Goal: Task Accomplishment & Management: Manage account settings

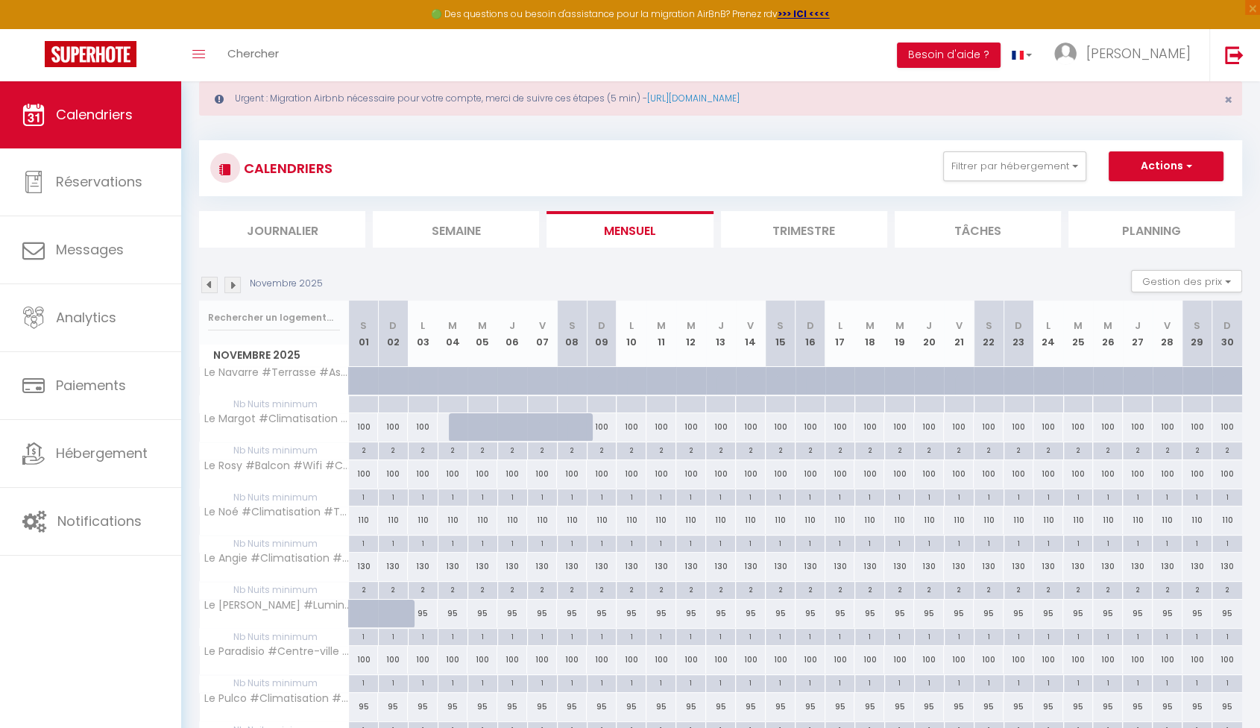
scroll to position [368, 0]
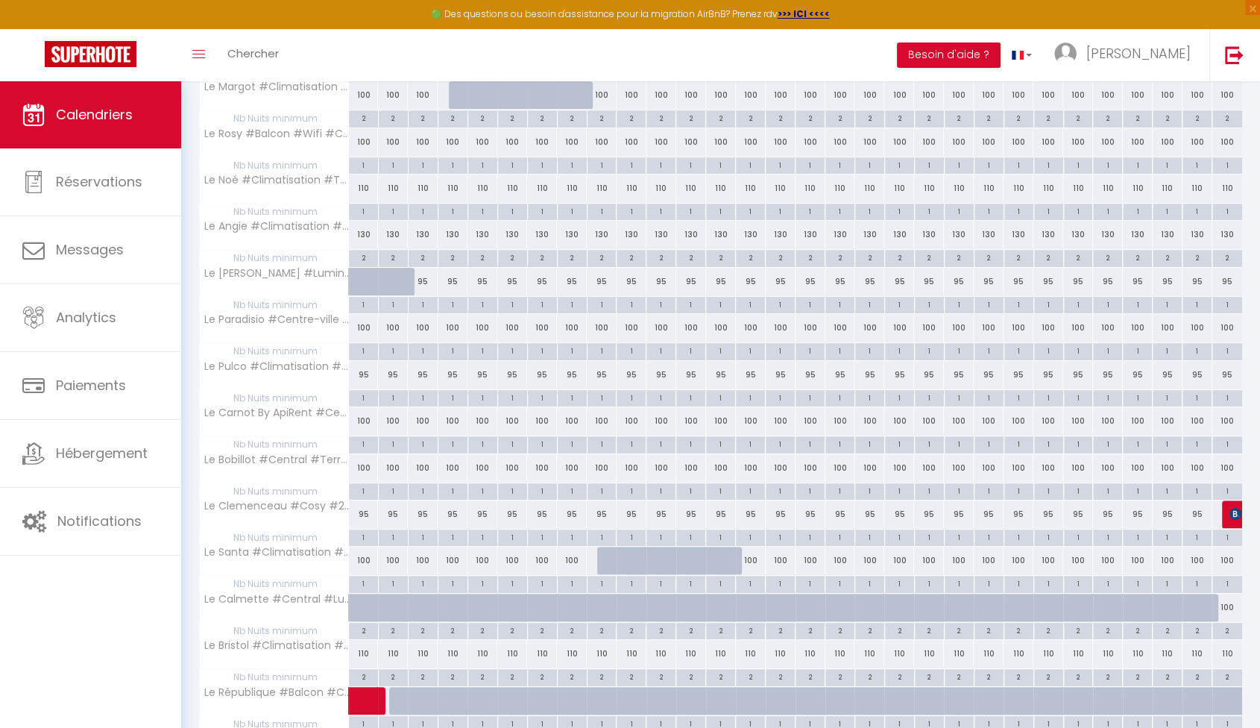
click at [1224, 602] on div "100" at bounding box center [1227, 607] width 30 height 28
select select "1"
type input "Dim 30 Novembre 2025"
type input "Lun 01 Décembre 2025"
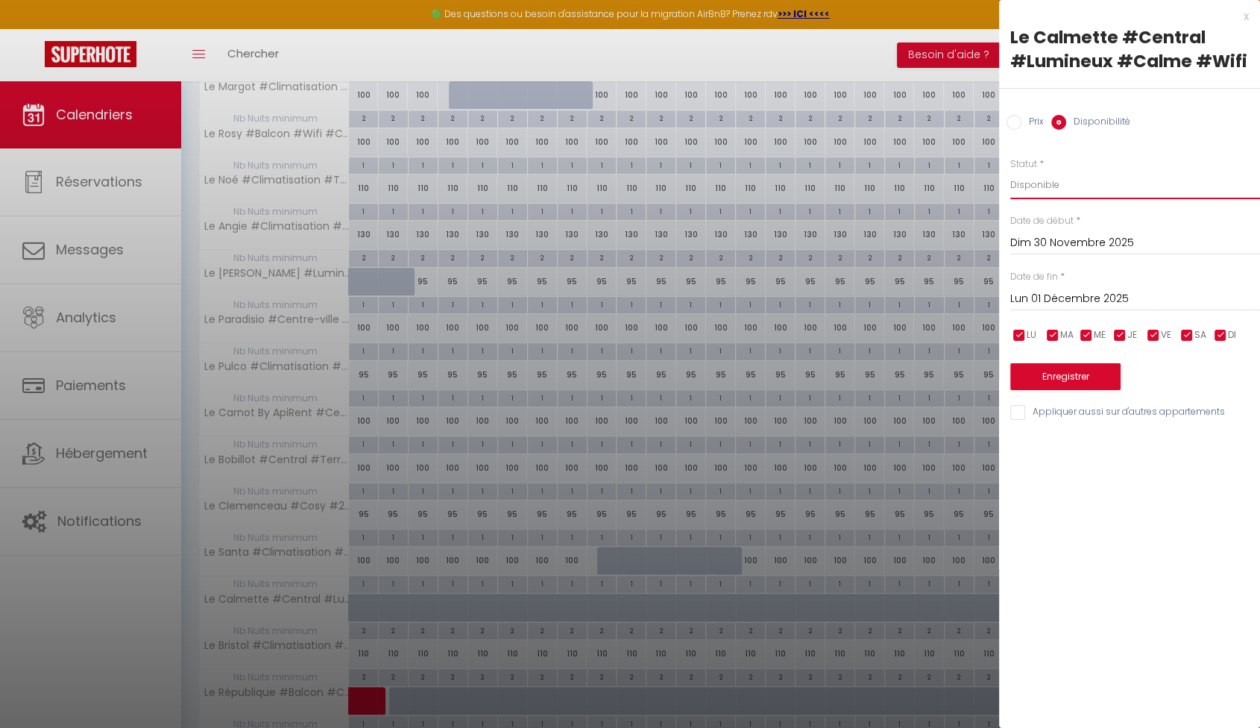
click at [1054, 191] on select "Disponible Indisponible" at bounding box center [1135, 185] width 250 height 28
select select "0"
click at [1010, 171] on select "Disponible Indisponible" at bounding box center [1135, 185] width 250 height 28
click at [1091, 377] on button "Enregistrer" at bounding box center [1065, 376] width 110 height 27
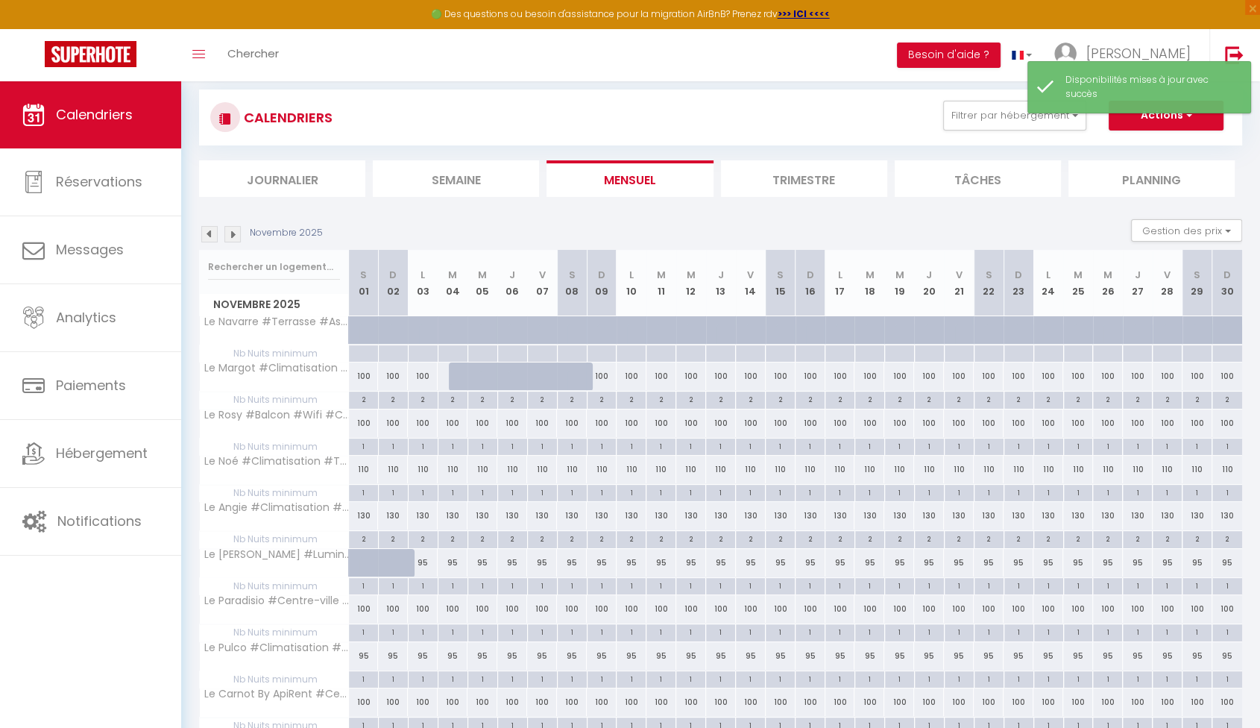
scroll to position [0, 0]
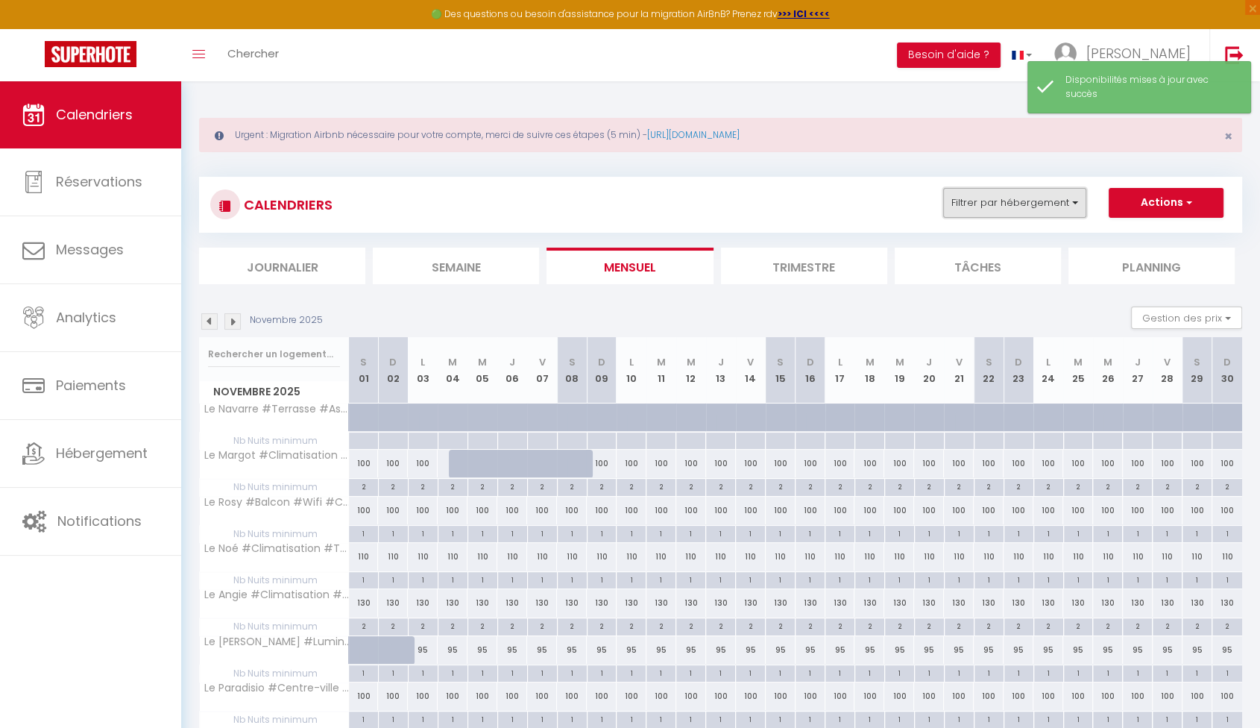
click at [1050, 195] on button "Filtrer par hébergement" at bounding box center [1014, 203] width 143 height 30
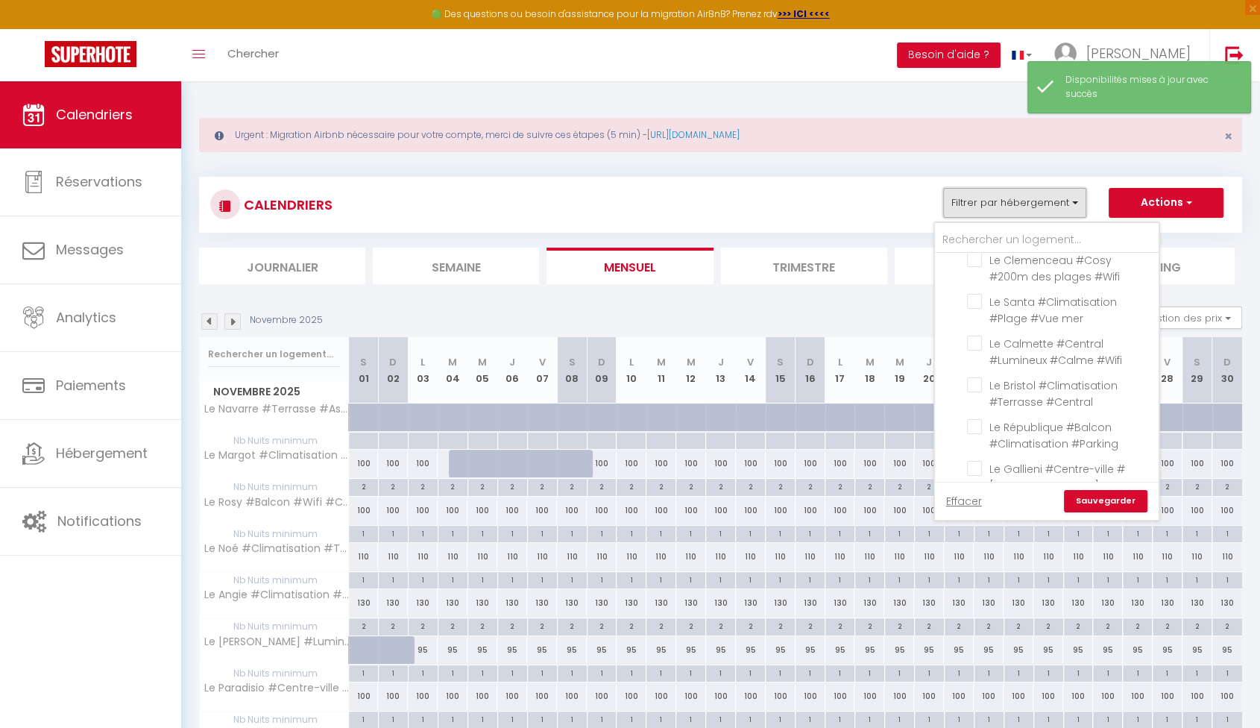
scroll to position [166, 0]
click at [979, 308] on input "Le Calmette #Central #Lumineux #Calme #Wifi" at bounding box center [1060, 307] width 186 height 15
checkbox input "true"
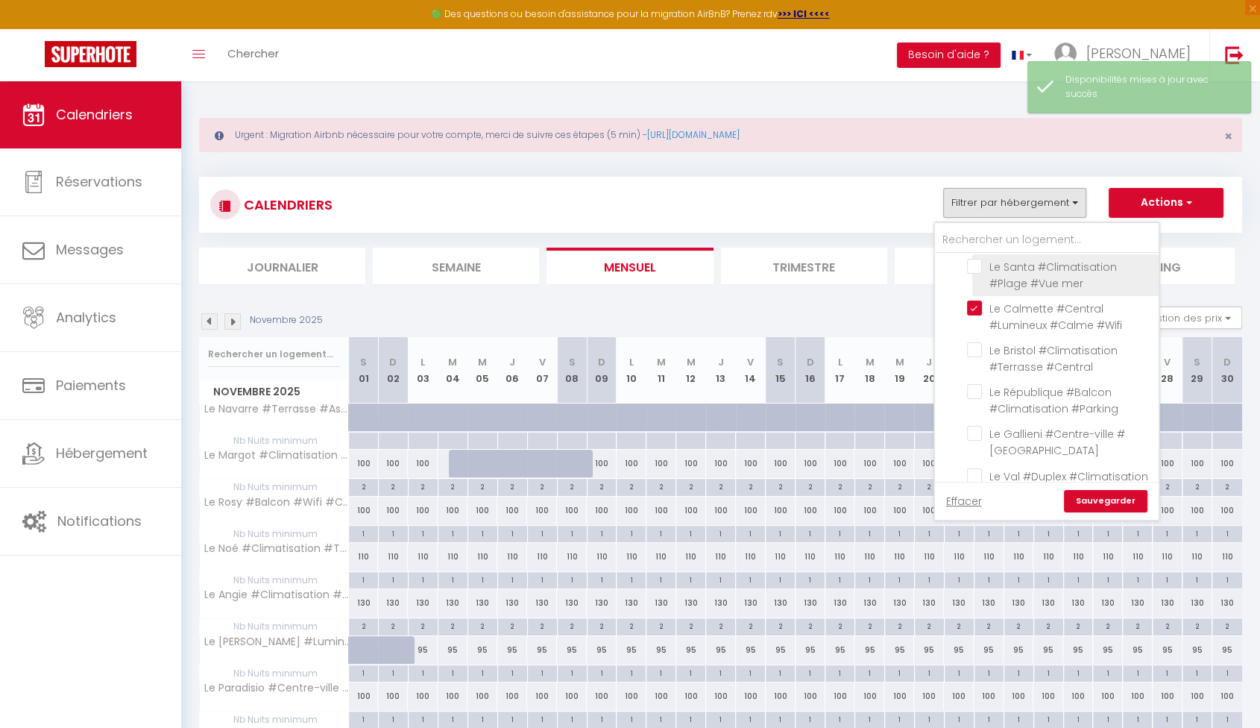
checkbox input "false"
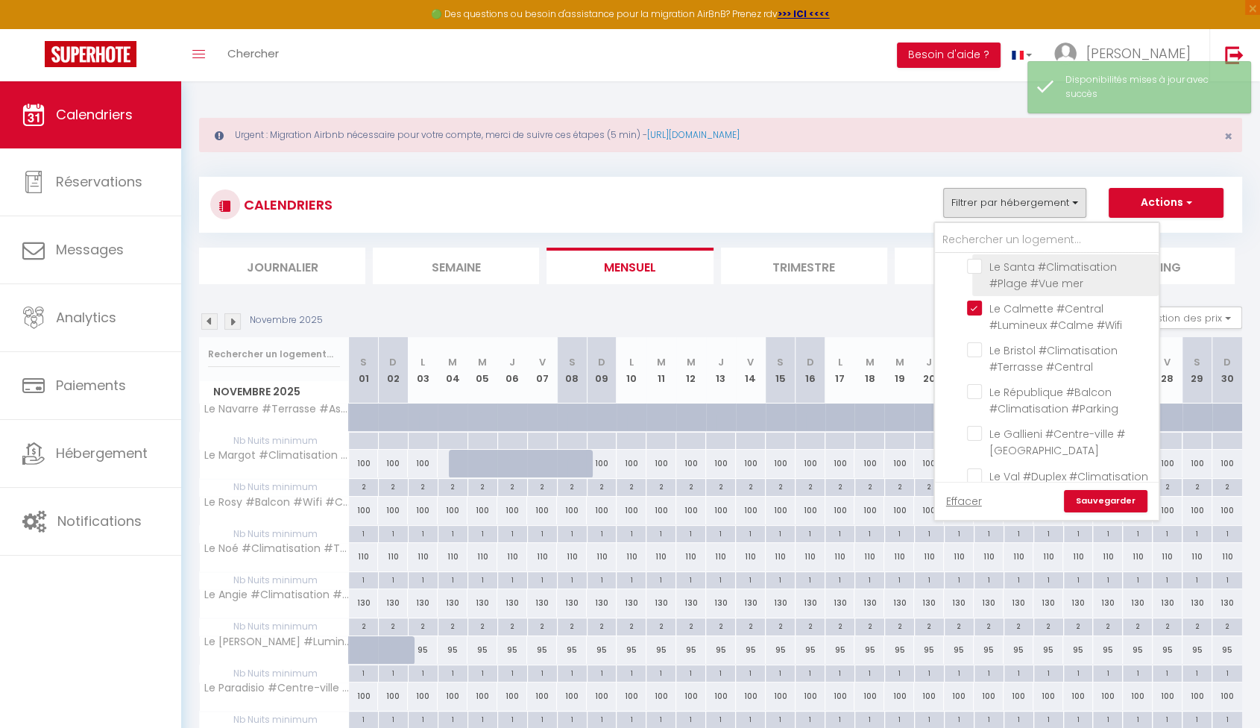
checkbox input "false"
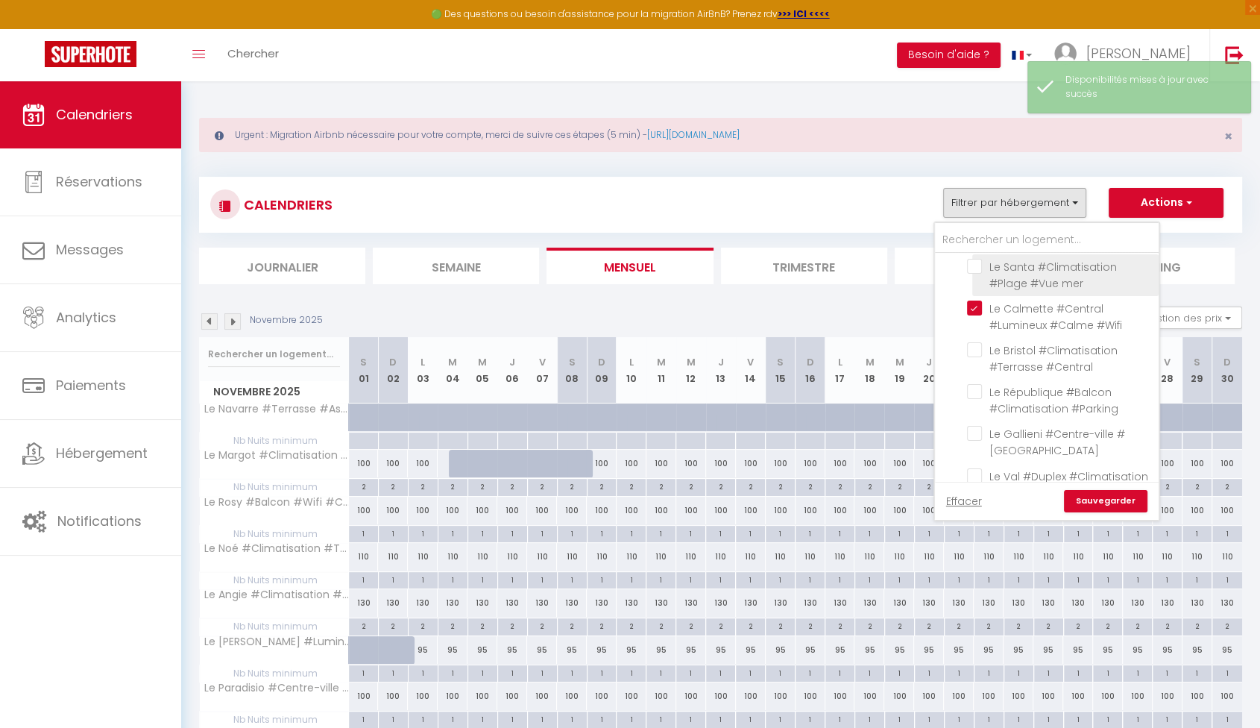
checkbox input "false"
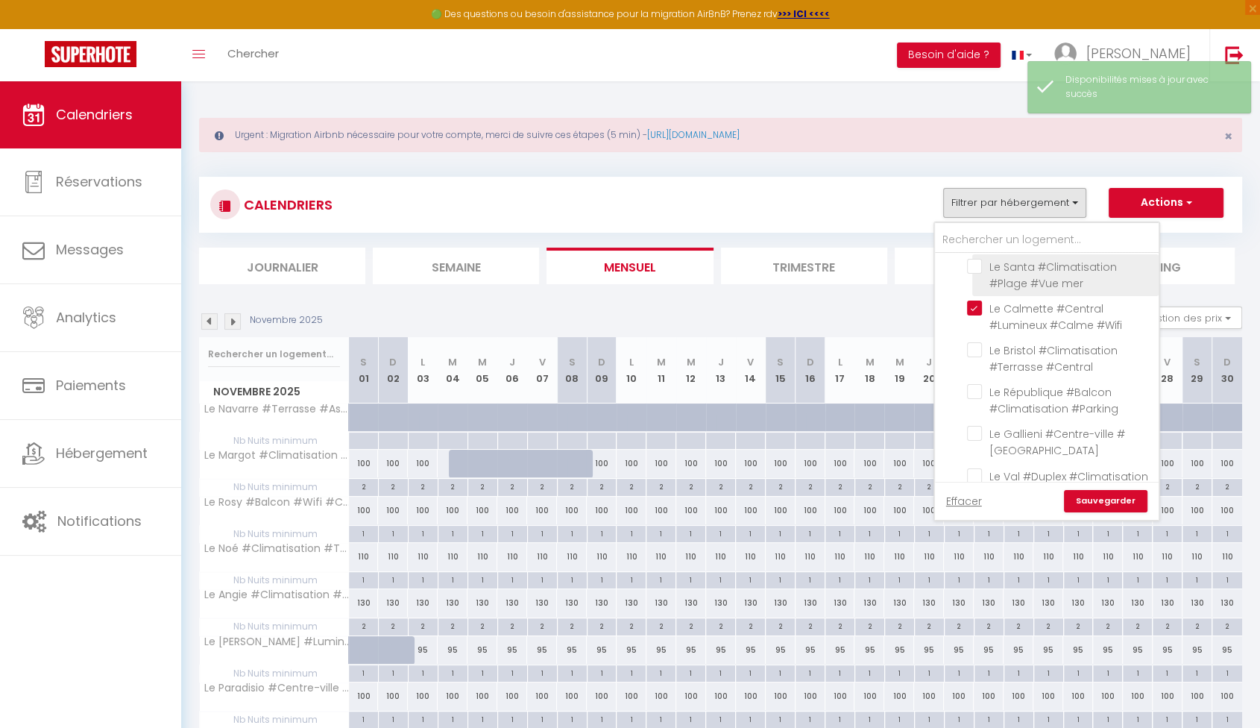
checkbox input "false"
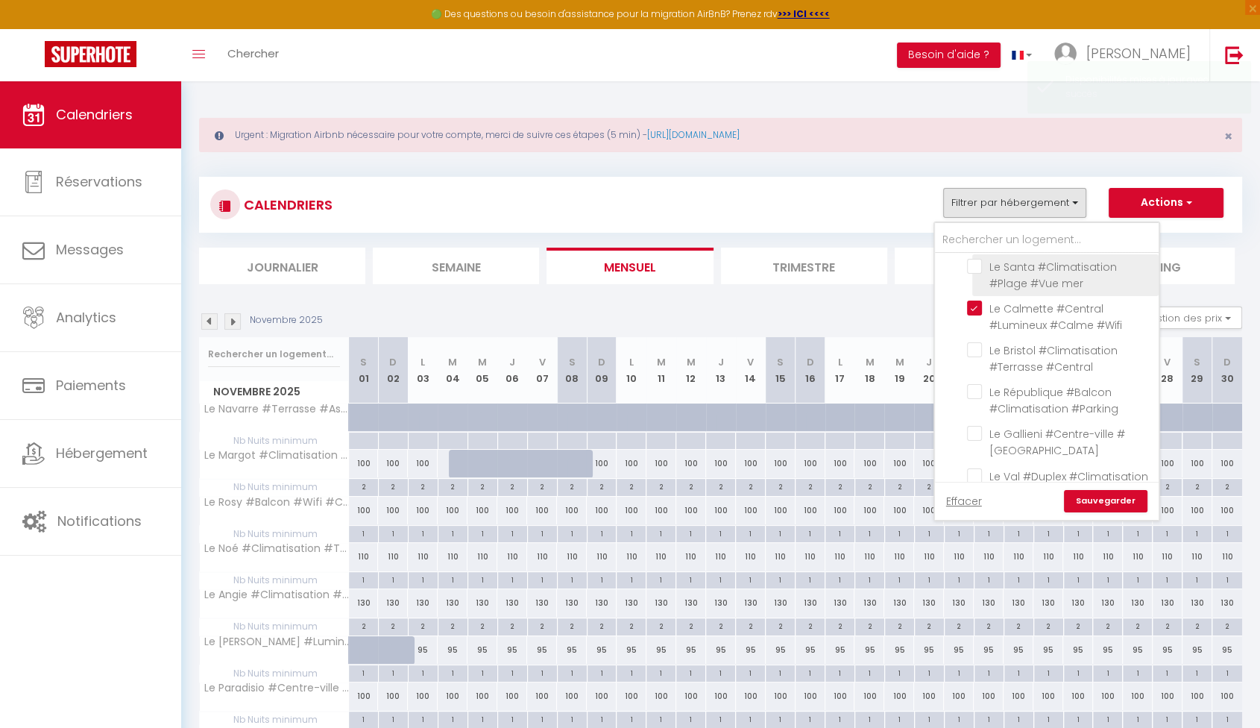
click at [973, 266] on input "Le Santa #Climatisation #Plage #Vue mer" at bounding box center [1060, 266] width 186 height 15
checkbox input "true"
checkbox input "false"
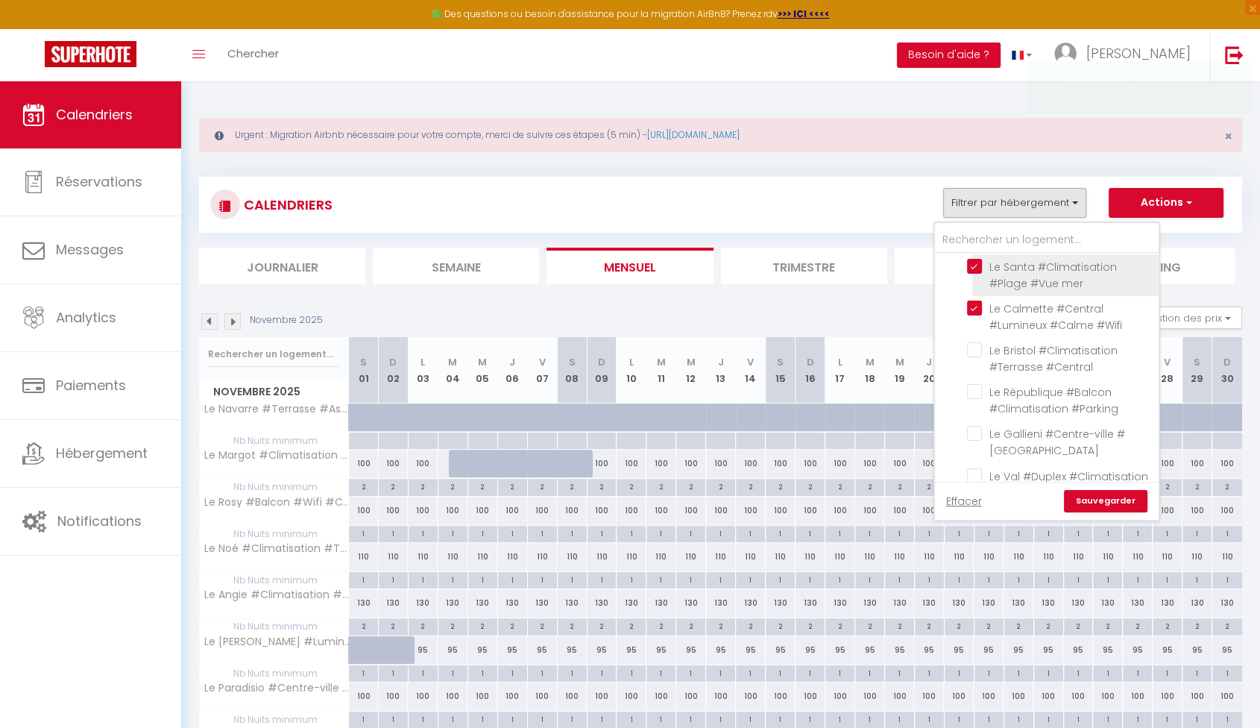
checkbox input "false"
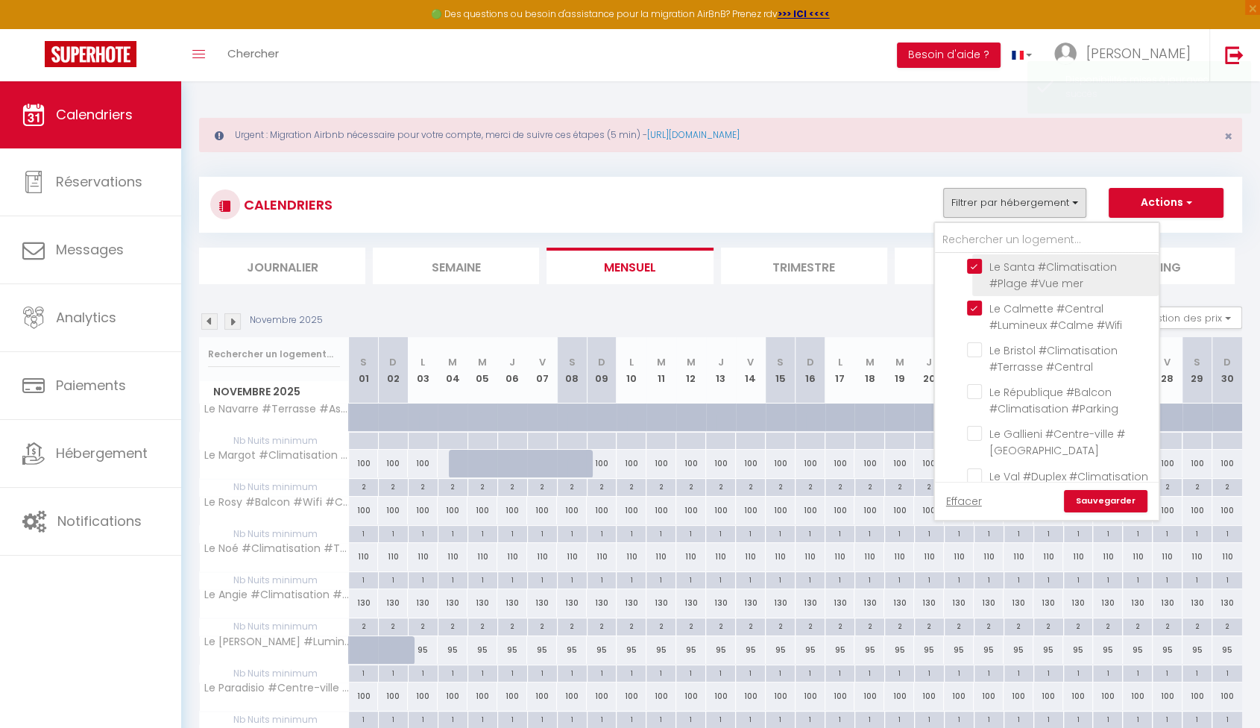
checkbox input "false"
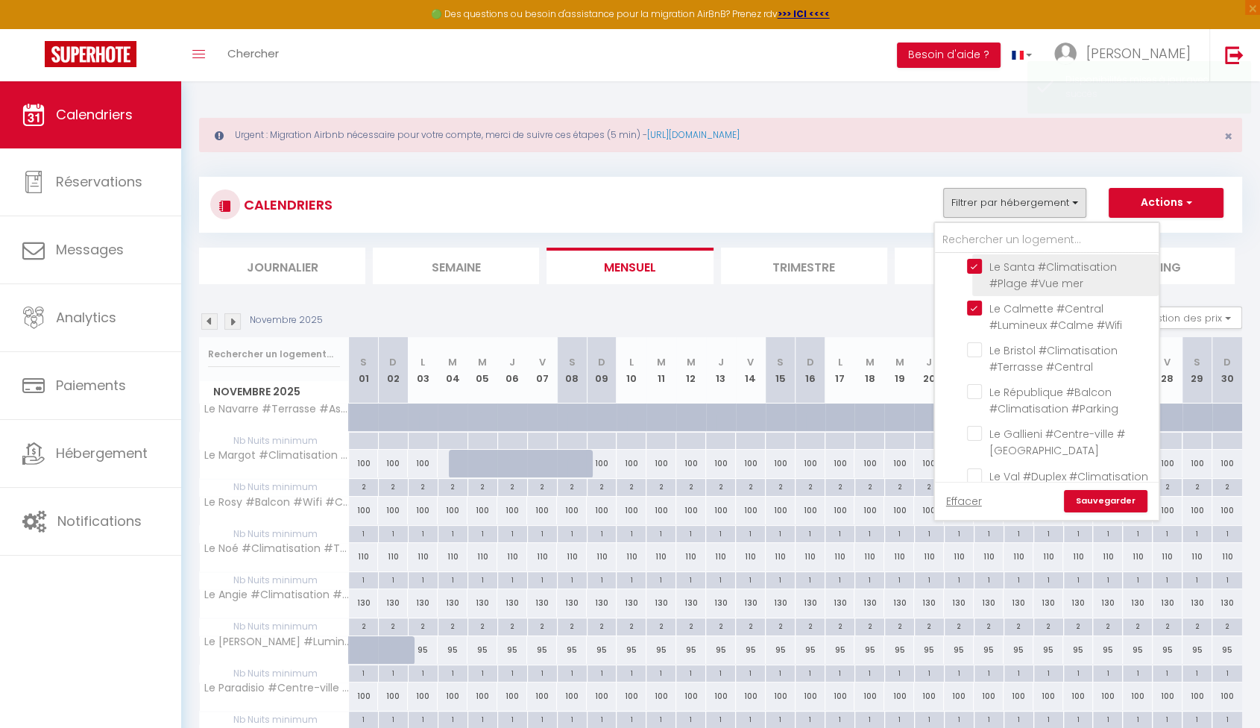
checkbox input "false"
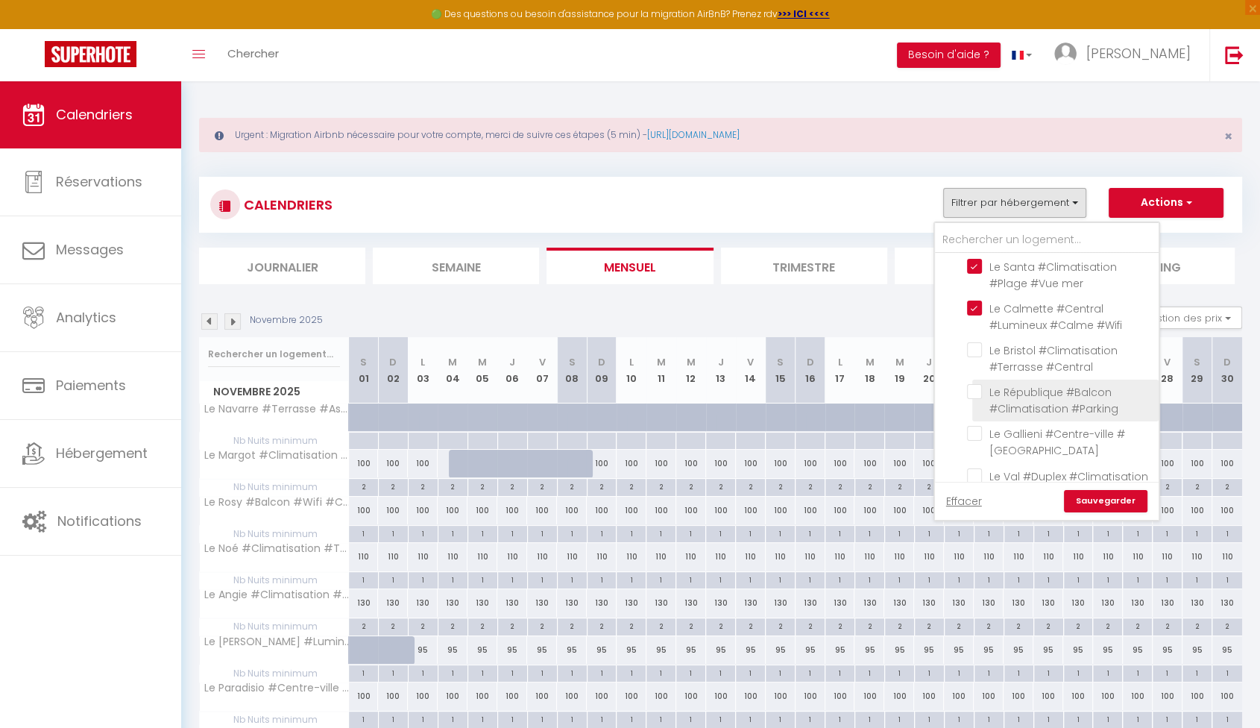
click at [980, 391] on input "Le République #Balcon #Climatisation #Parking" at bounding box center [1060, 391] width 186 height 15
checkbox input "true"
checkbox input "false"
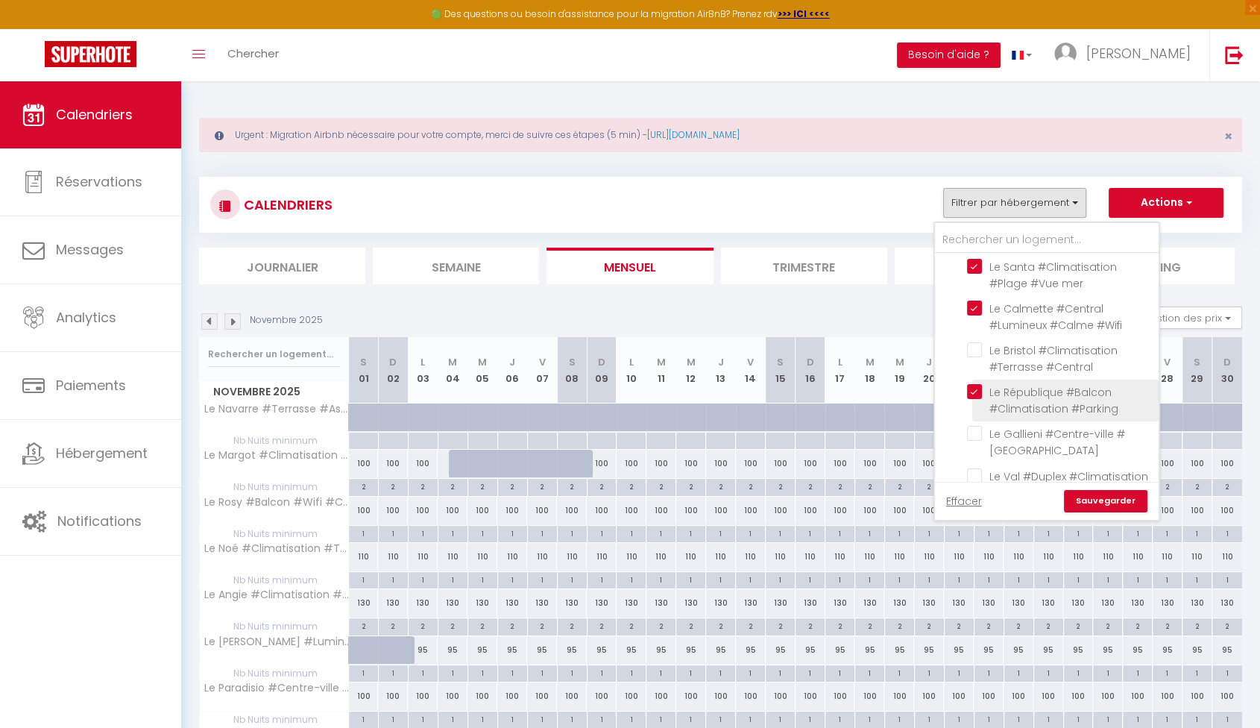
checkbox input "false"
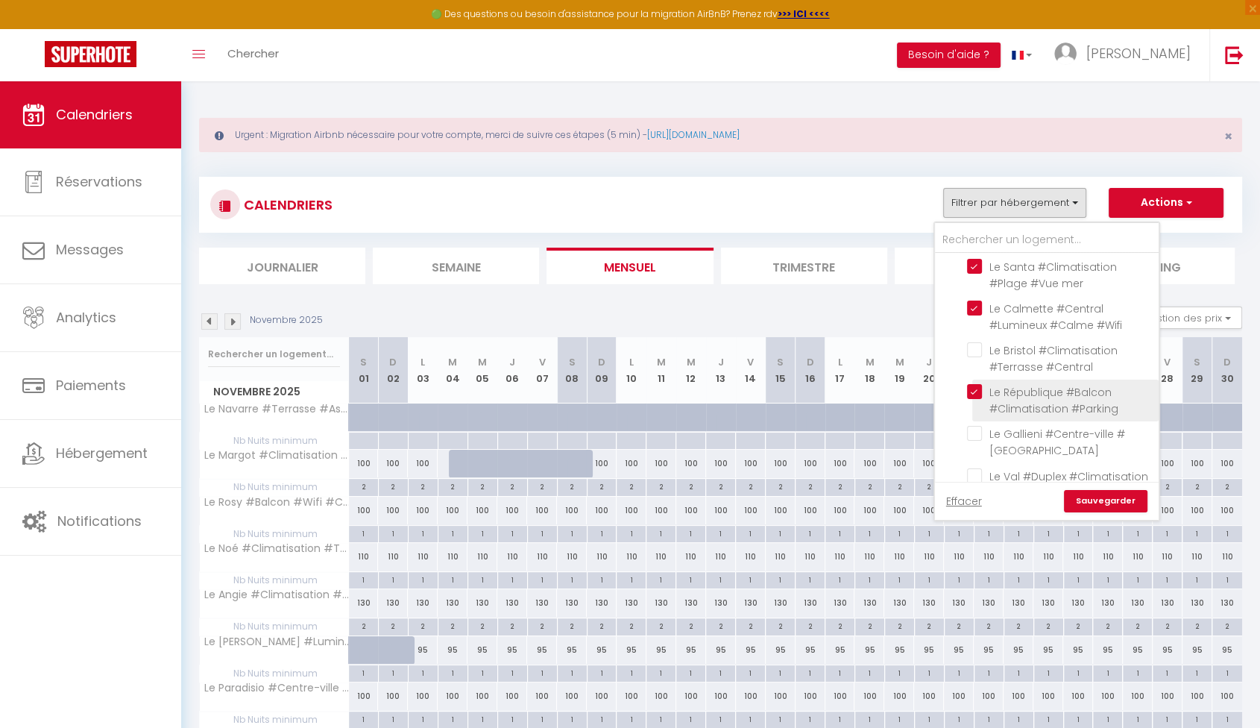
checkbox input "false"
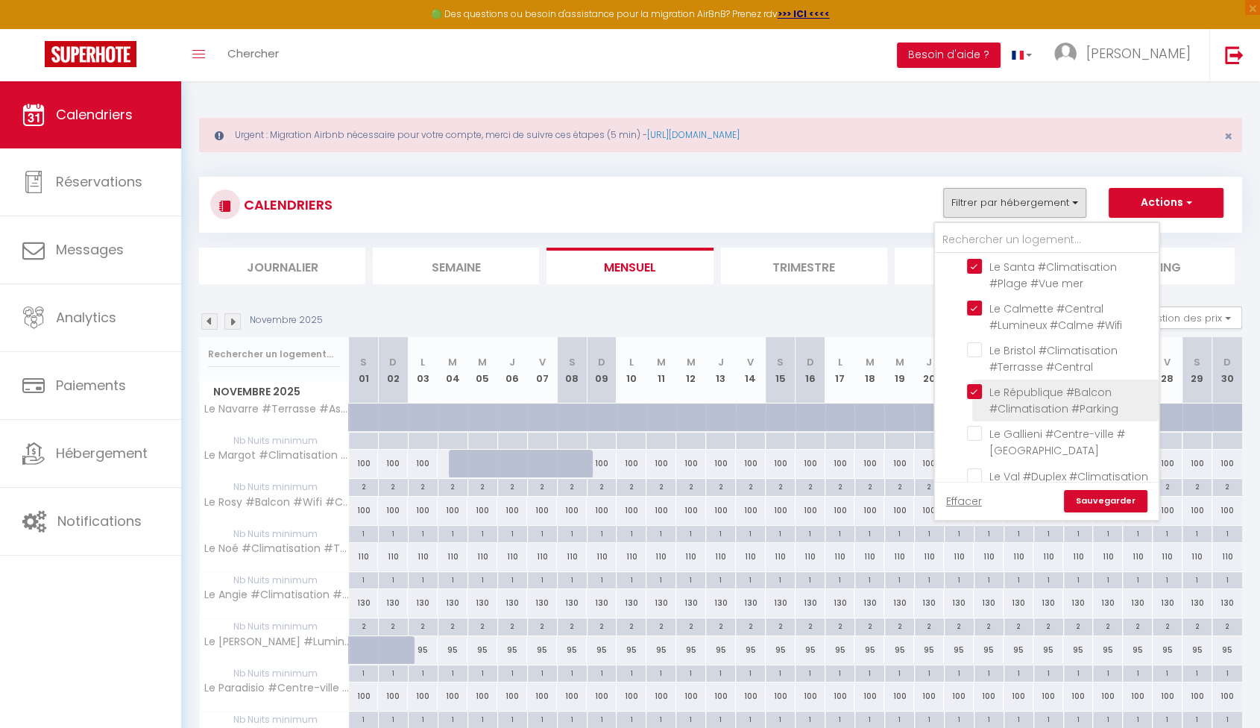
checkbox input "false"
click at [1125, 504] on link "Sauvegarder" at bounding box center [1105, 501] width 83 height 22
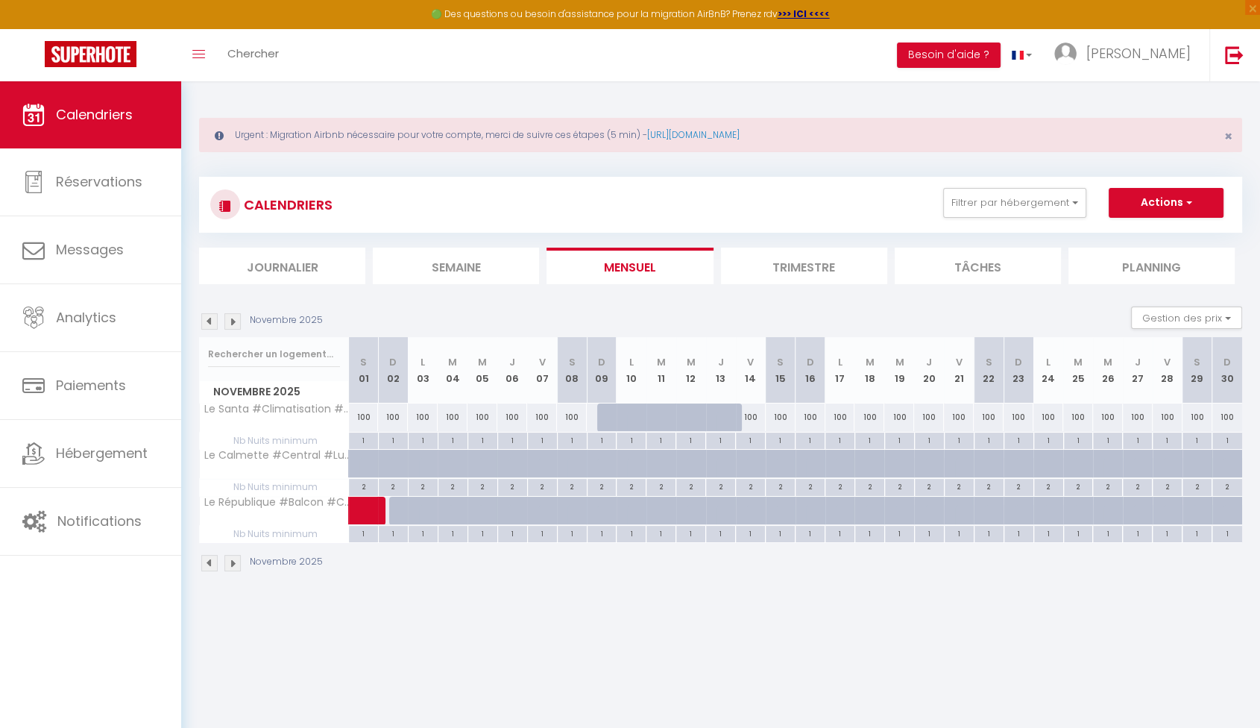
click at [233, 321] on img at bounding box center [232, 321] width 16 height 16
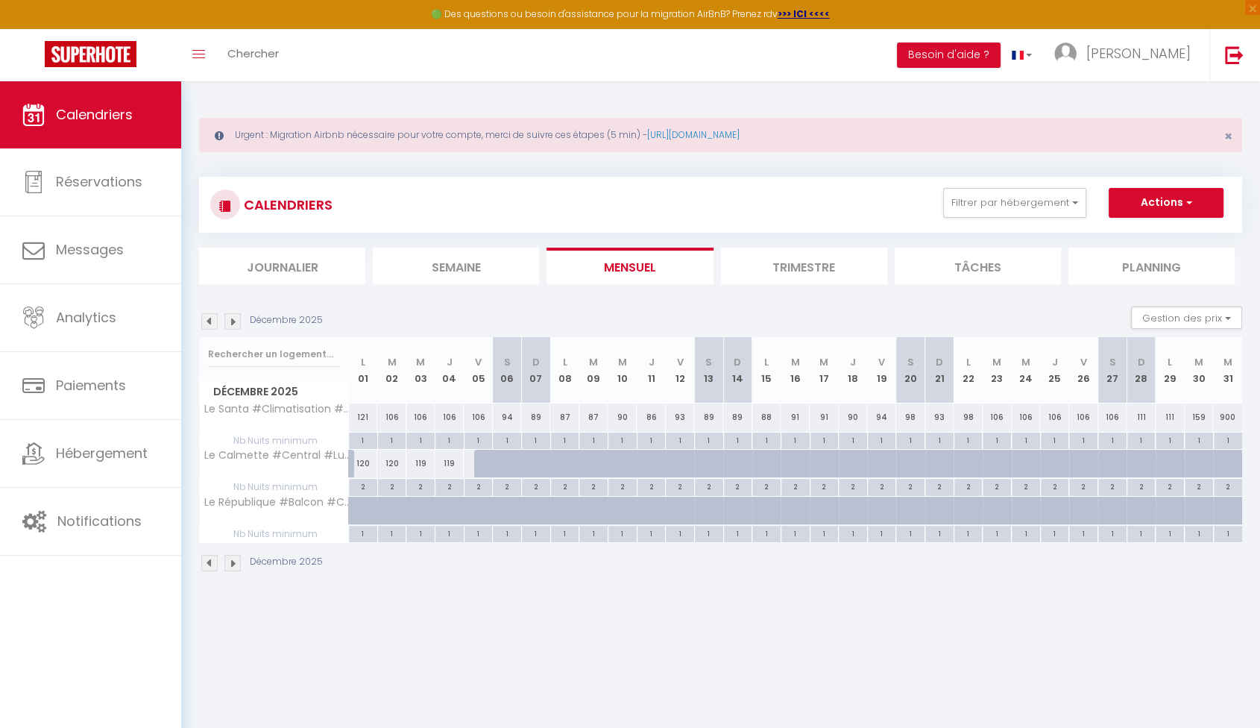
click at [356, 461] on div "120" at bounding box center [363, 464] width 29 height 28
select select "1"
type input "Lun 01 Décembre 2025"
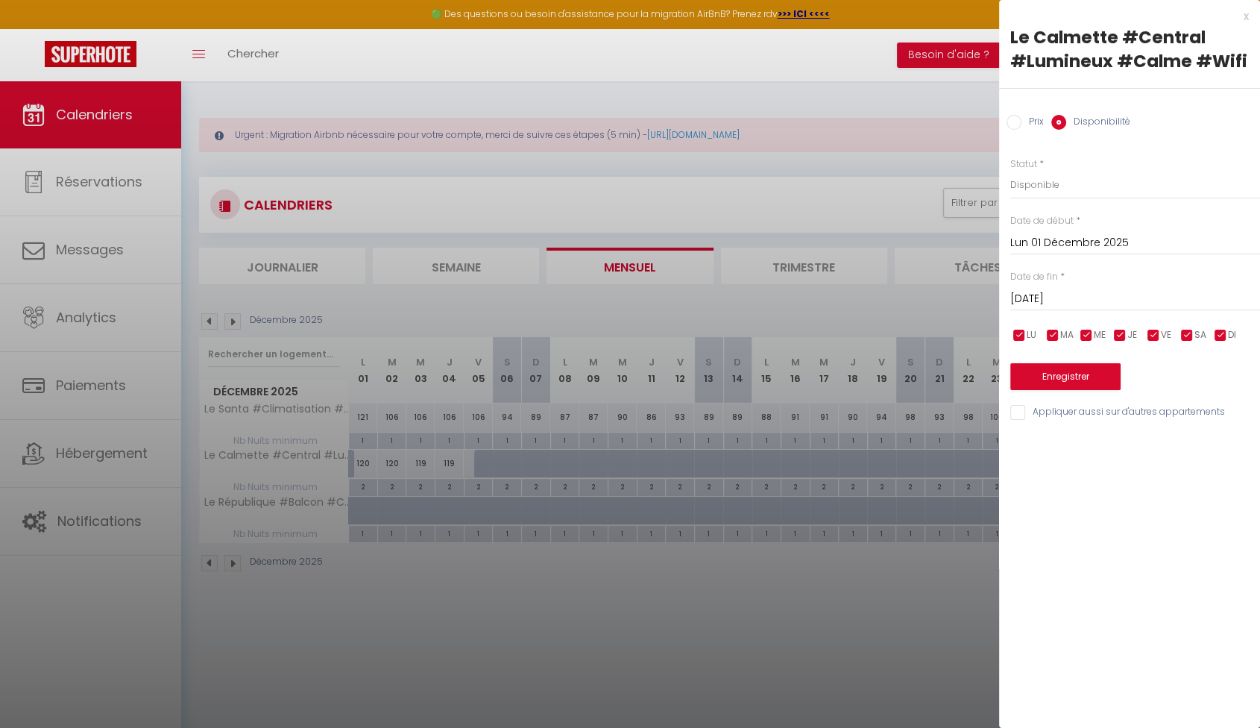
click at [1061, 295] on input "[DATE]" at bounding box center [1135, 298] width 250 height 19
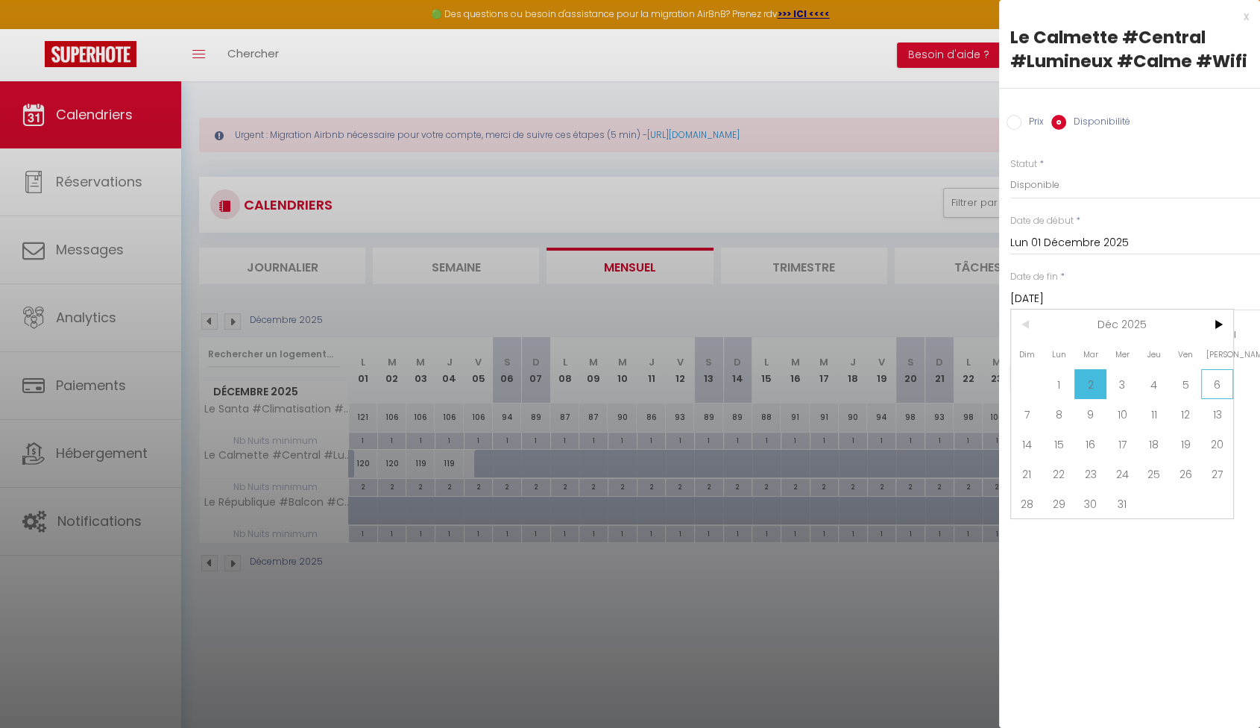
click at [1208, 385] on span "6" at bounding box center [1217, 384] width 32 height 30
type input "Sam 06 Décembre 2025"
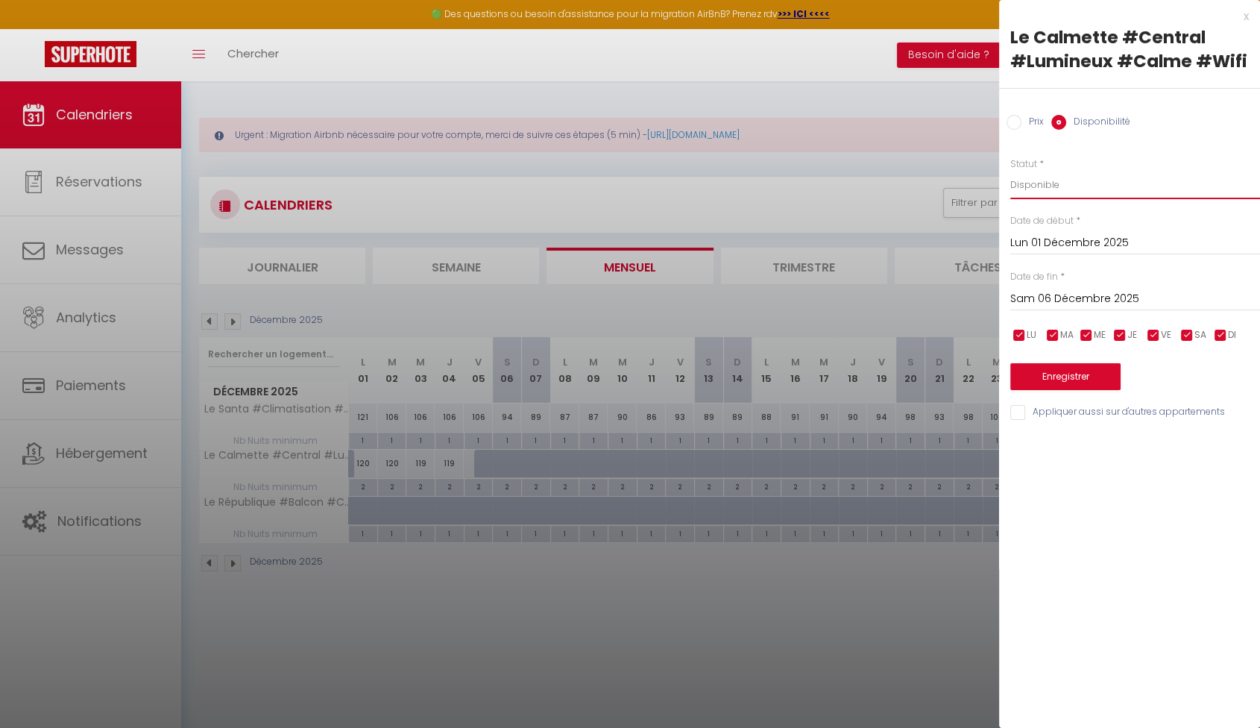
click at [1094, 189] on select "Disponible Indisponible" at bounding box center [1135, 185] width 250 height 28
select select "0"
click at [1010, 171] on select "Disponible Indisponible" at bounding box center [1135, 185] width 250 height 28
click at [1076, 381] on button "Enregistrer" at bounding box center [1065, 376] width 110 height 27
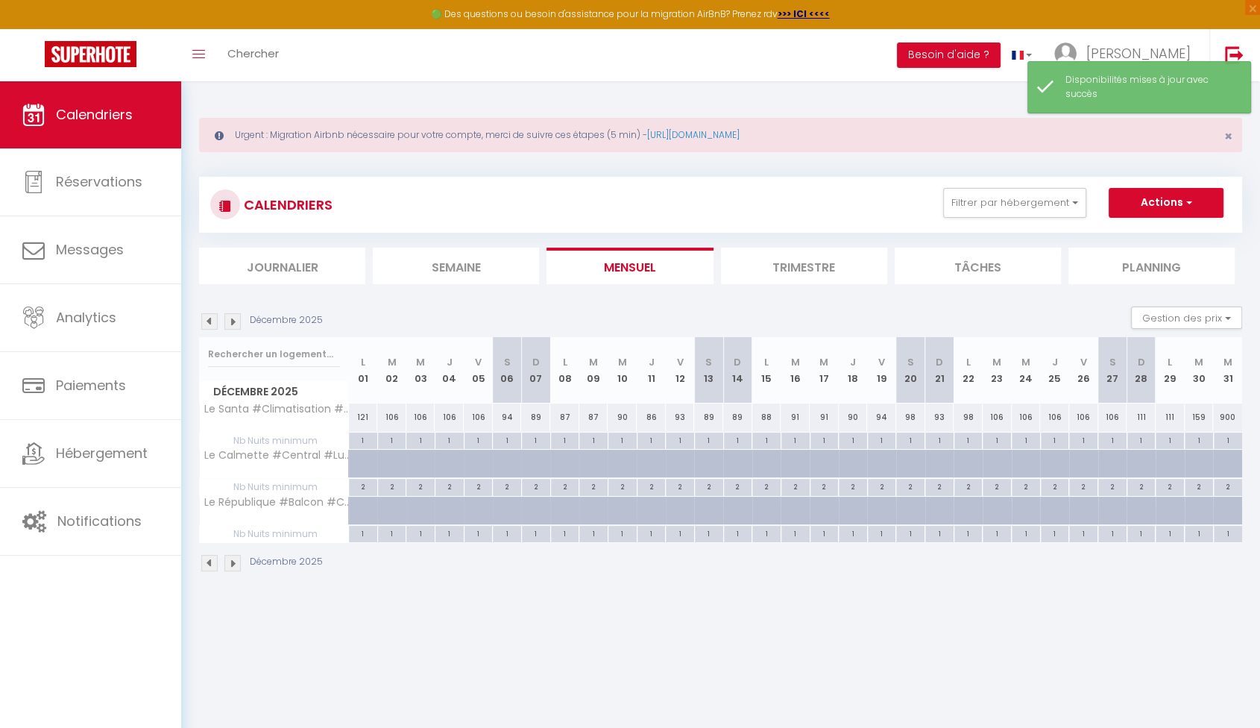
click at [231, 321] on img at bounding box center [232, 321] width 16 height 16
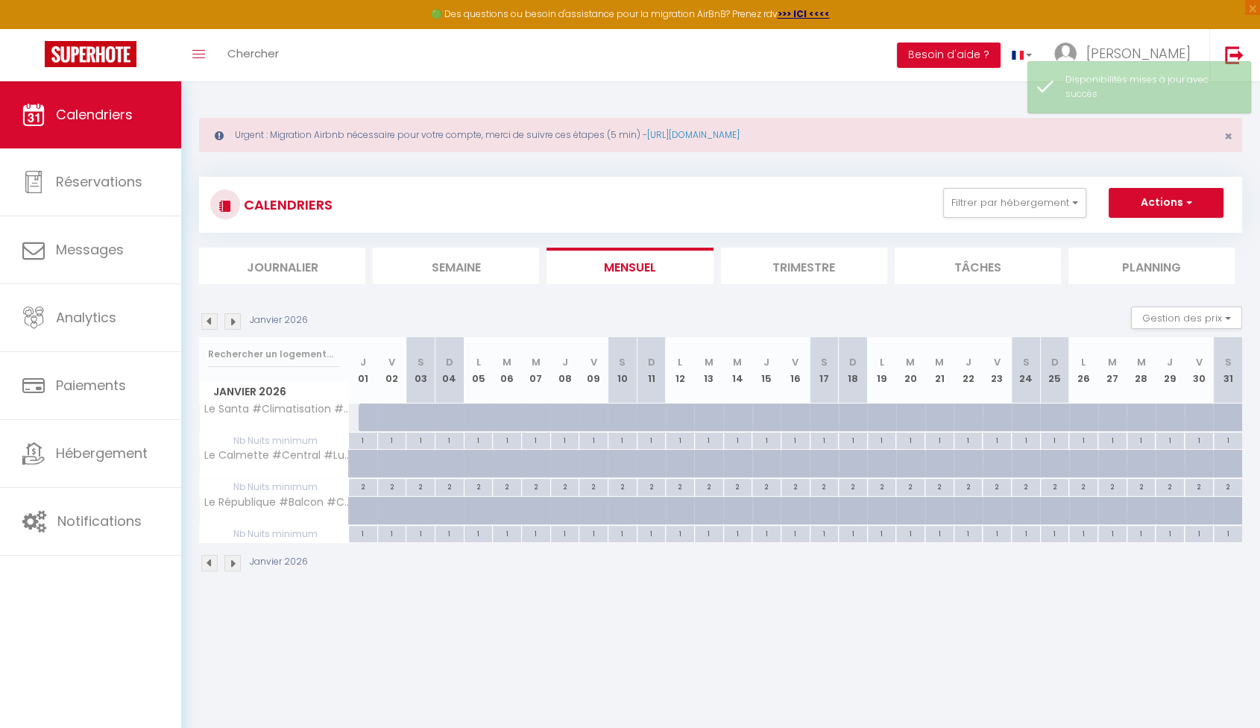
click at [231, 321] on img at bounding box center [232, 321] width 16 height 16
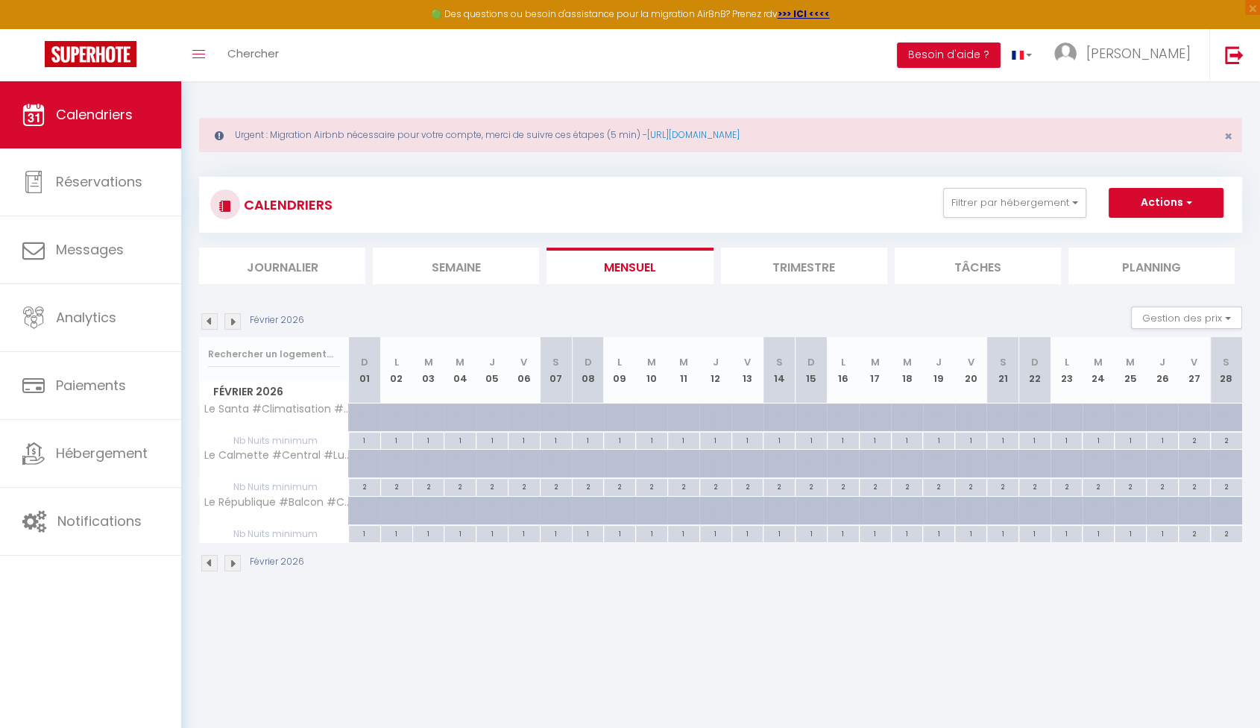
click at [231, 321] on img at bounding box center [232, 321] width 16 height 16
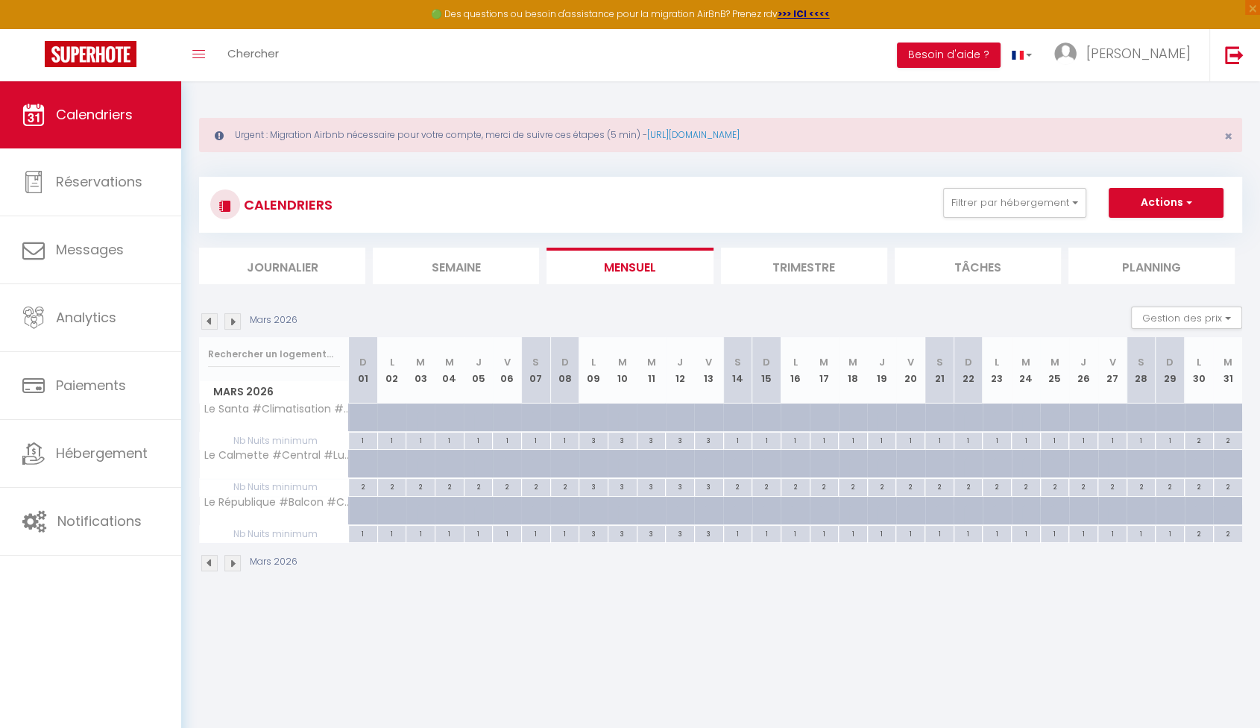
click at [231, 321] on img at bounding box center [232, 321] width 16 height 16
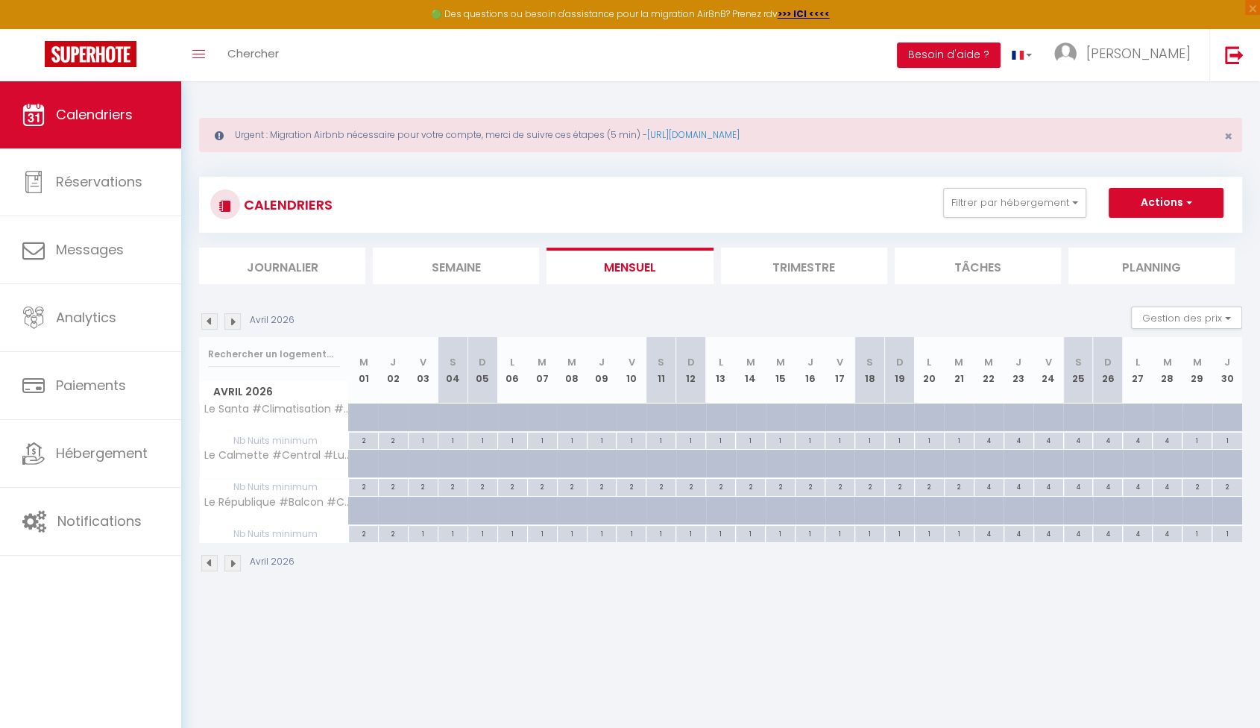
click at [231, 321] on img at bounding box center [232, 321] width 16 height 16
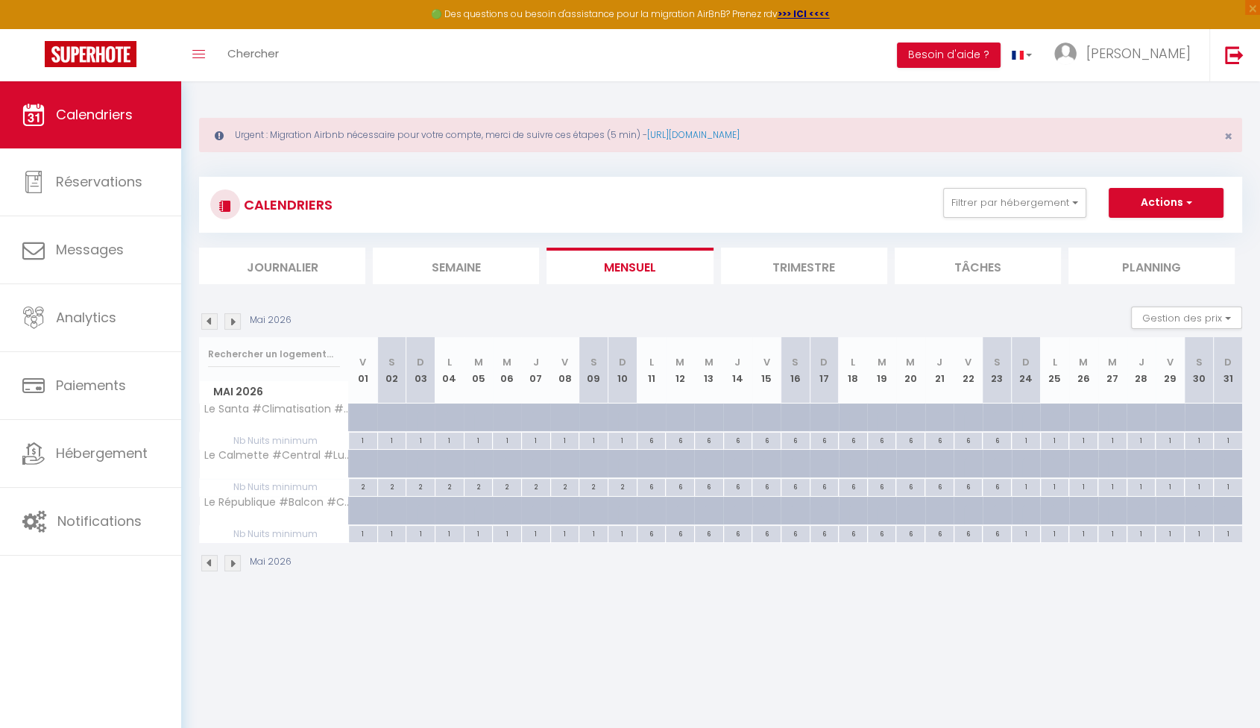
click at [231, 321] on img at bounding box center [232, 321] width 16 height 16
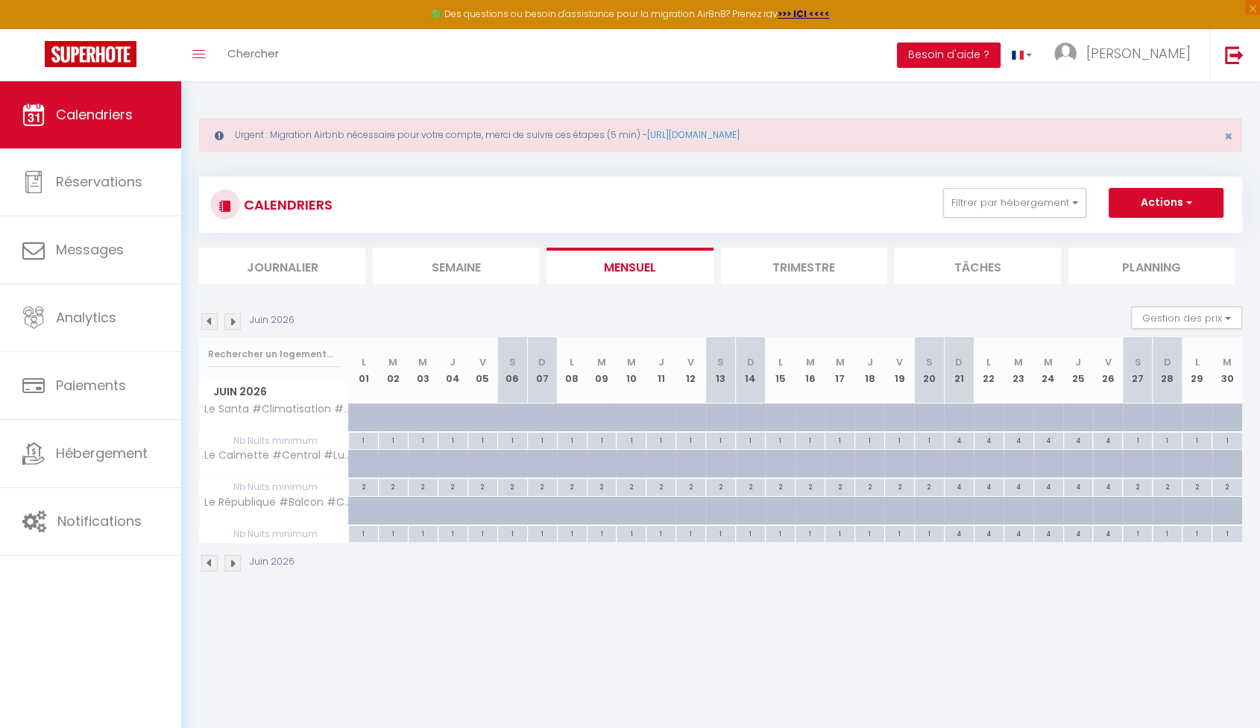
click at [231, 321] on img at bounding box center [232, 321] width 16 height 16
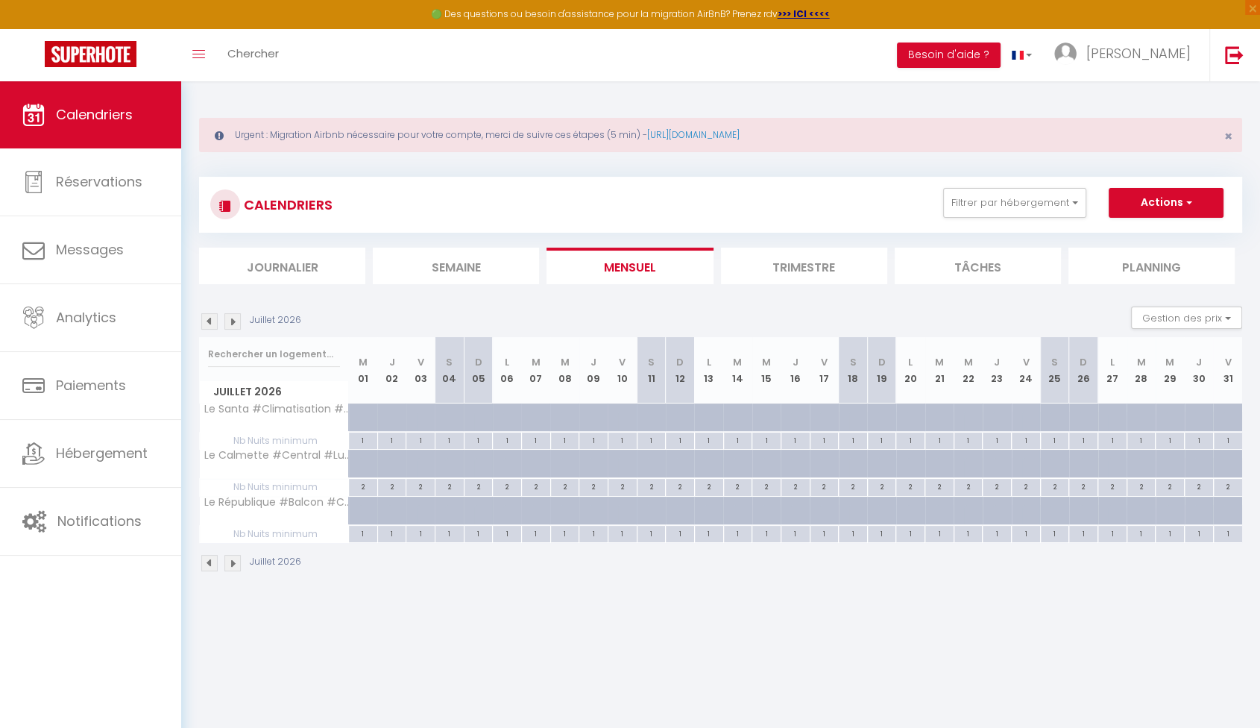
click at [231, 321] on img at bounding box center [232, 321] width 16 height 16
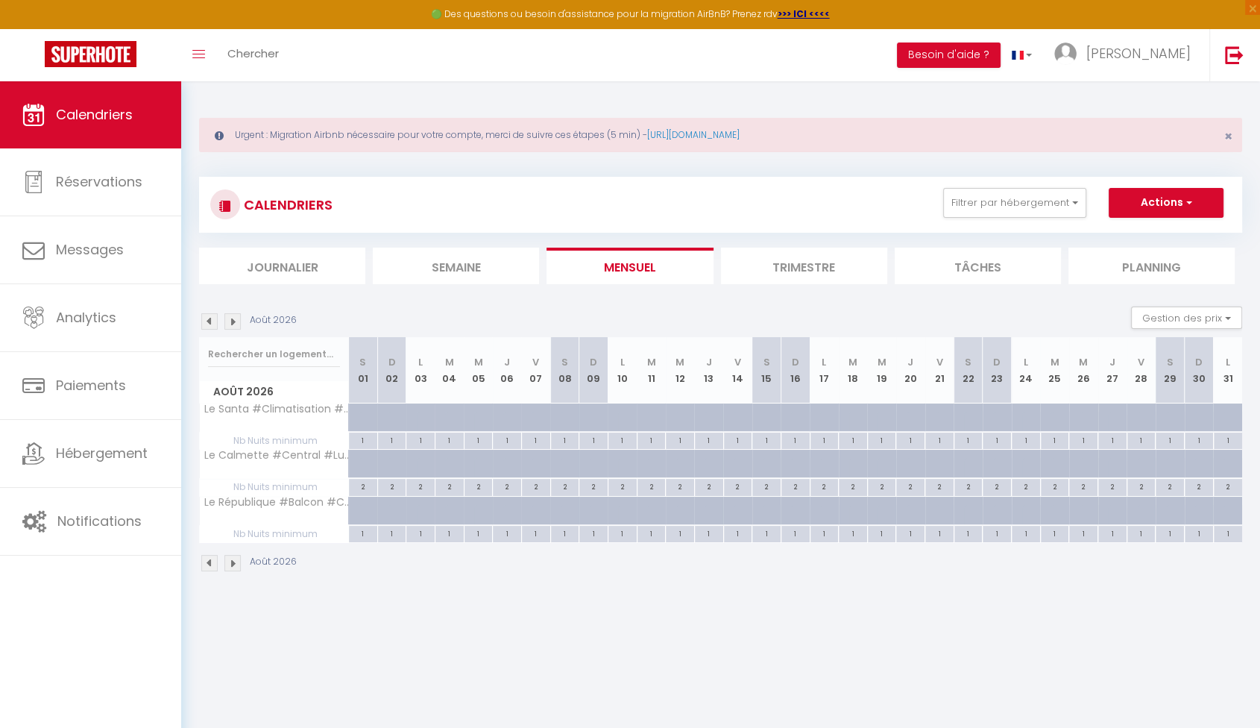
click at [231, 321] on img at bounding box center [232, 321] width 16 height 16
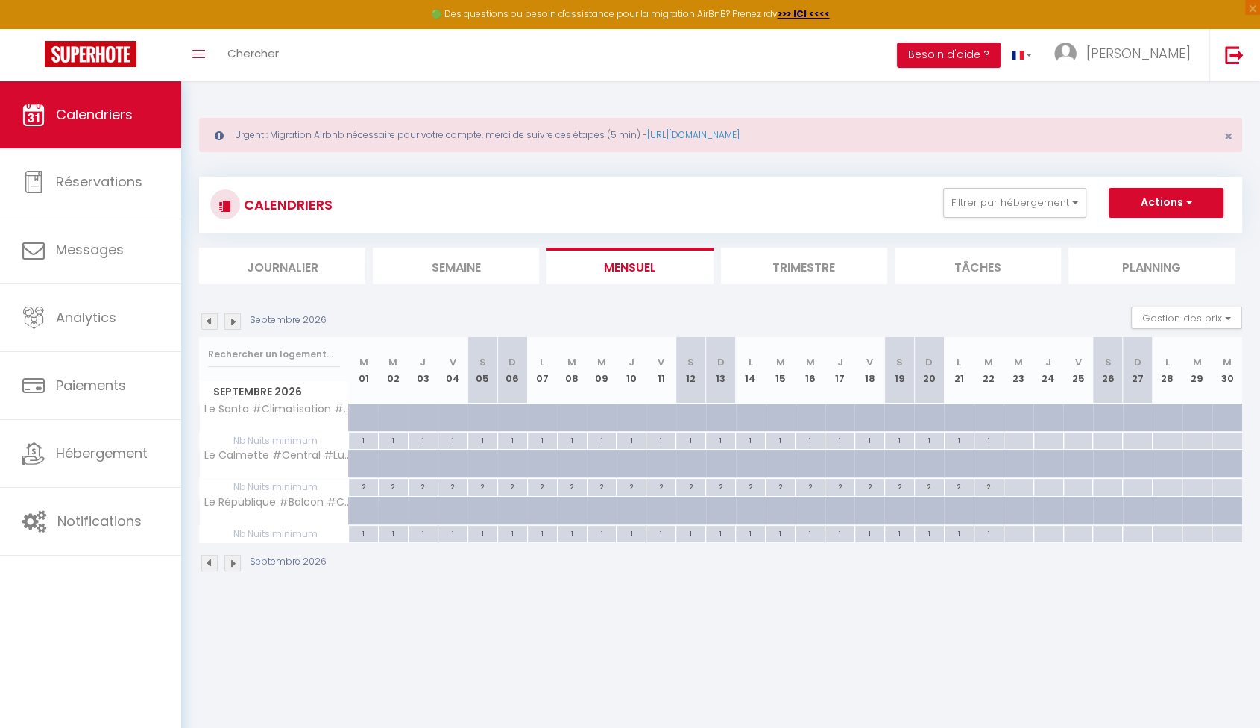
click at [231, 321] on img at bounding box center [232, 321] width 16 height 16
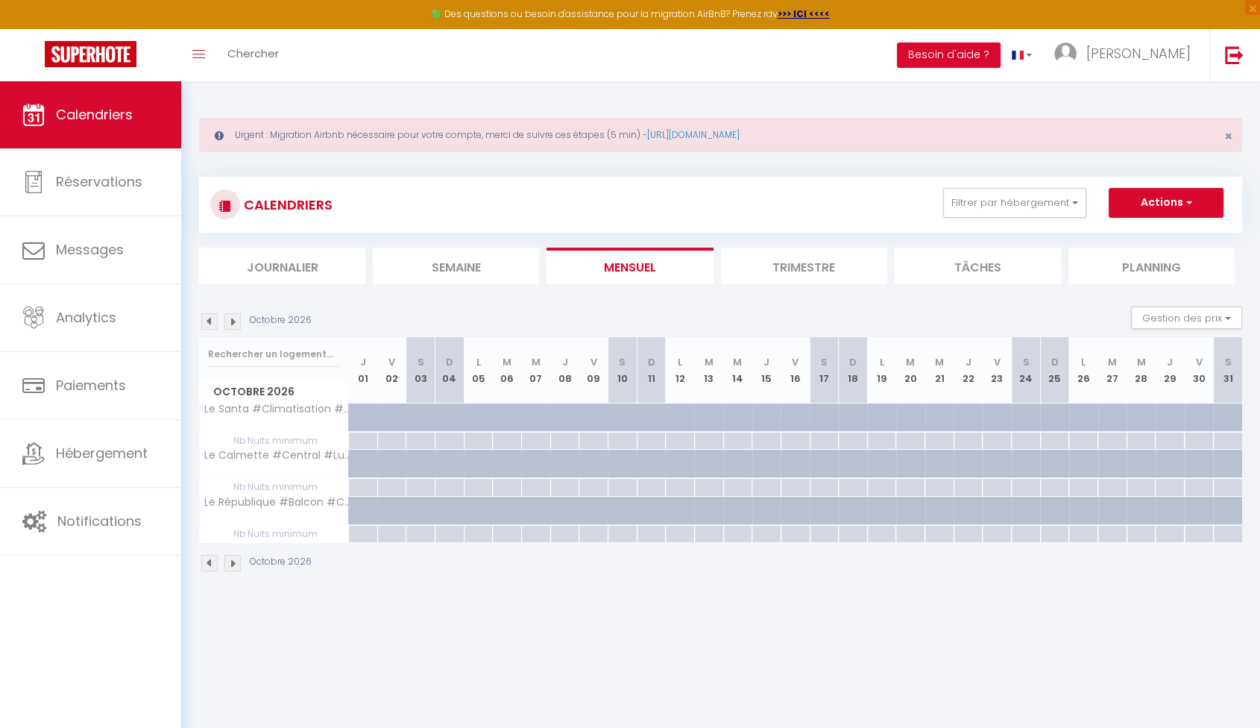
click at [231, 321] on img at bounding box center [232, 321] width 16 height 16
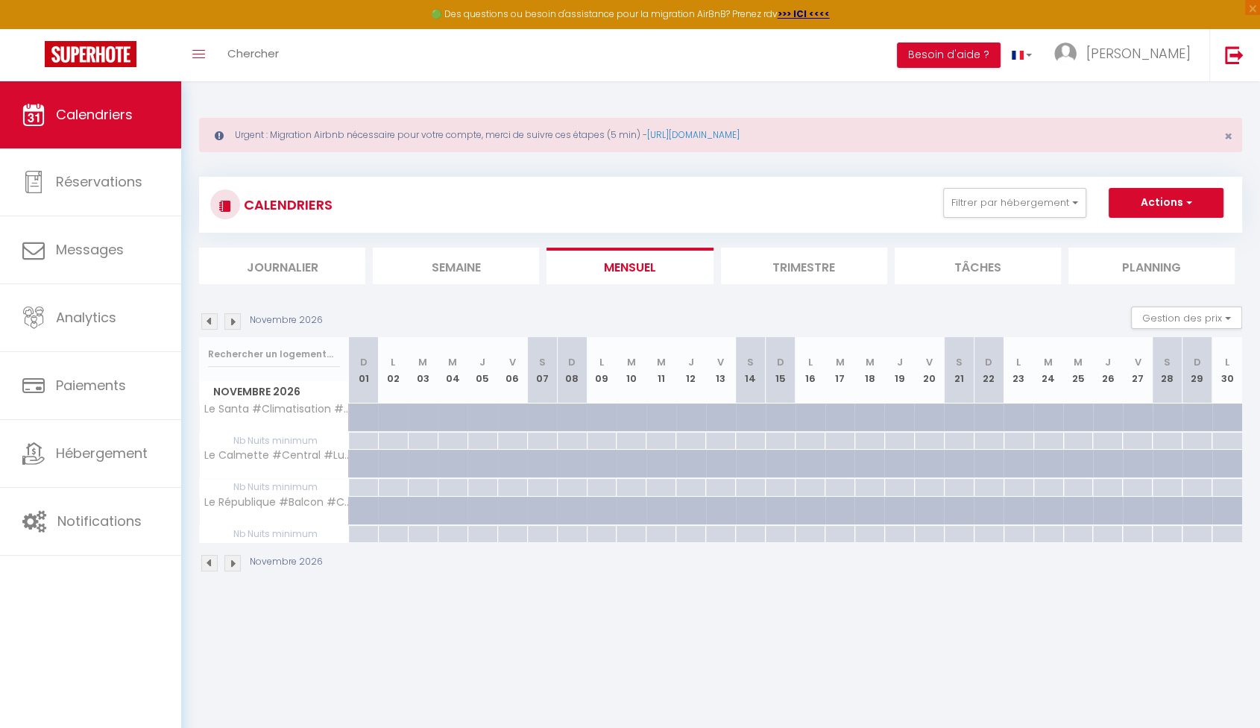
click at [231, 321] on img at bounding box center [232, 321] width 16 height 16
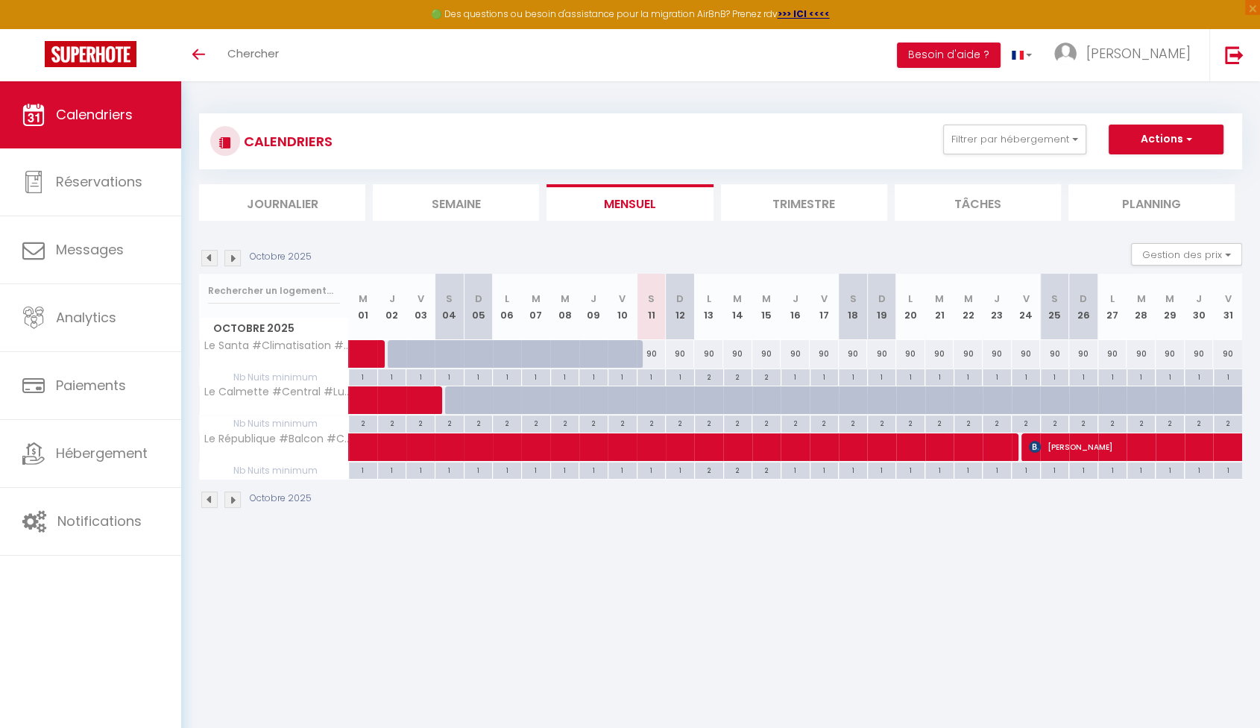
click at [214, 261] on img at bounding box center [209, 258] width 16 height 16
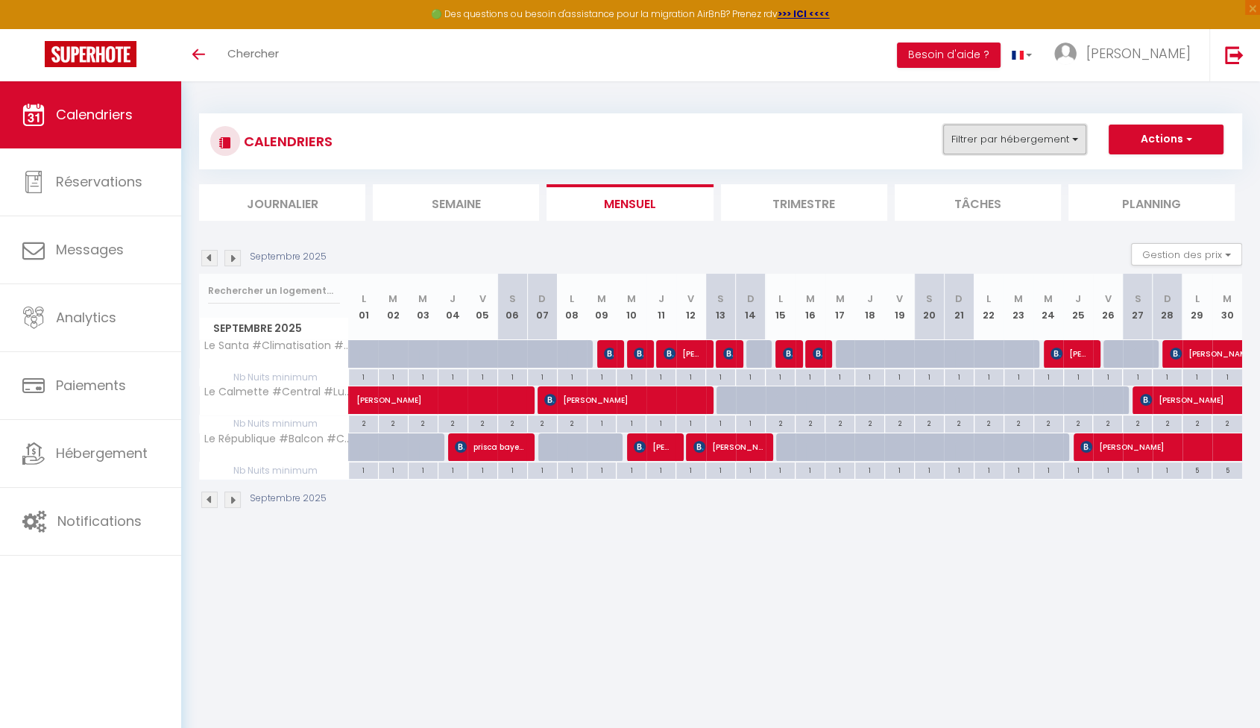
click at [1048, 134] on button "Filtrer par hébergement" at bounding box center [1014, 139] width 143 height 30
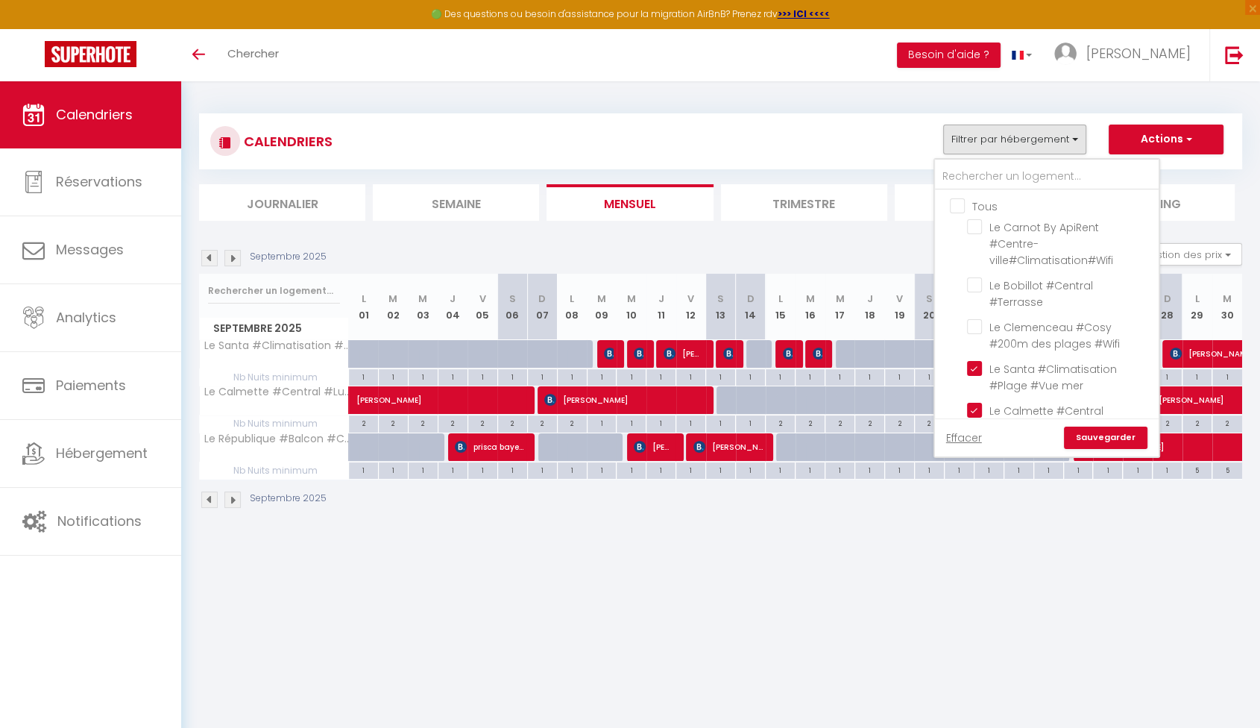
click at [956, 203] on input "Tous" at bounding box center [1062, 205] width 224 height 15
checkbox input "true"
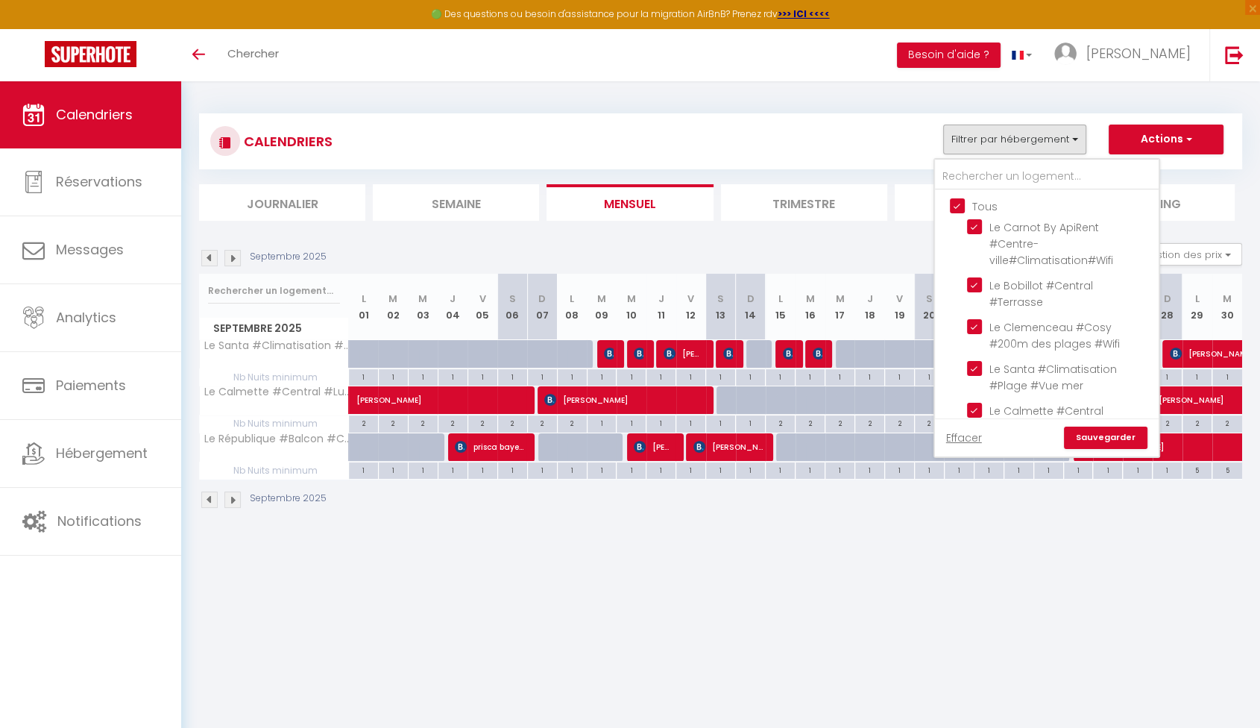
checkbox input "true"
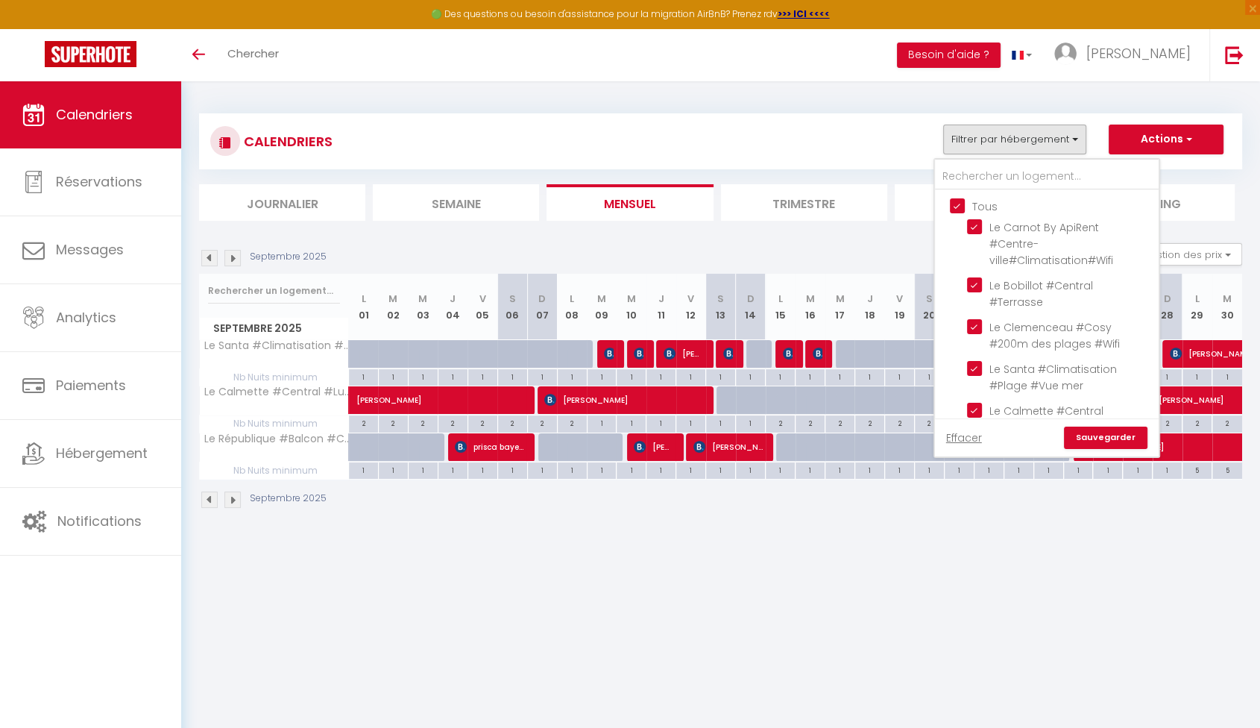
checkbox input "true"
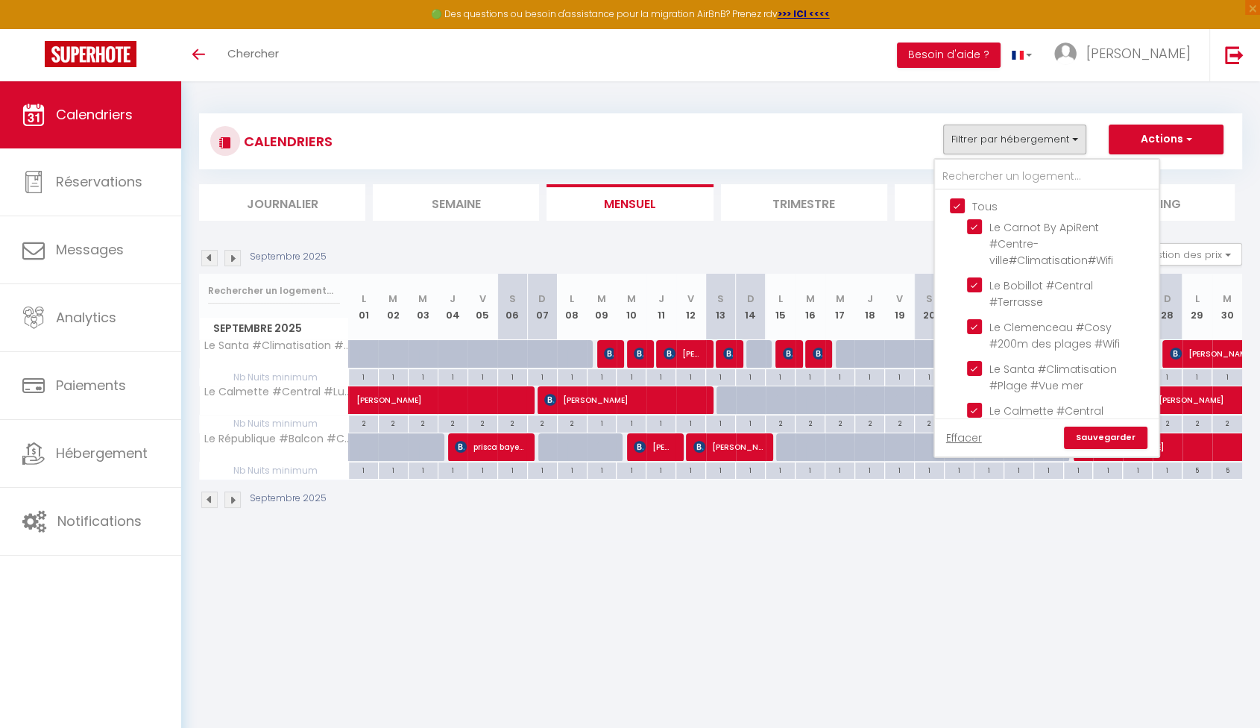
checkbox input "true"
click at [1106, 433] on link "Sauvegarder" at bounding box center [1105, 437] width 83 height 22
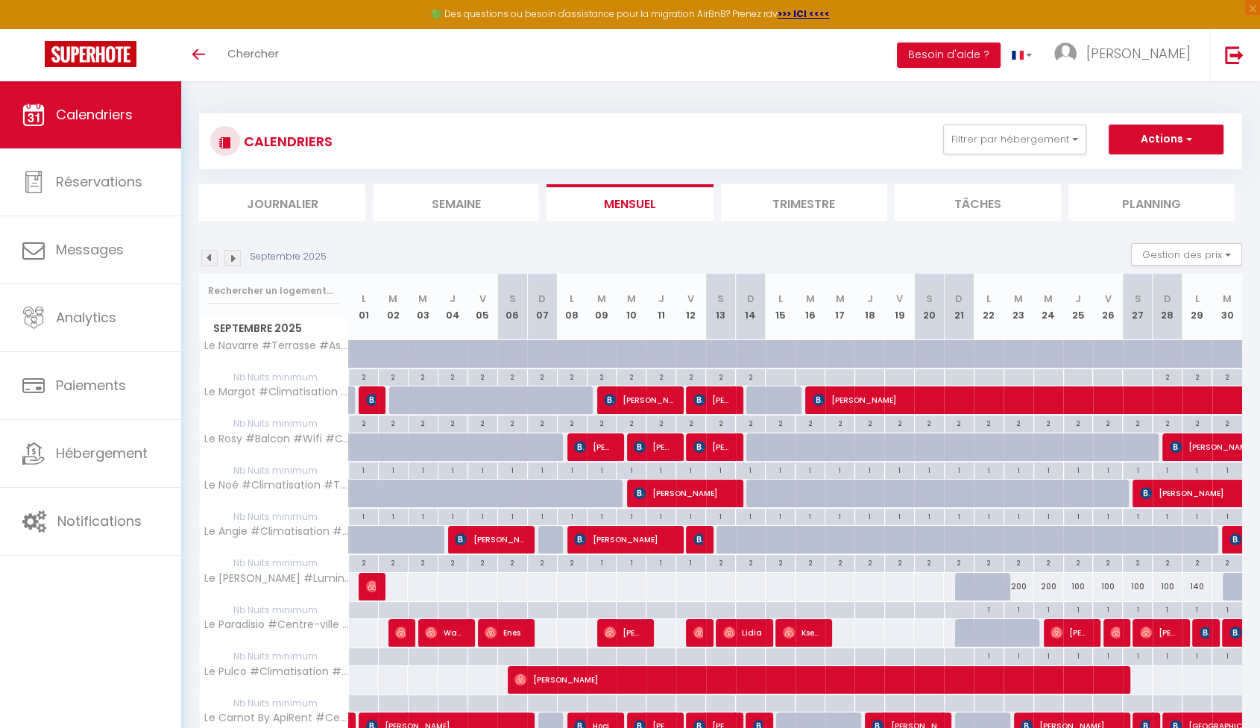
click at [231, 255] on img at bounding box center [232, 258] width 16 height 16
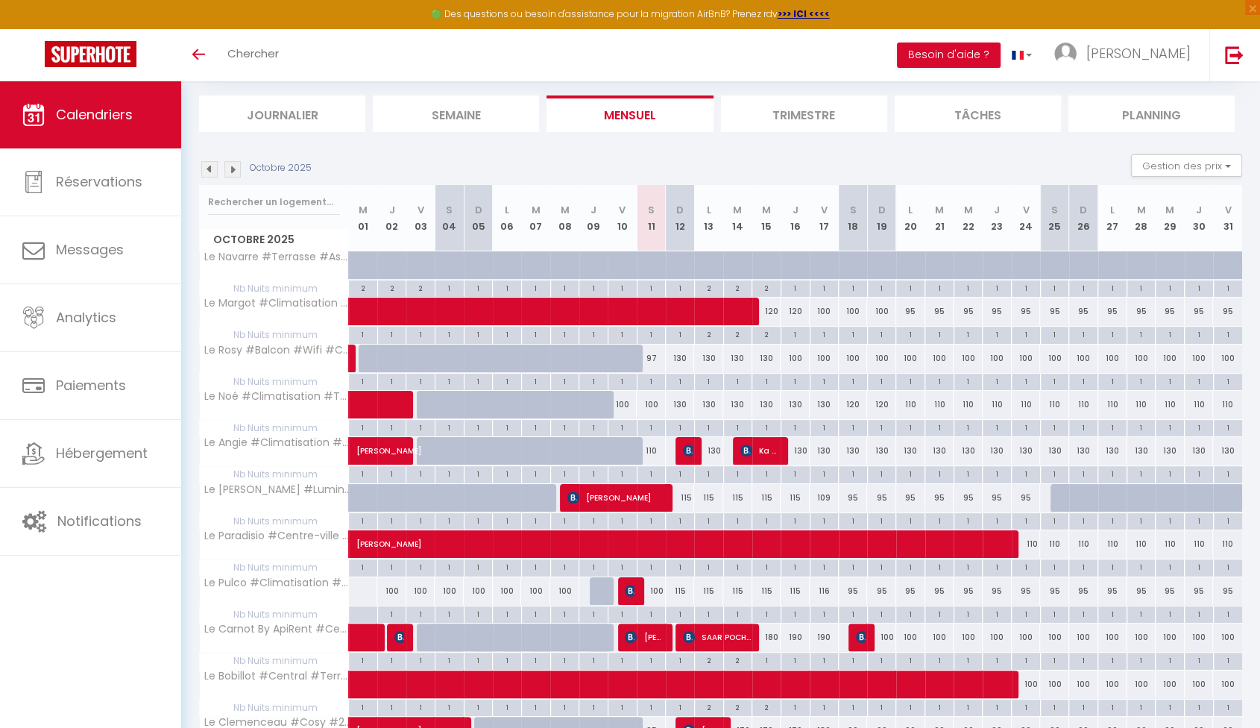
scroll to position [166, 0]
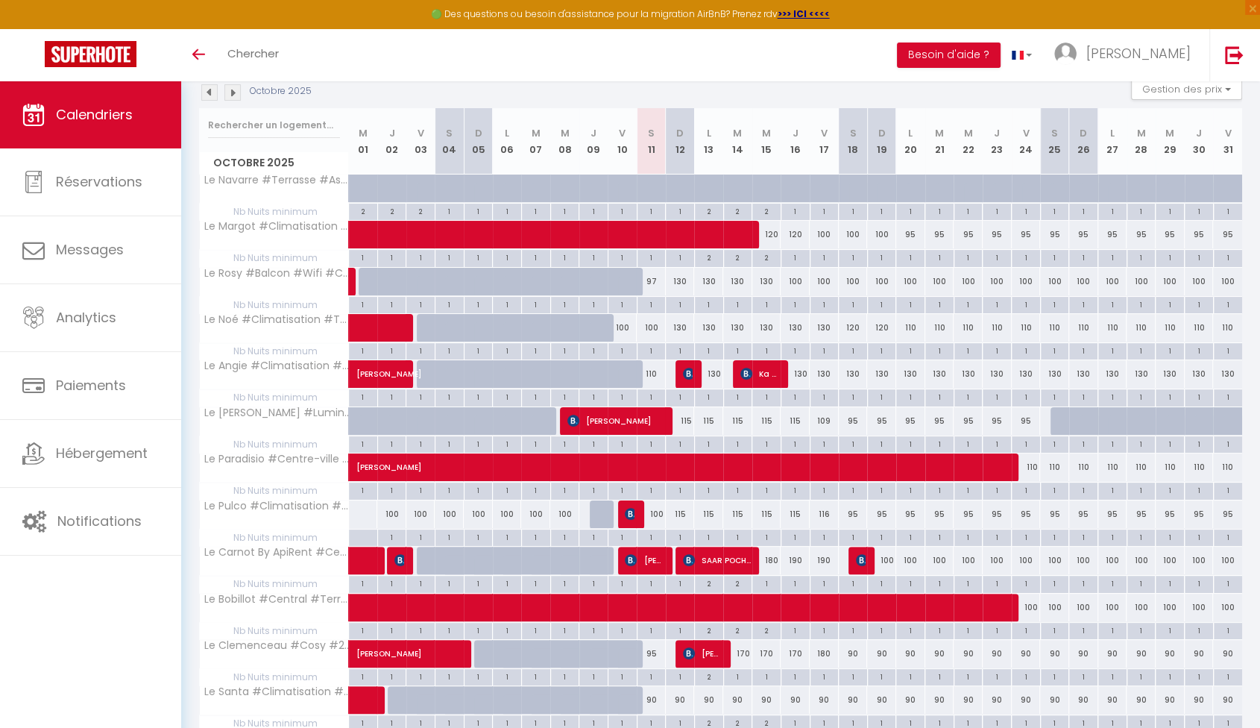
click at [679, 279] on div "130" at bounding box center [680, 282] width 29 height 28
type input "130"
type input "Dim 12 Octobre 2025"
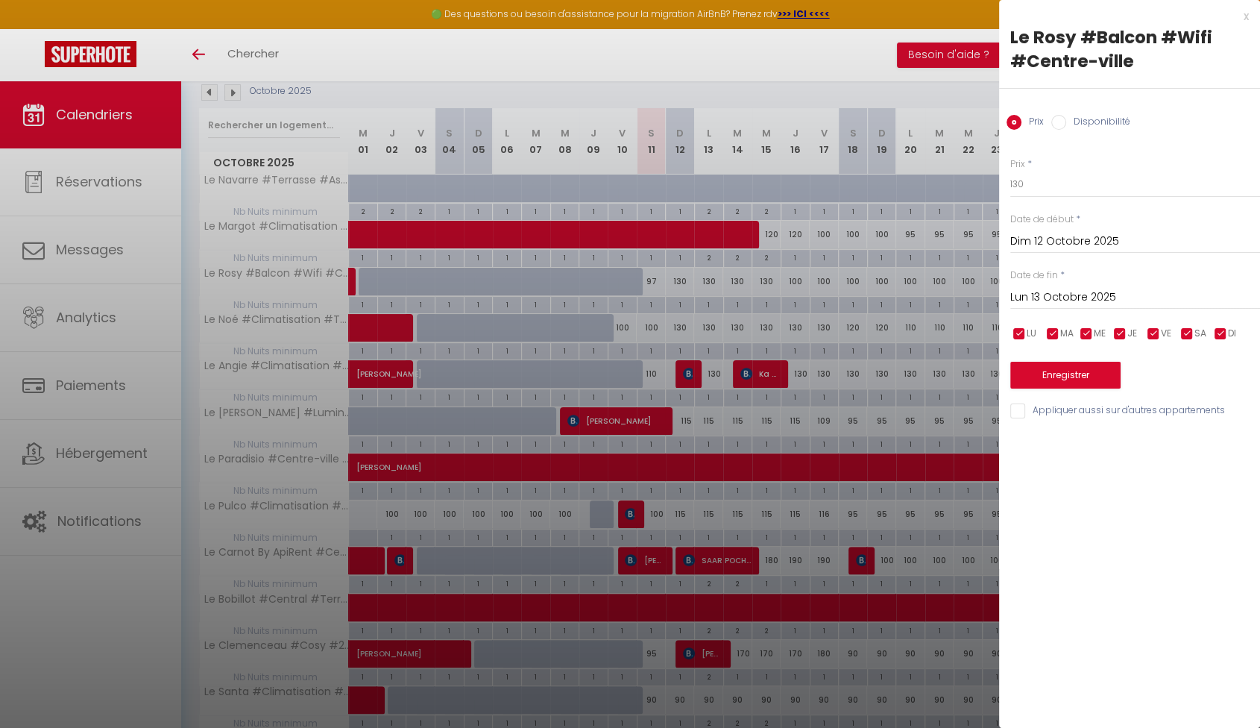
click at [1050, 293] on input "Lun 13 Octobre 2025" at bounding box center [1135, 297] width 250 height 19
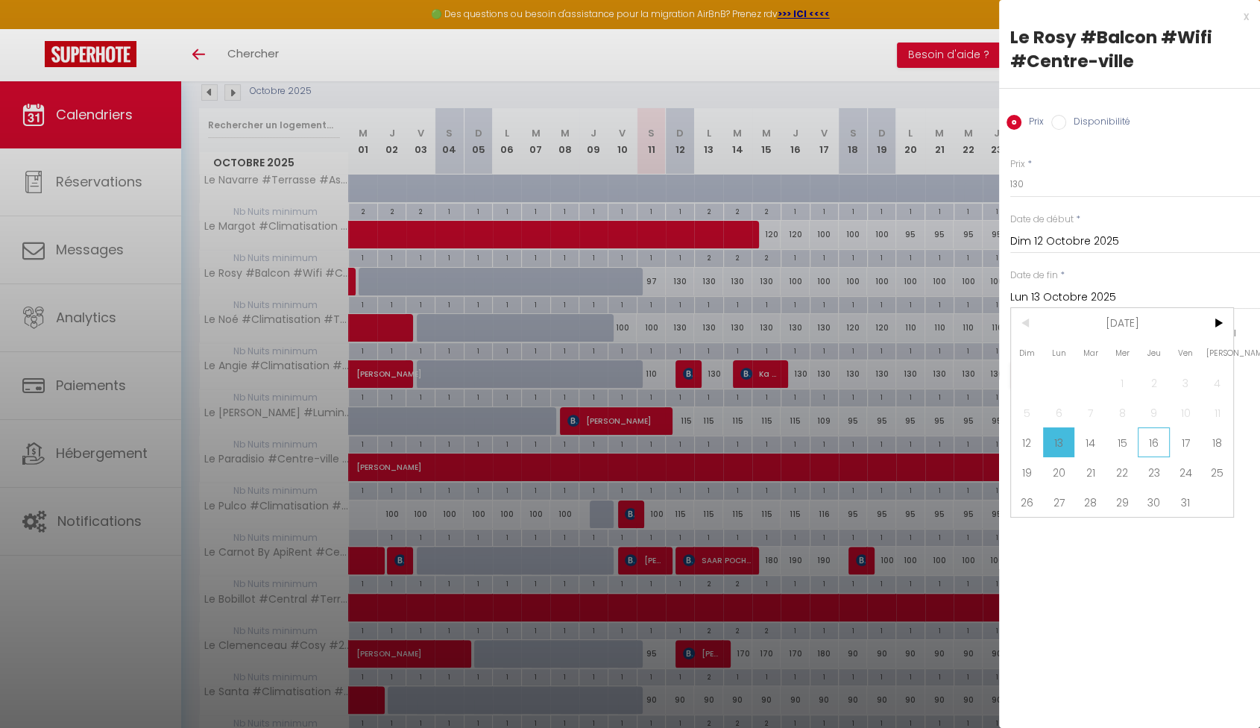
click at [1163, 438] on span "16" at bounding box center [1154, 442] width 32 height 30
type input "Jeu 16 Octobre 2025"
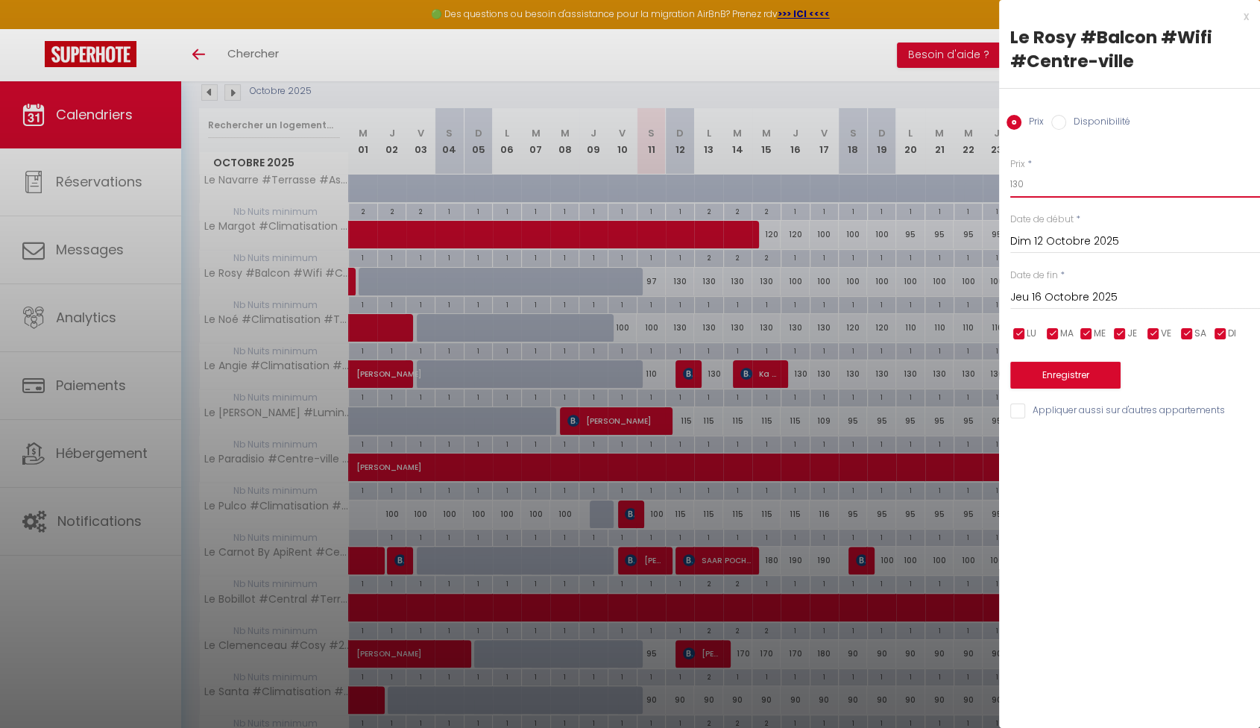
drag, startPoint x: 1041, startPoint y: 187, endPoint x: 1007, endPoint y: 195, distance: 35.3
click at [1007, 195] on div "Prix * 130 Statut * Disponible Indisponible Date de début * Dim 12 Octobre 2025…" at bounding box center [1129, 280] width 261 height 282
type input "120"
click at [1079, 376] on button "Enregistrer" at bounding box center [1065, 375] width 110 height 27
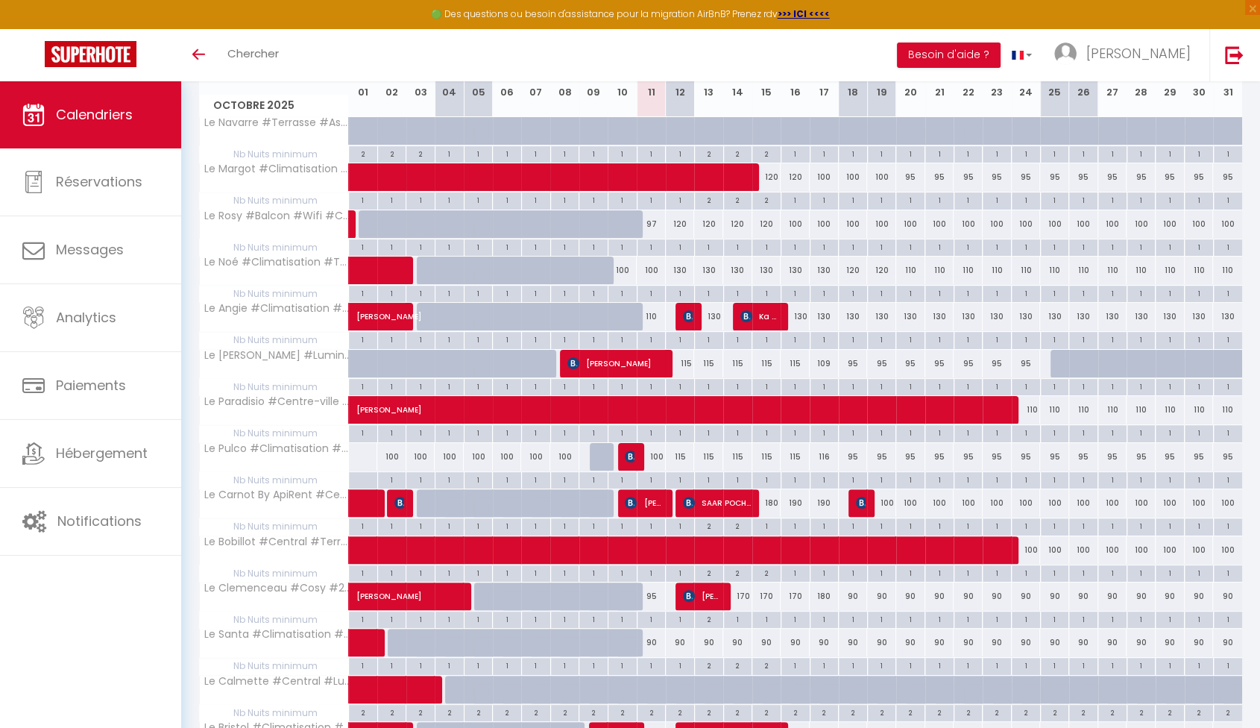
scroll to position [222, 0]
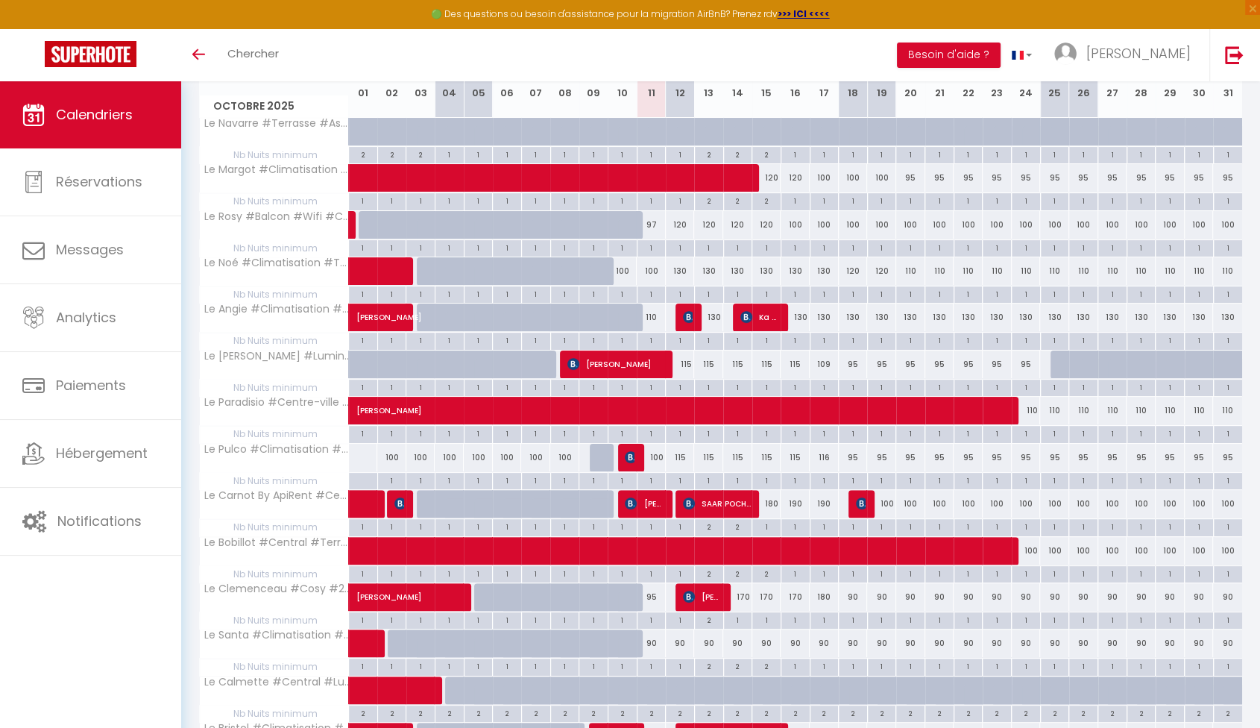
click at [680, 271] on div "130" at bounding box center [680, 271] width 29 height 28
type input "130"
type input "Dim 12 Octobre 2025"
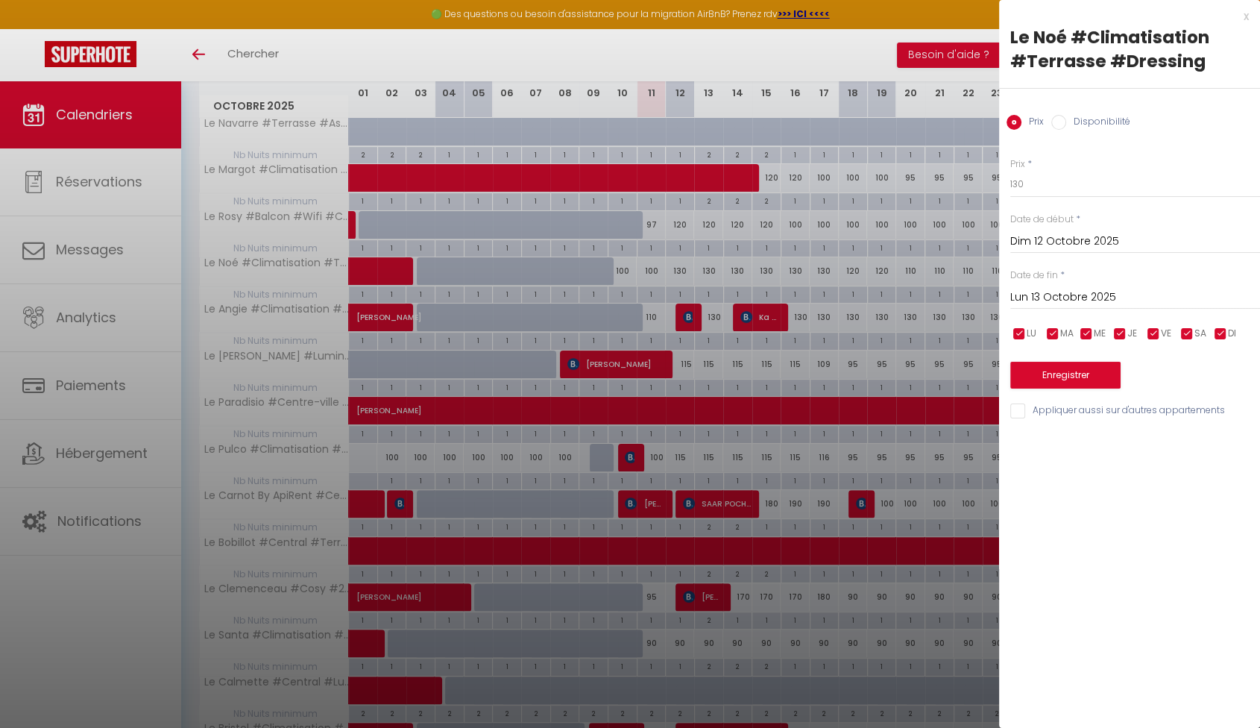
click at [1044, 294] on input "Lun 13 Octobre 2025" at bounding box center [1135, 297] width 250 height 19
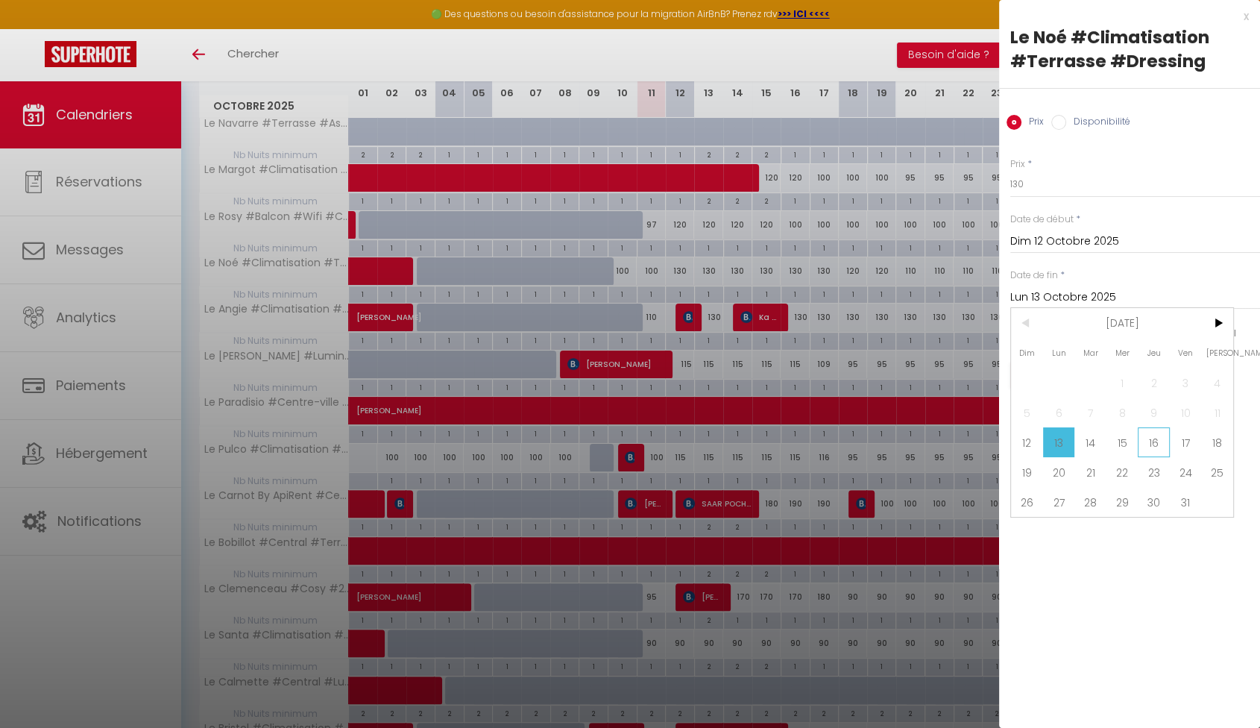
click at [1167, 449] on span "16" at bounding box center [1154, 442] width 32 height 30
type input "Jeu 16 Octobre 2025"
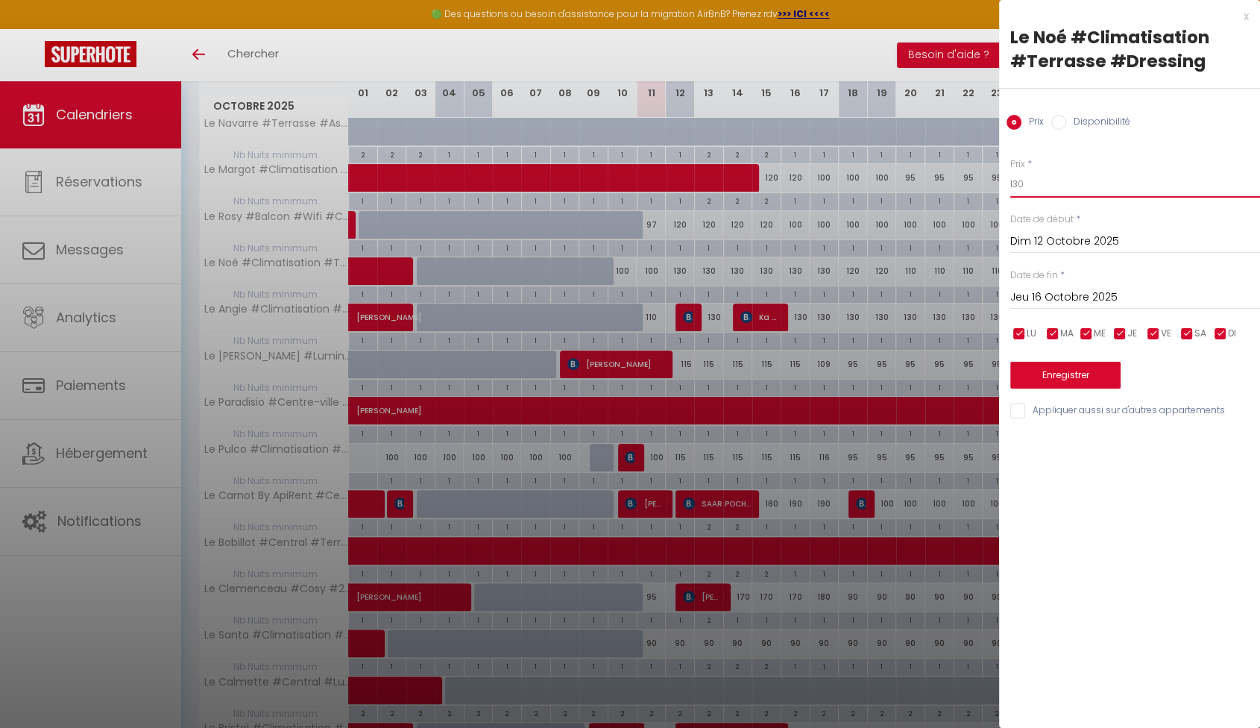
drag, startPoint x: 1064, startPoint y: 186, endPoint x: 950, endPoint y: 189, distance: 114.1
click at [950, 189] on body "🟢 Des questions ou besoin d'assistance pour la migration AirBnB? Prenez rdv >>>…" at bounding box center [630, 461] width 1260 height 1204
type input "120"
click at [1062, 367] on button "Enregistrer" at bounding box center [1065, 375] width 110 height 27
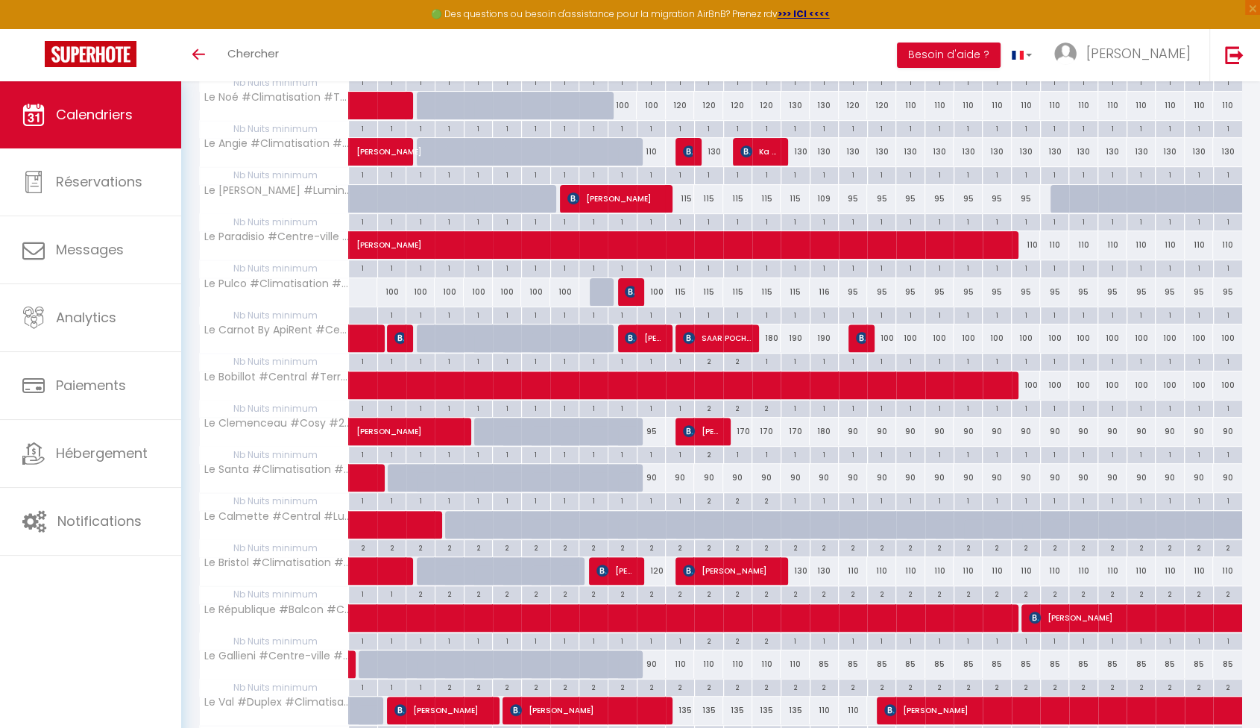
scroll to position [471, 0]
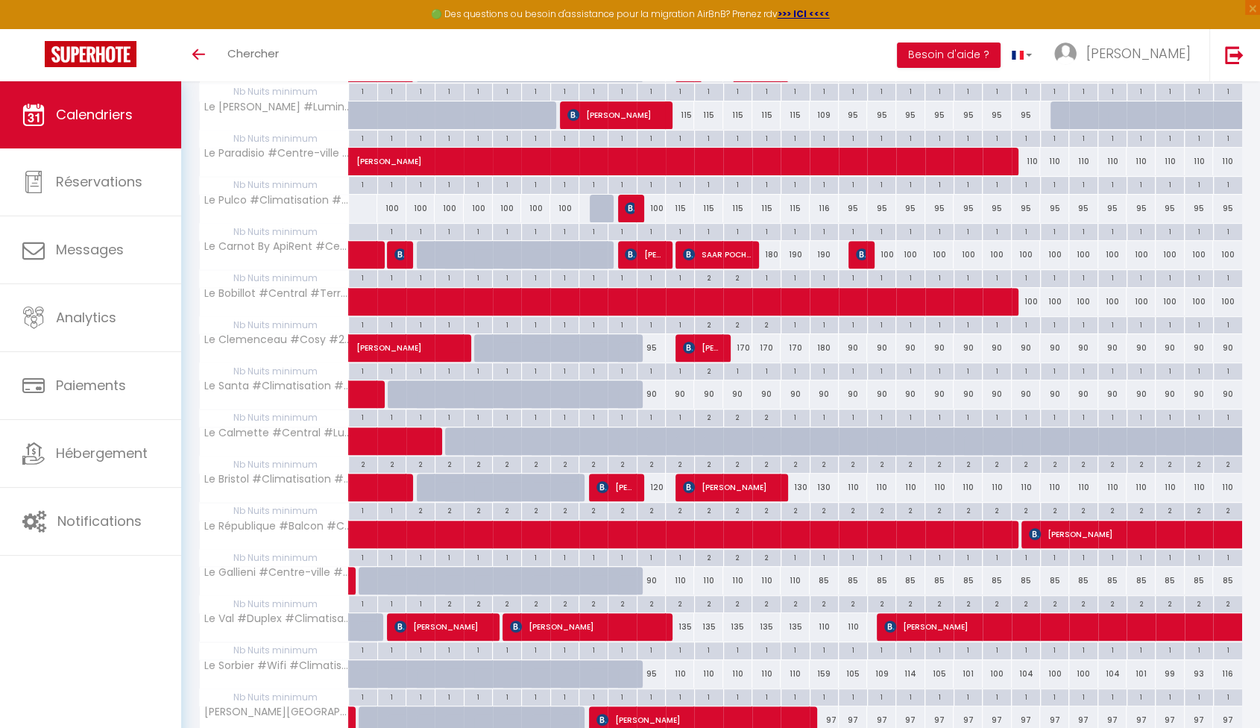
click at [677, 575] on div "110" at bounding box center [680, 581] width 29 height 28
type input "110"
type input "Dim 12 Octobre 2025"
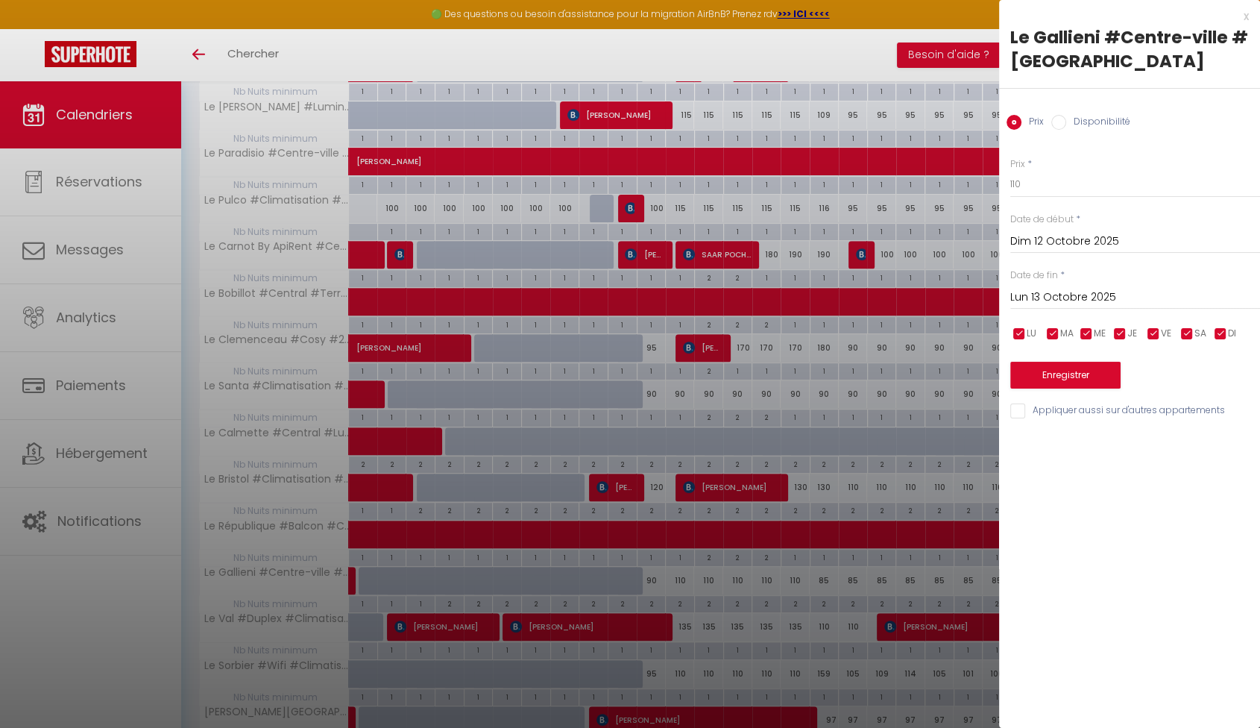
click at [1050, 300] on input "Lun 13 Octobre 2025" at bounding box center [1135, 297] width 250 height 19
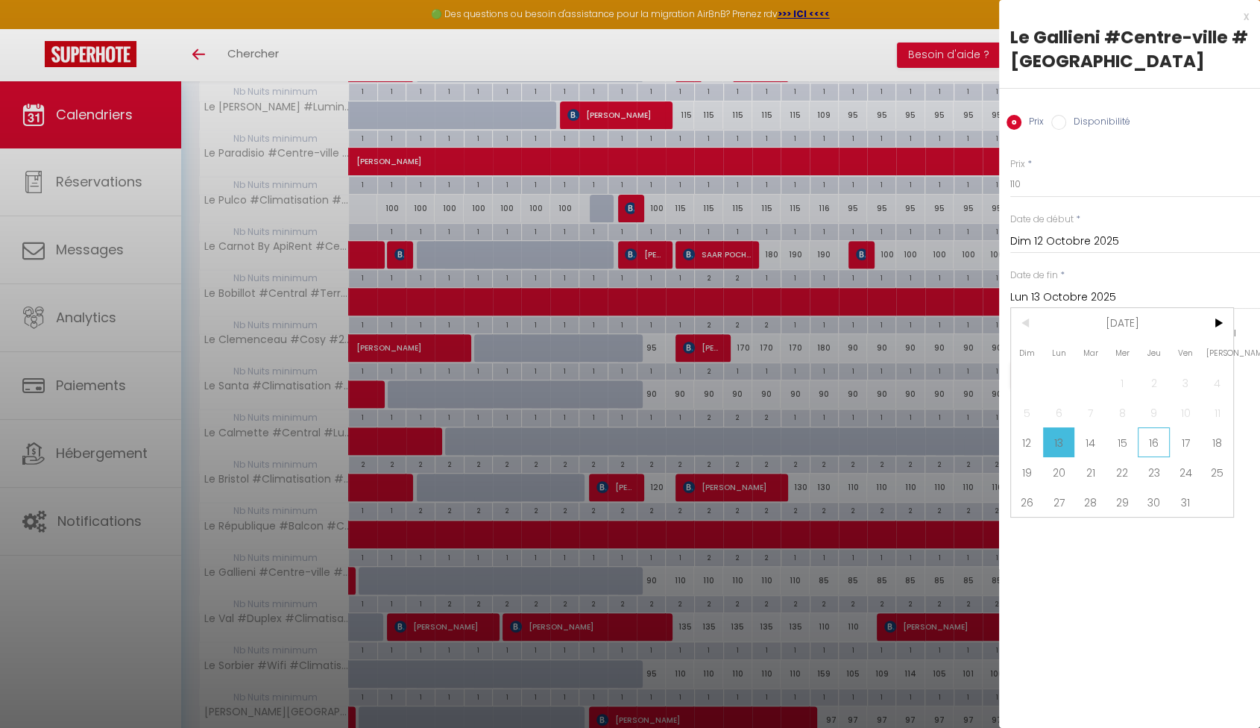
click at [1148, 446] on span "16" at bounding box center [1154, 442] width 32 height 30
type input "Jeu 16 Octobre 2025"
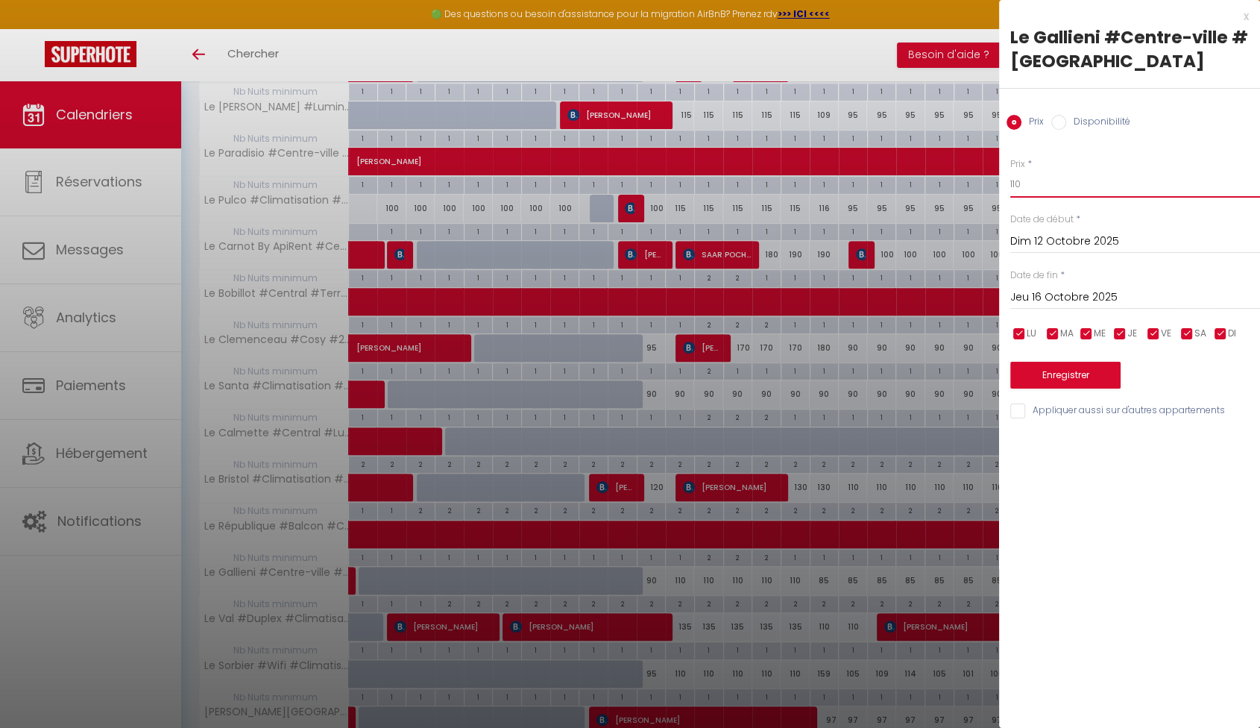
drag, startPoint x: 1056, startPoint y: 182, endPoint x: 917, endPoint y: 177, distance: 139.5
click at [917, 177] on body "🟢 Des questions ou besoin d'assistance pour la migration AirBnB? Prenez rdv >>>…" at bounding box center [630, 212] width 1260 height 1204
type input "100"
click at [1079, 371] on button "Enregistrer" at bounding box center [1065, 375] width 110 height 27
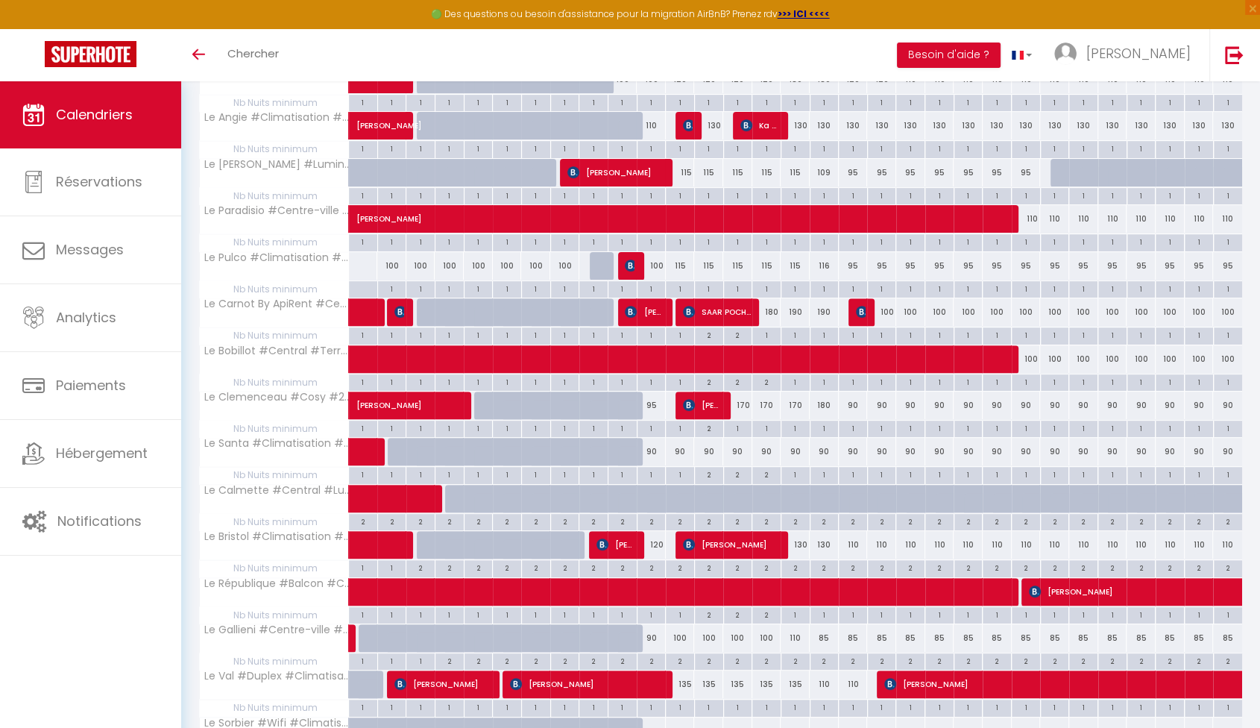
scroll to position [554, 0]
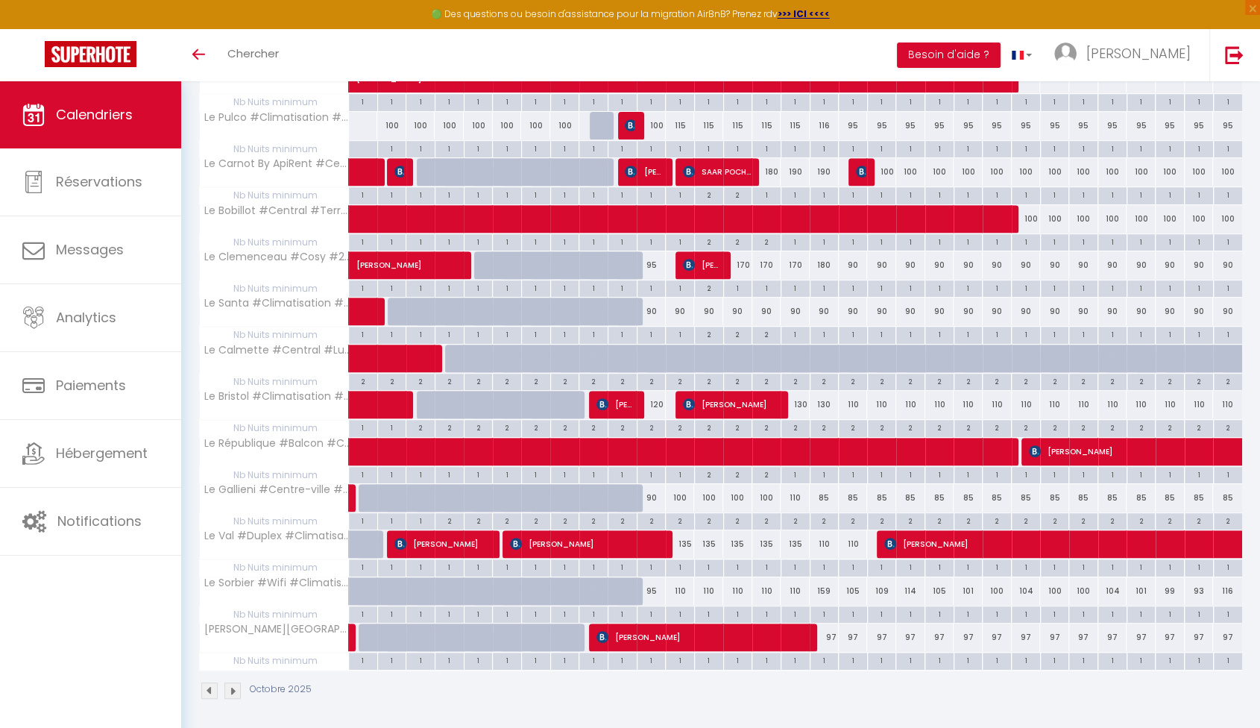
click at [684, 540] on div "135" at bounding box center [680, 544] width 29 height 28
type input "135"
type input "Dim 12 Octobre 2025"
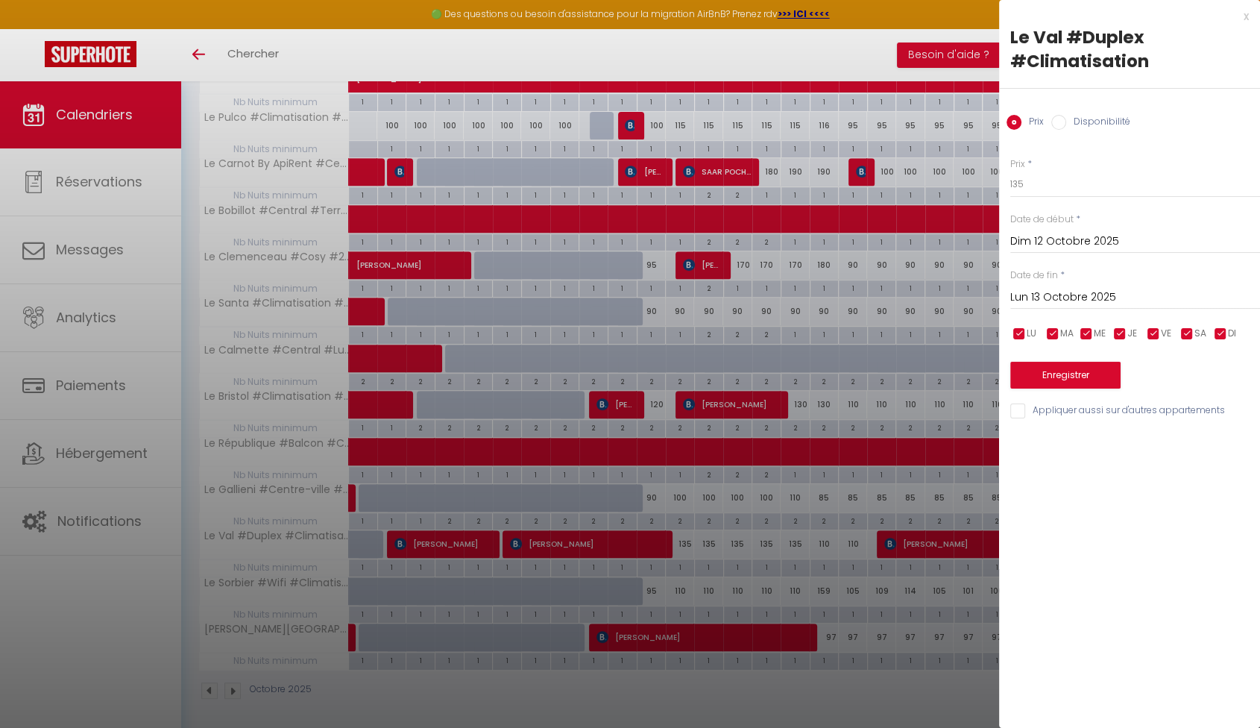
click at [1111, 291] on input "Lun 13 Octobre 2025" at bounding box center [1135, 297] width 250 height 19
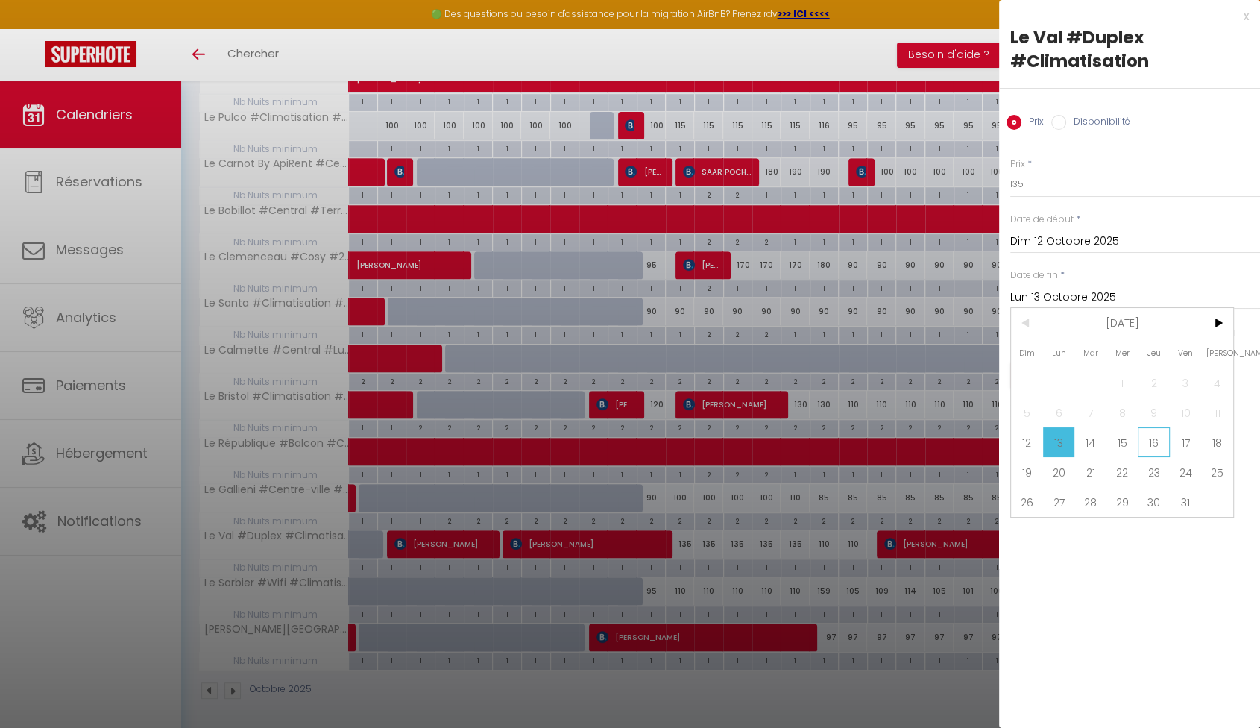
click at [1161, 446] on span "16" at bounding box center [1154, 442] width 32 height 30
type input "Jeu 16 Octobre 2025"
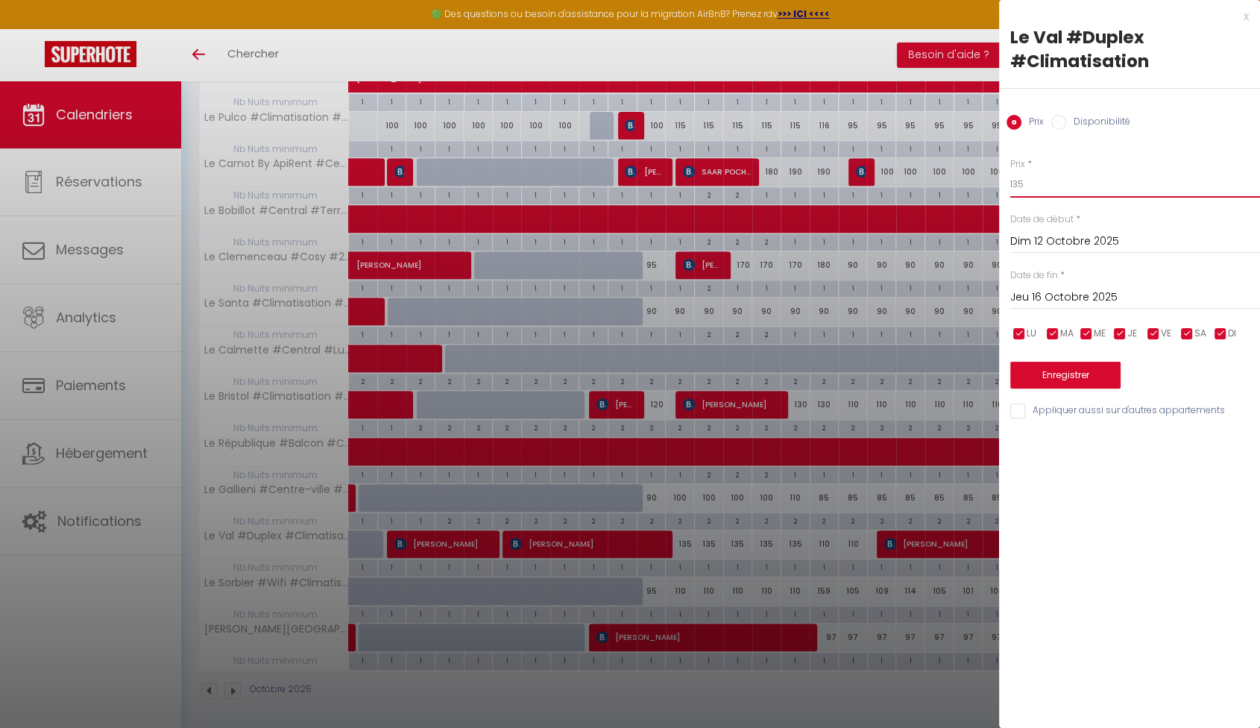
drag, startPoint x: 1084, startPoint y: 190, endPoint x: 952, endPoint y: 182, distance: 132.2
click at [952, 182] on body "🟢 Des questions ou besoin d'assistance pour la migration AirBnB? Prenez rdv >>>…" at bounding box center [630, 129] width 1260 height 1204
type input "125"
click at [1068, 376] on button "Enregistrer" at bounding box center [1065, 375] width 110 height 27
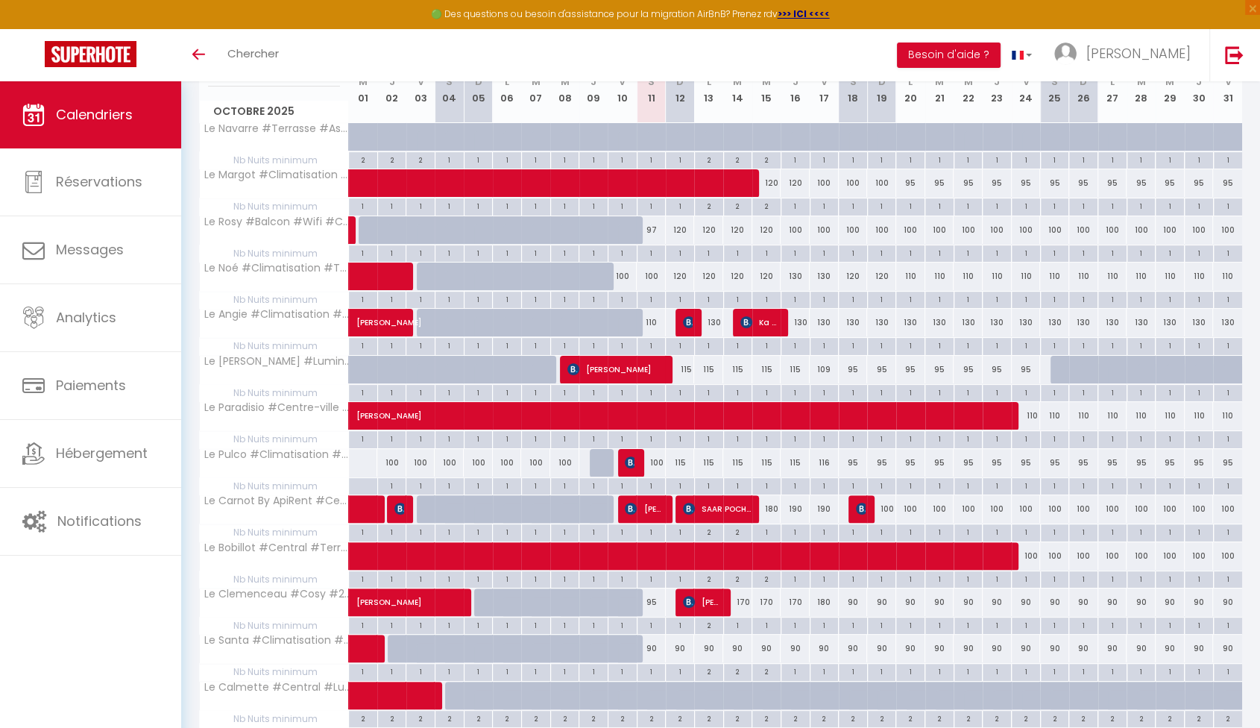
scroll to position [57, 0]
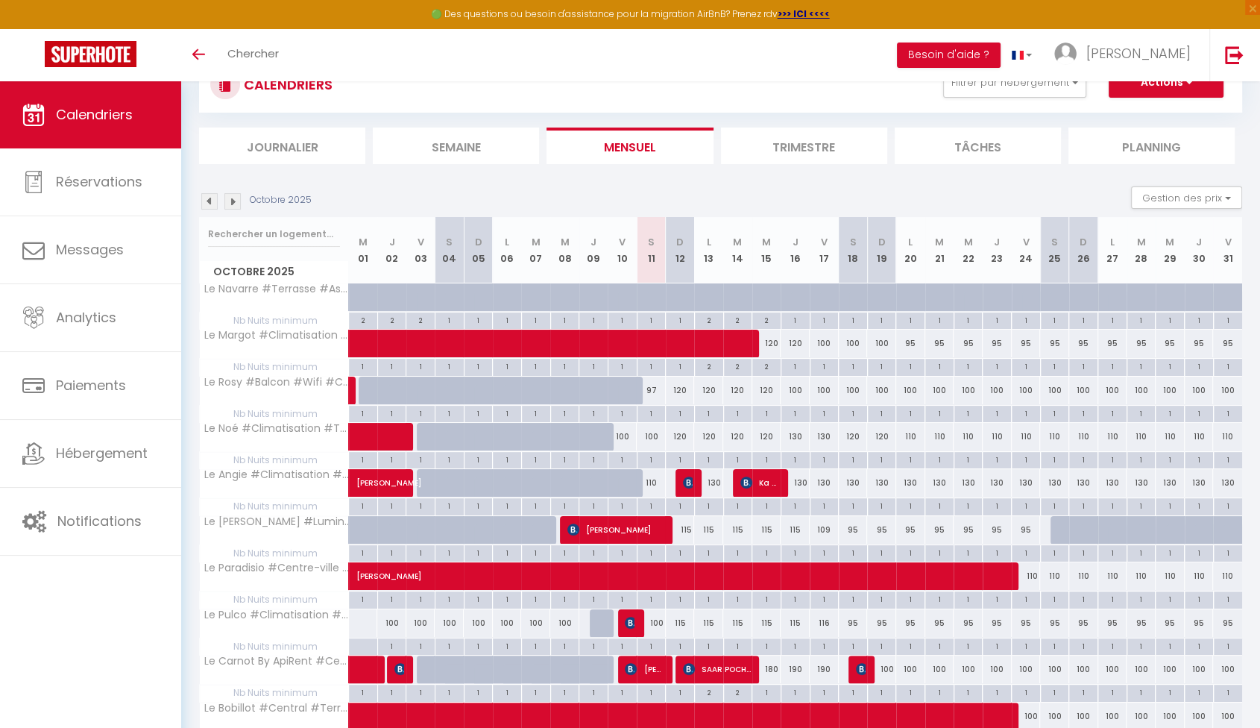
click at [235, 198] on img at bounding box center [232, 201] width 16 height 16
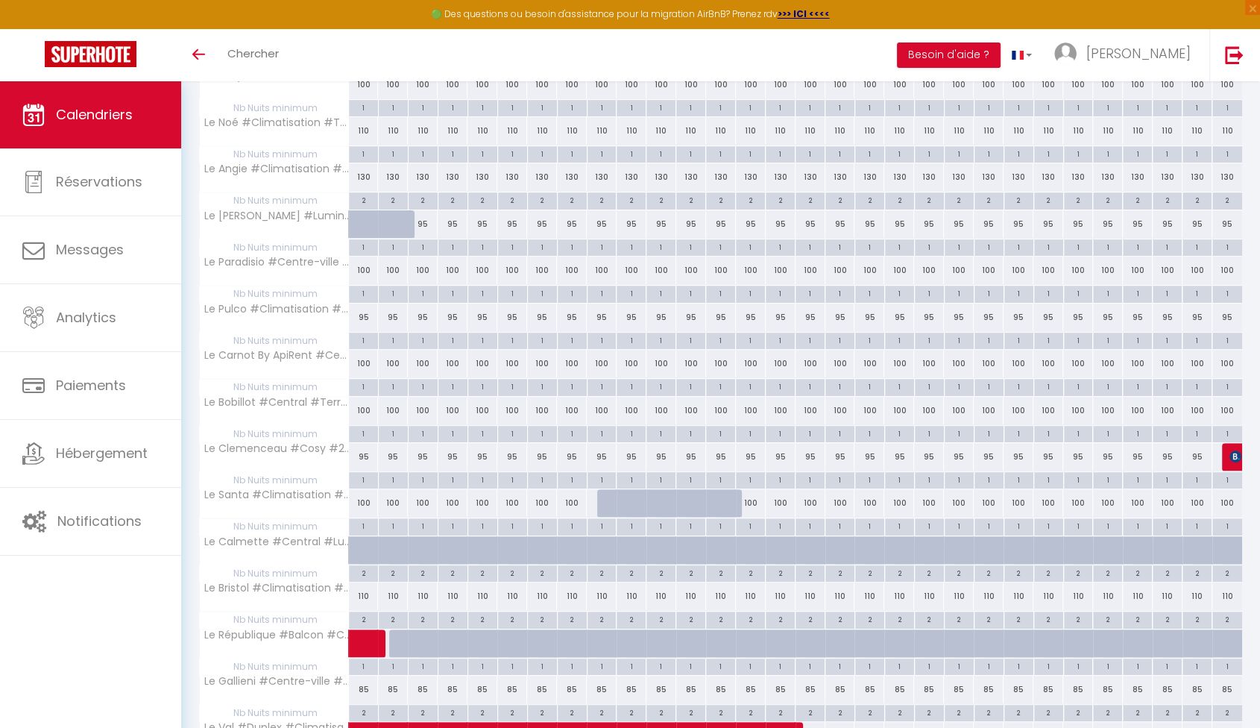
scroll to position [388, 0]
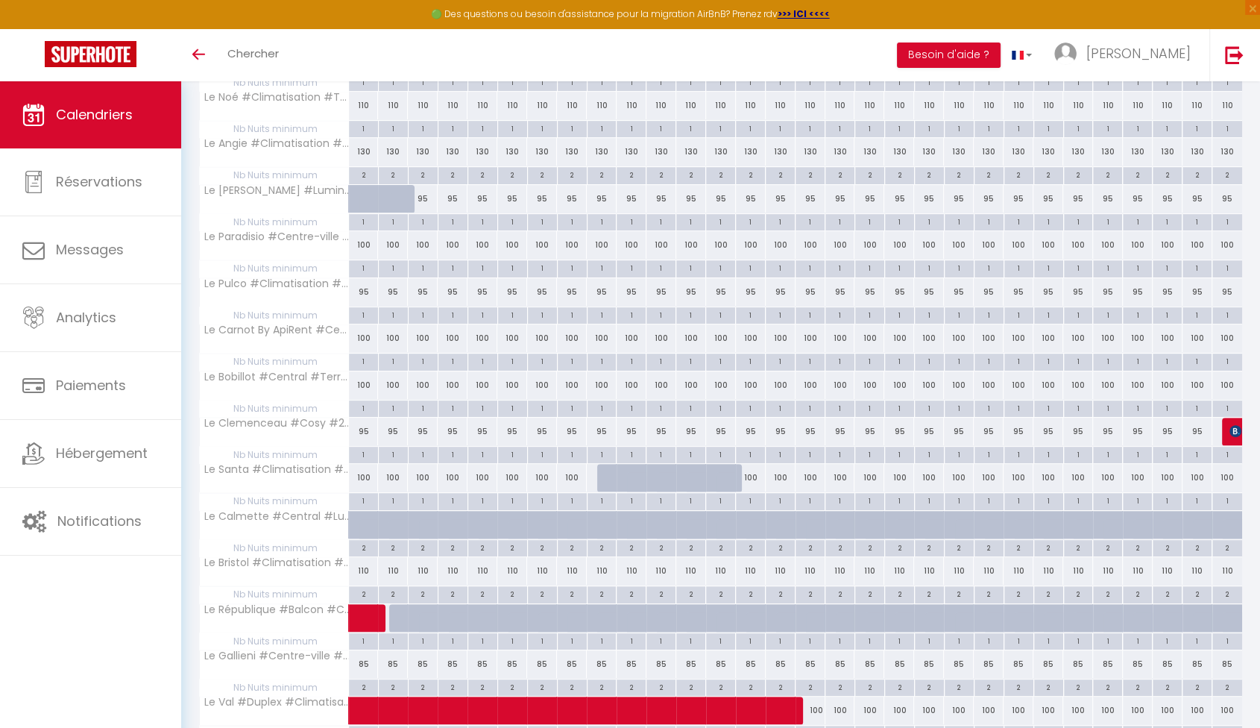
click at [362, 430] on div "95" at bounding box center [364, 431] width 30 height 28
type input "95"
type input "Sam 01 Novembre 2025"
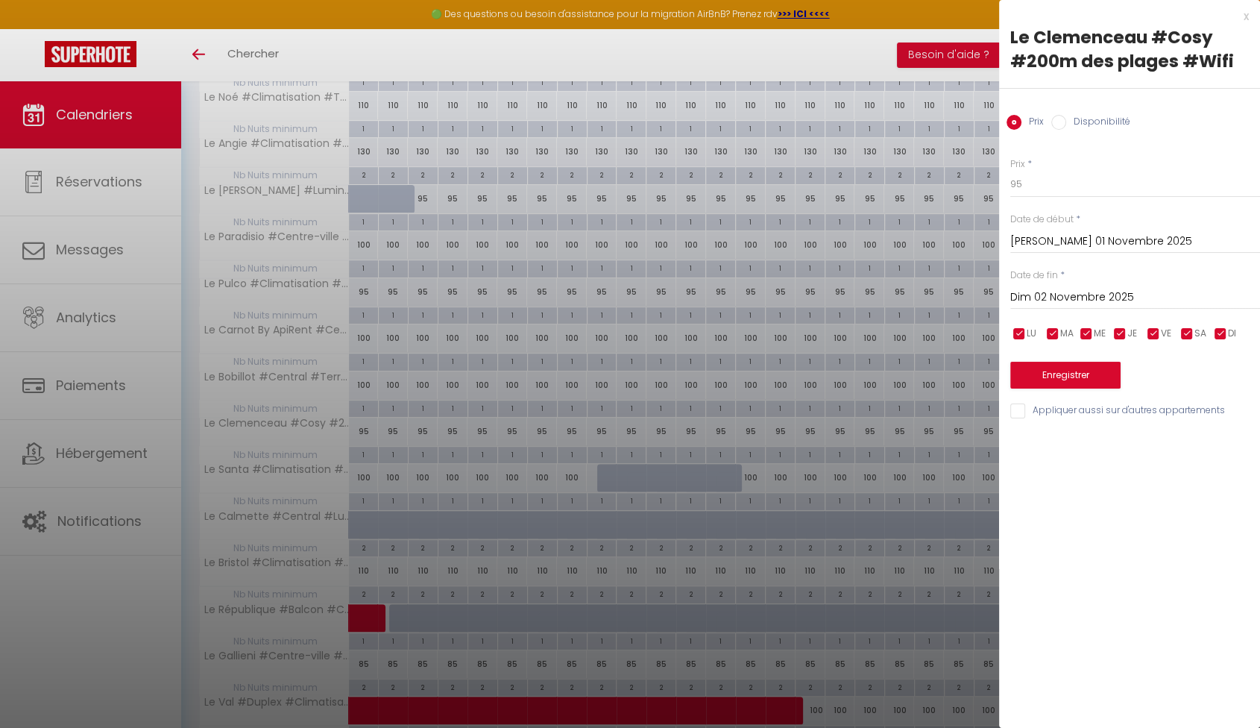
click at [1115, 292] on input "Dim 02 Novembre 2025" at bounding box center [1135, 297] width 250 height 19
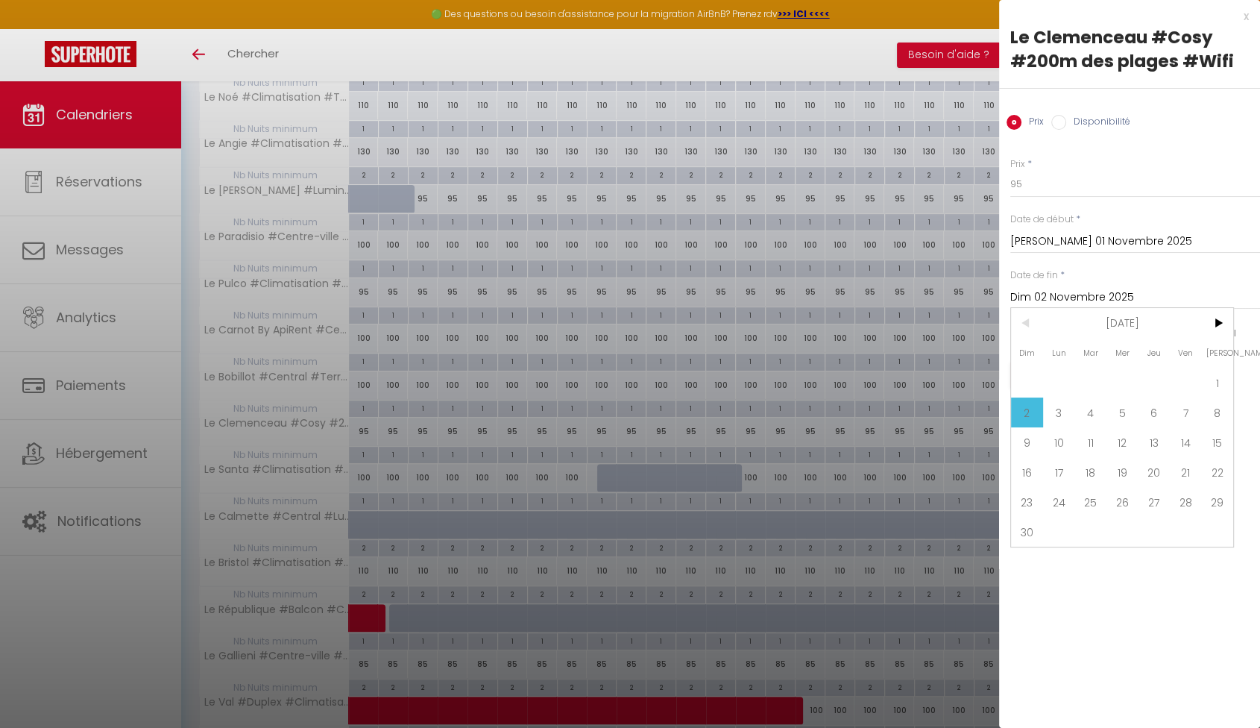
click at [1014, 530] on span "30" at bounding box center [1027, 532] width 32 height 30
type input "Dim 30 Novembre 2025"
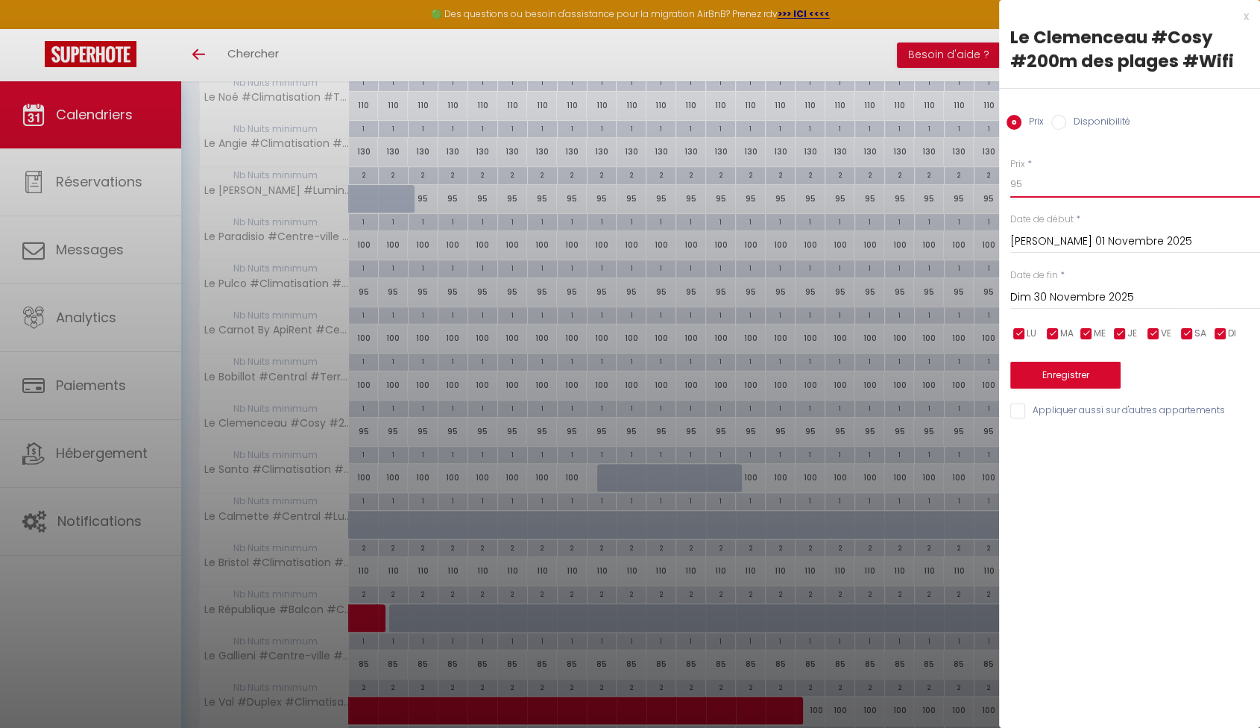
drag, startPoint x: 1095, startPoint y: 189, endPoint x: 953, endPoint y: 173, distance: 143.2
click at [953, 173] on body "🟢 Des questions ou besoin d'assistance pour la migration AirBnB? Prenez rdv >>>…" at bounding box center [630, 296] width 1260 height 1204
type input "90"
click at [1092, 376] on button "Enregistrer" at bounding box center [1065, 375] width 110 height 27
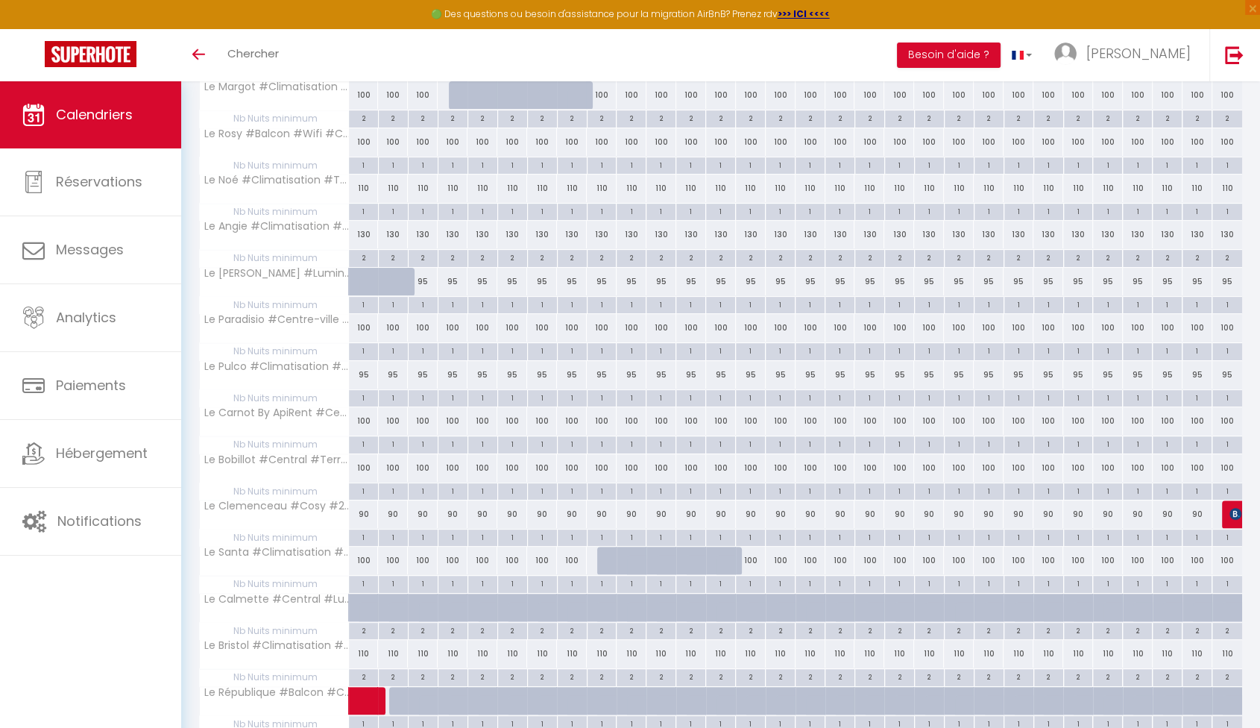
scroll to position [222, 0]
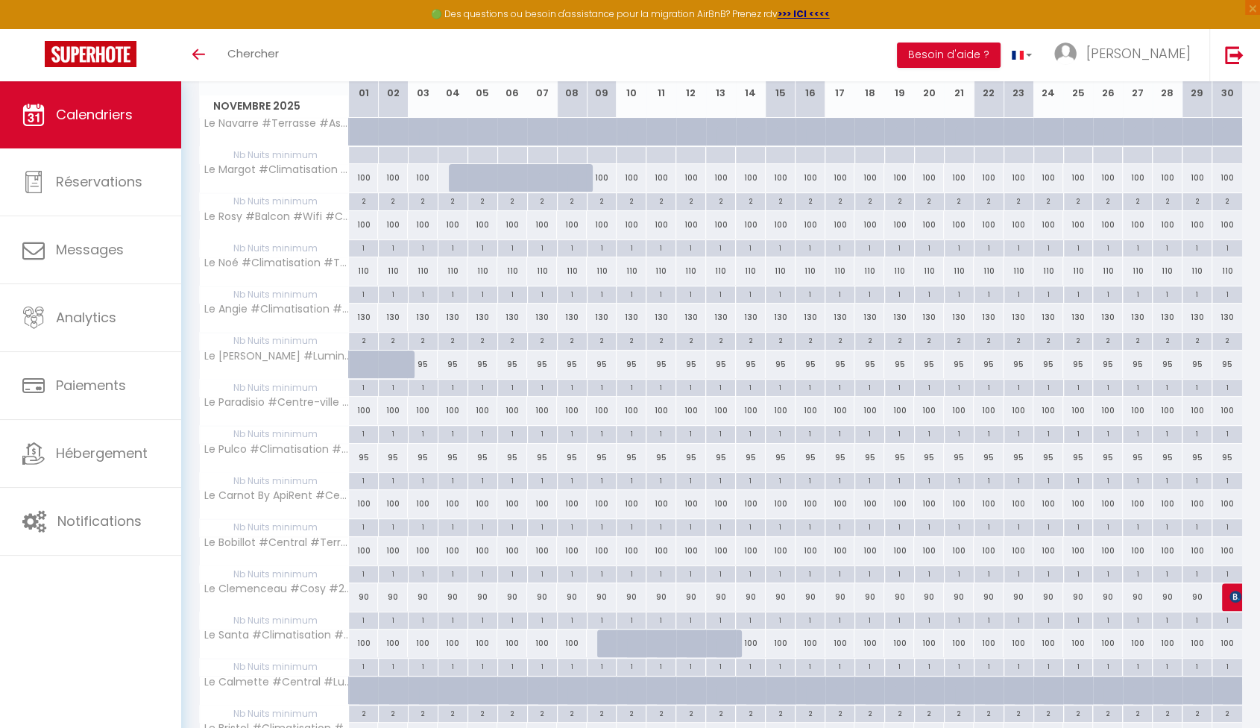
click at [363, 315] on div "130" at bounding box center [364, 317] width 30 height 28
type input "130"
type input "Sam 01 Novembre 2025"
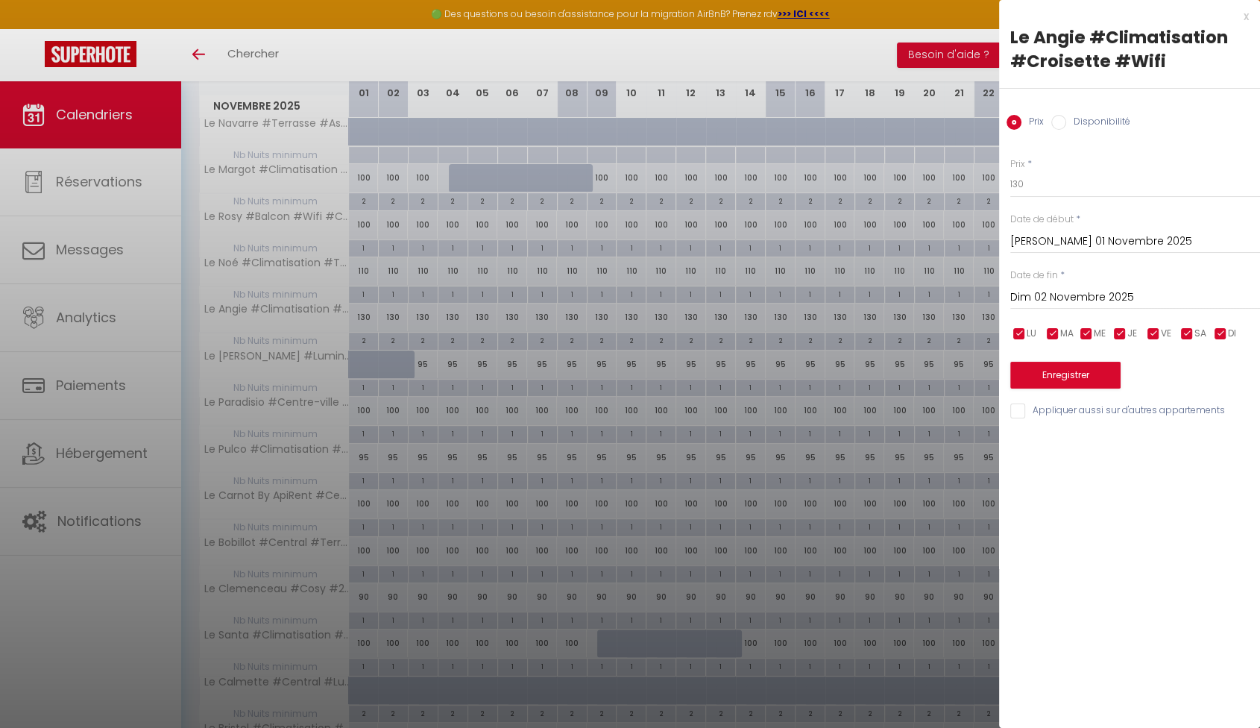
click at [1062, 291] on input "Dim 02 Novembre 2025" at bounding box center [1135, 297] width 250 height 19
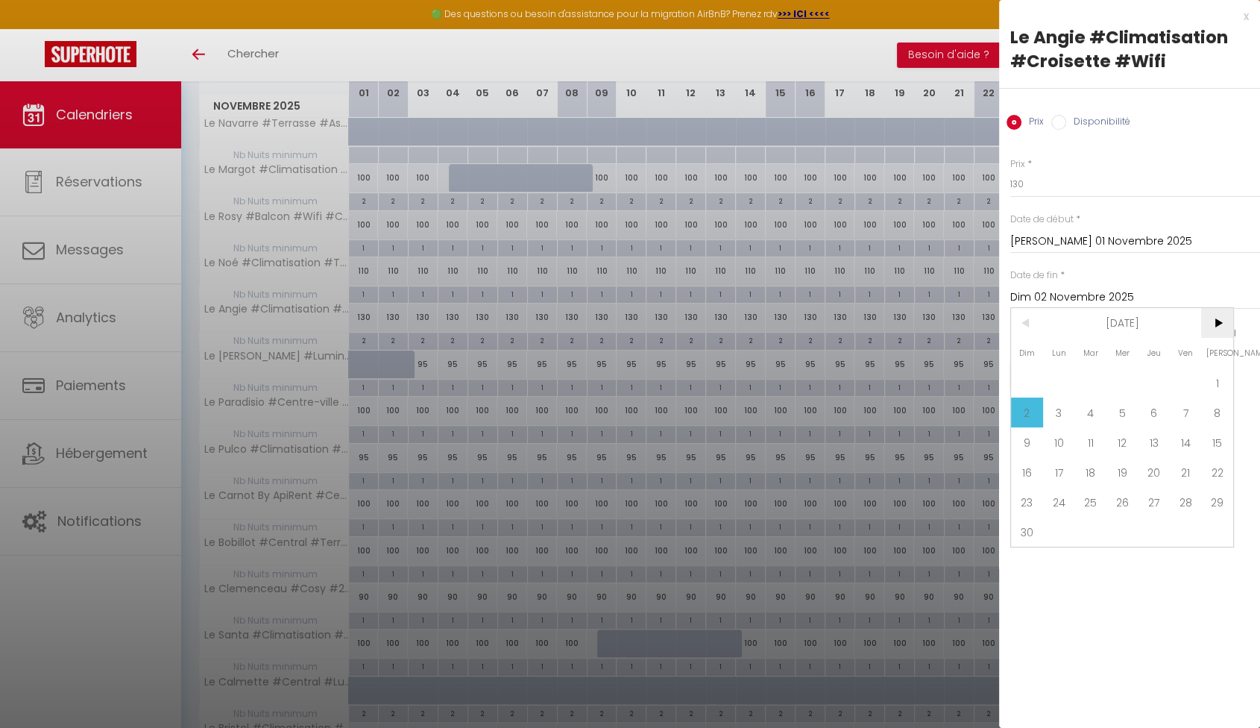
click at [1223, 317] on span ">" at bounding box center [1217, 323] width 32 height 30
click at [1047, 385] on span "1" at bounding box center [1059, 383] width 32 height 30
type input "Lun 01 Décembre 2025"
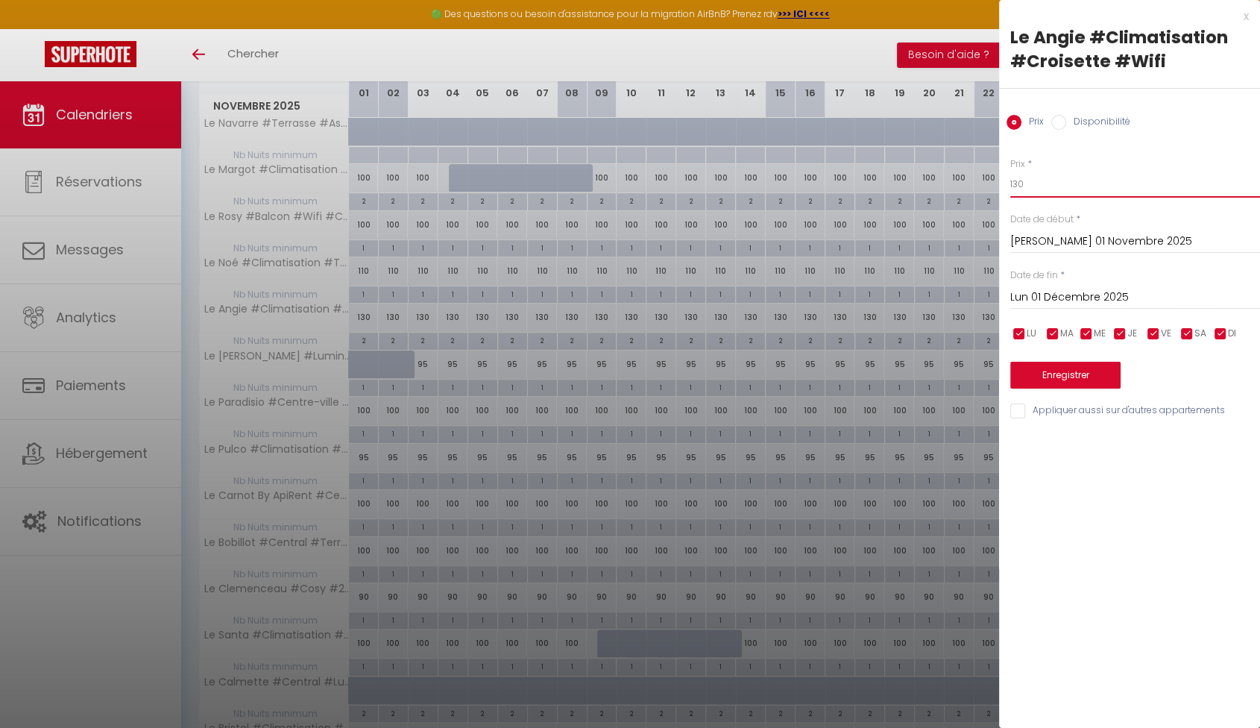
drag, startPoint x: 1077, startPoint y: 185, endPoint x: 991, endPoint y: 182, distance: 85.8
click at [991, 182] on body "🟢 Des questions ou besoin d'assistance pour la migration AirBnB? Prenez rdv >>>…" at bounding box center [630, 461] width 1260 height 1204
type input "120"
click at [1106, 378] on button "Enregistrer" at bounding box center [1065, 375] width 110 height 27
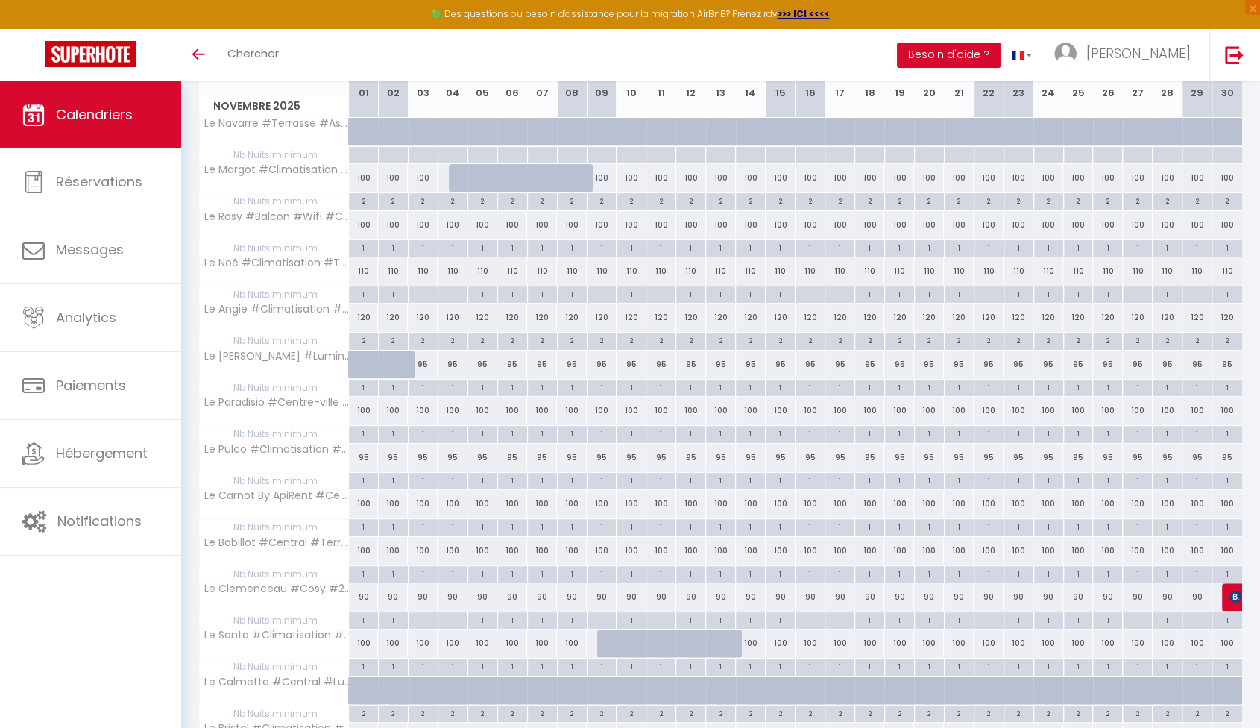
scroll to position [139, 0]
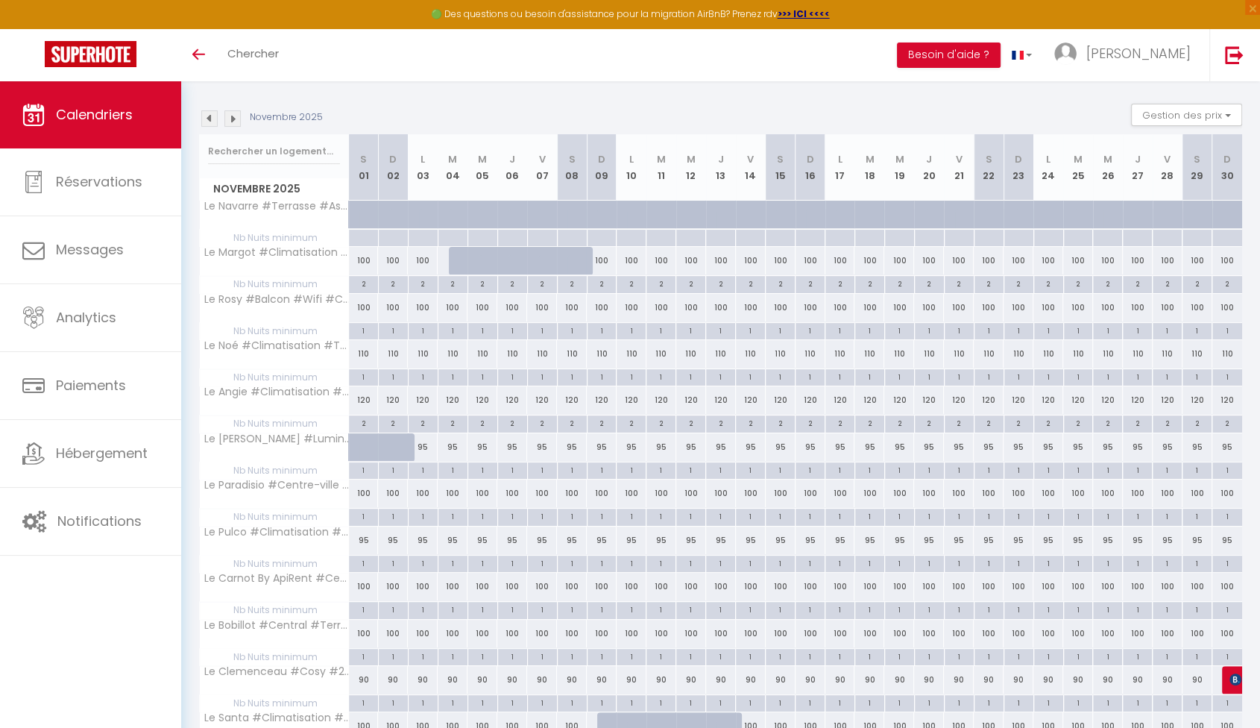
click at [359, 491] on div "100" at bounding box center [364, 493] width 30 height 28
type input "100"
type input "Sam 01 Novembre 2025"
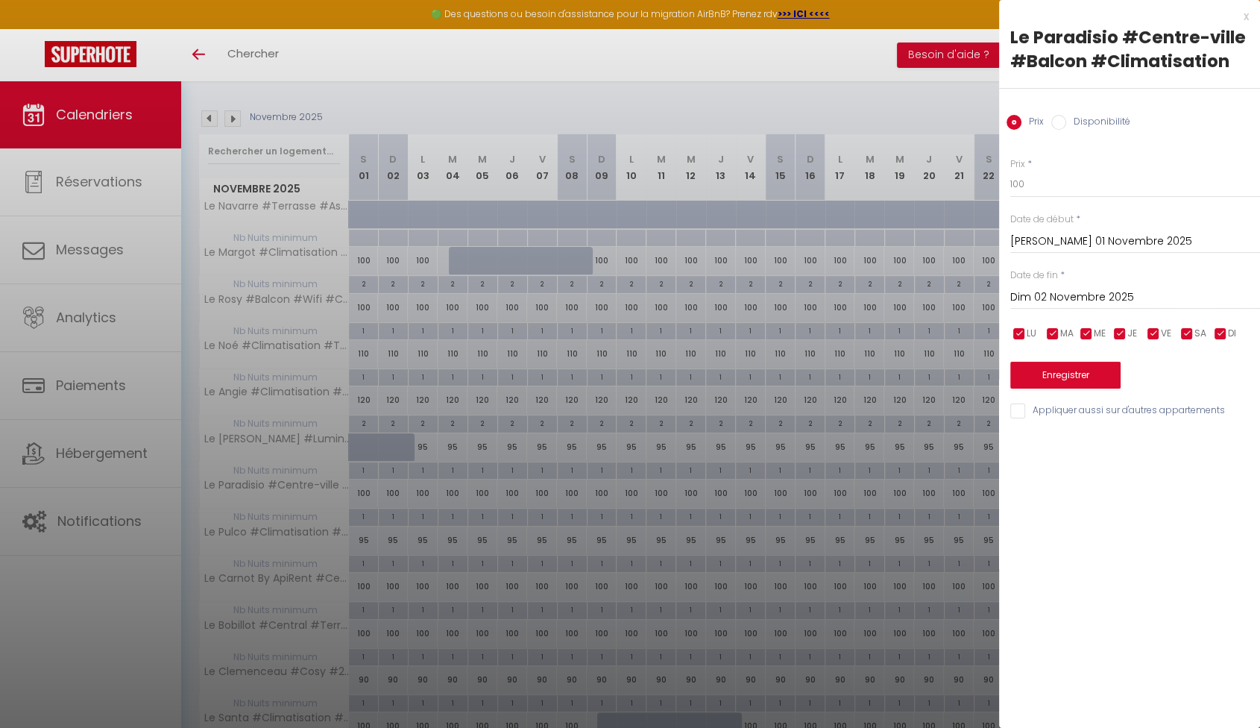
click at [1036, 310] on div "Prix * 100 Statut * Disponible Indisponible Date de début * Sam 01 Novembre 202…" at bounding box center [1129, 280] width 261 height 282
click at [1038, 307] on div "Dim 02 Novembre 2025 < Nov 2025 > Dim Lun Mar Mer Jeu Ven Sam 1 2 3 4 5 6 7 8 9…" at bounding box center [1135, 296] width 250 height 27
click at [1051, 303] on input "Dim 02 Novembre 2025" at bounding box center [1135, 297] width 250 height 19
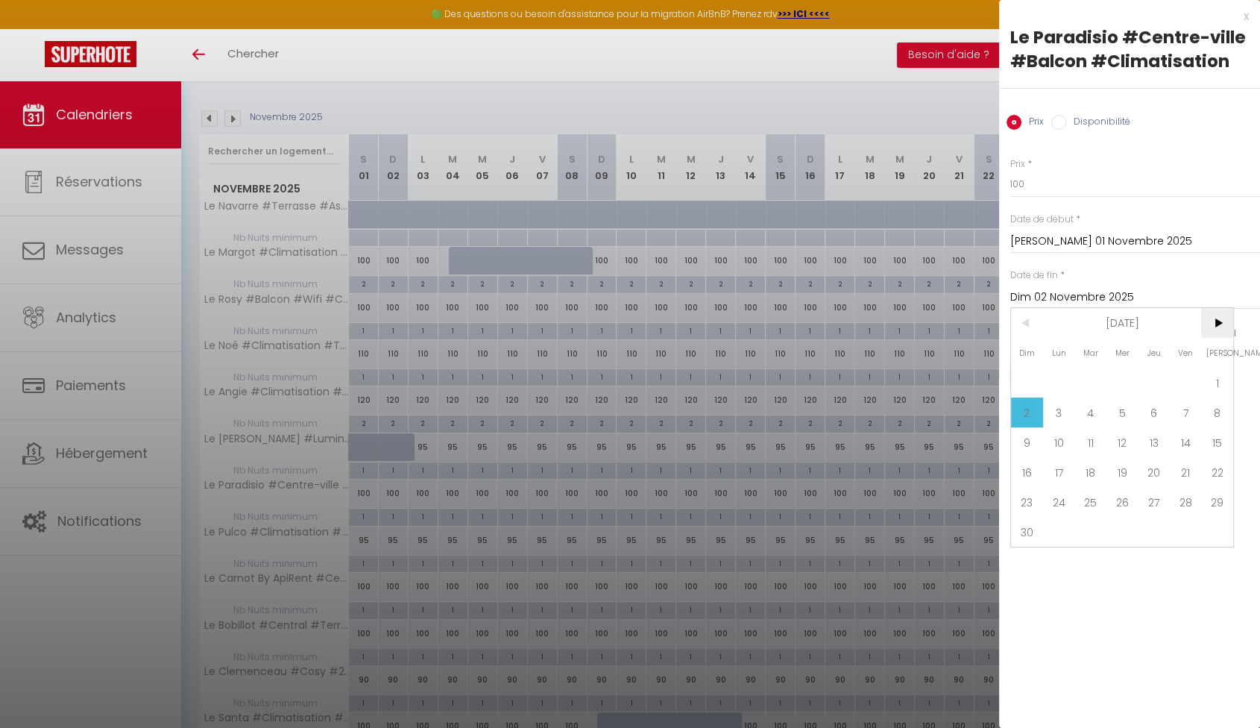
click at [1232, 320] on span ">" at bounding box center [1217, 323] width 32 height 30
click at [1063, 385] on span "1" at bounding box center [1059, 383] width 32 height 30
type input "Lun 01 Décembre 2025"
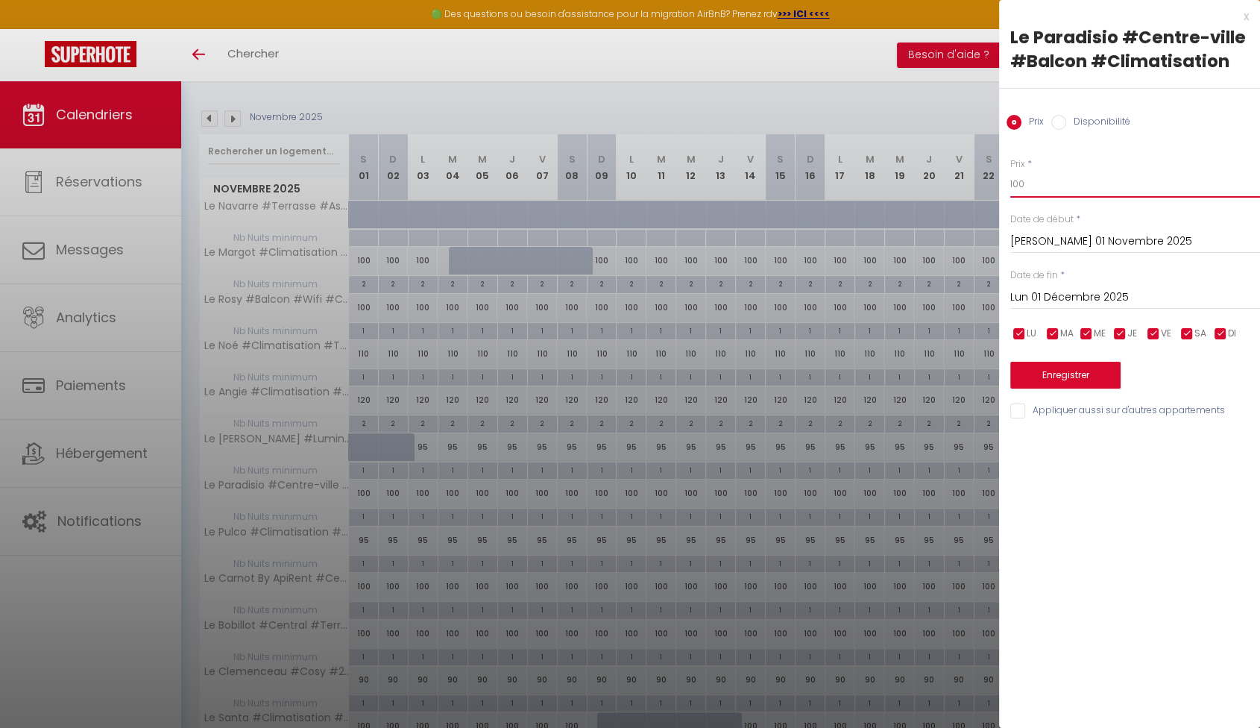
drag, startPoint x: 1034, startPoint y: 192, endPoint x: 990, endPoint y: 192, distance: 44.0
click at [990, 192] on body "🟢 Des questions ou besoin d'assistance pour la migration AirBnB? Prenez rdv >>>…" at bounding box center [630, 544] width 1260 height 1204
type input "98"
click at [1097, 385] on button "Enregistrer" at bounding box center [1065, 375] width 110 height 27
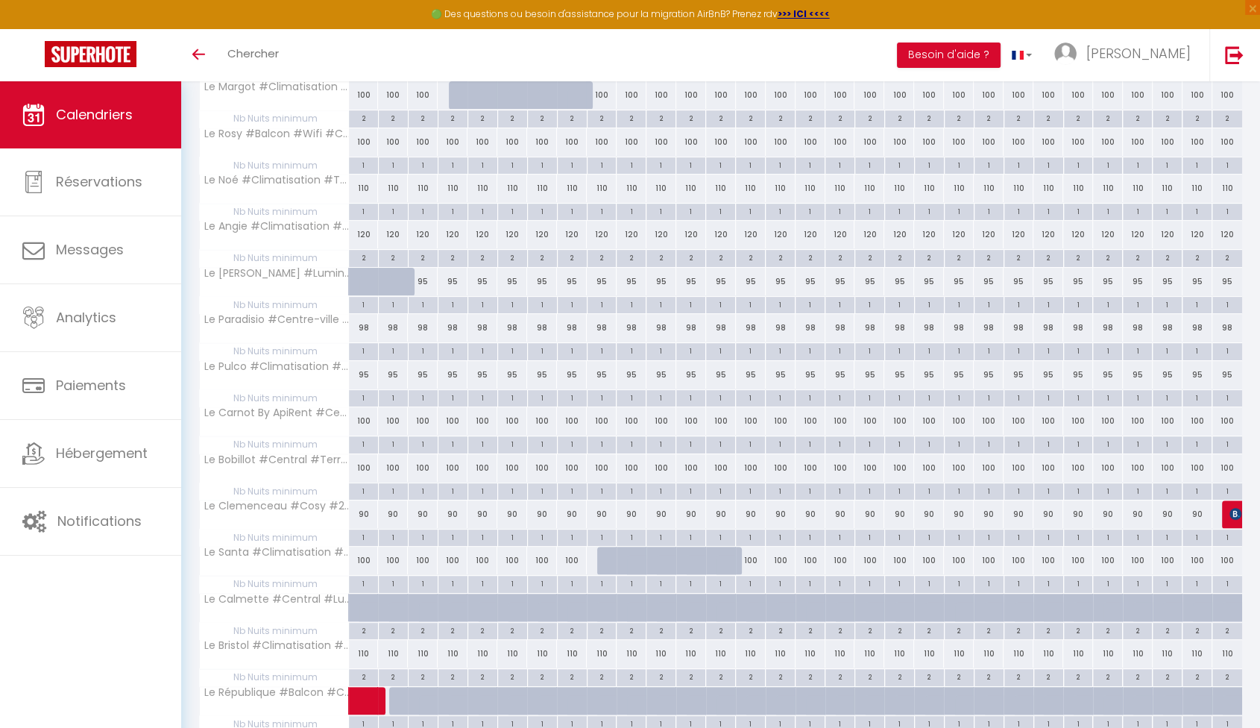
scroll to position [388, 0]
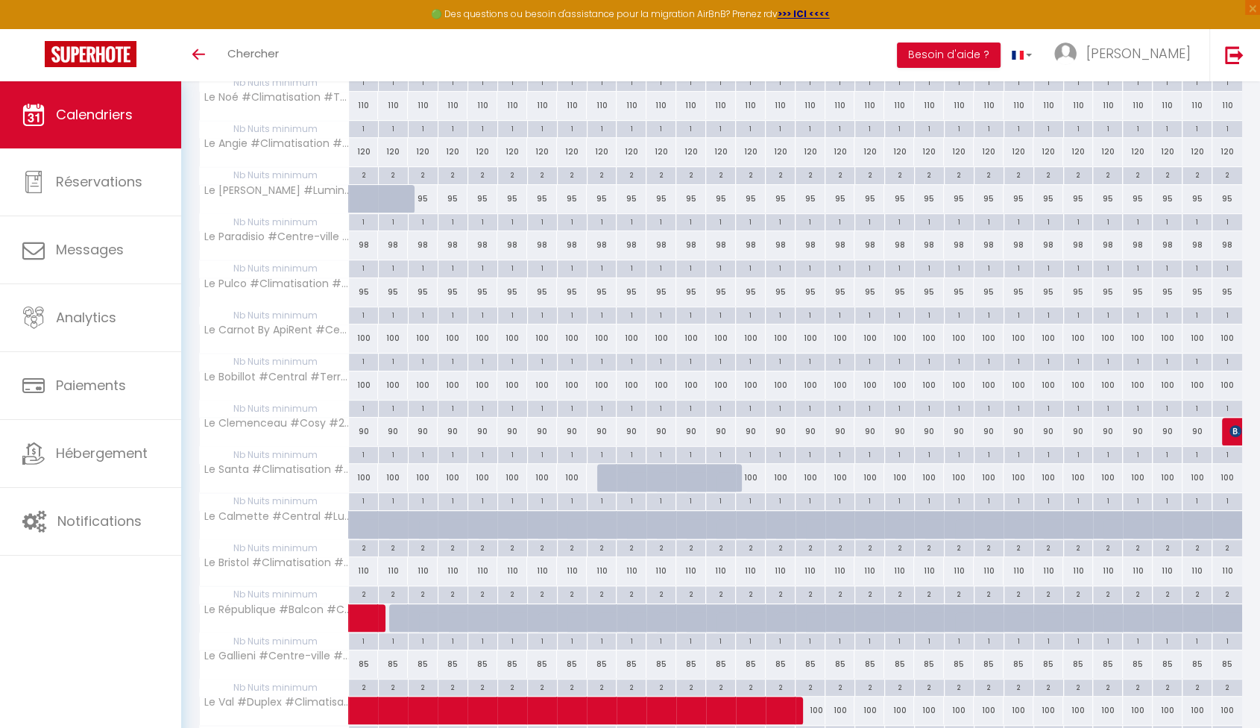
click at [360, 567] on div "110" at bounding box center [364, 571] width 30 height 28
type input "110"
type input "Sam 01 Novembre 2025"
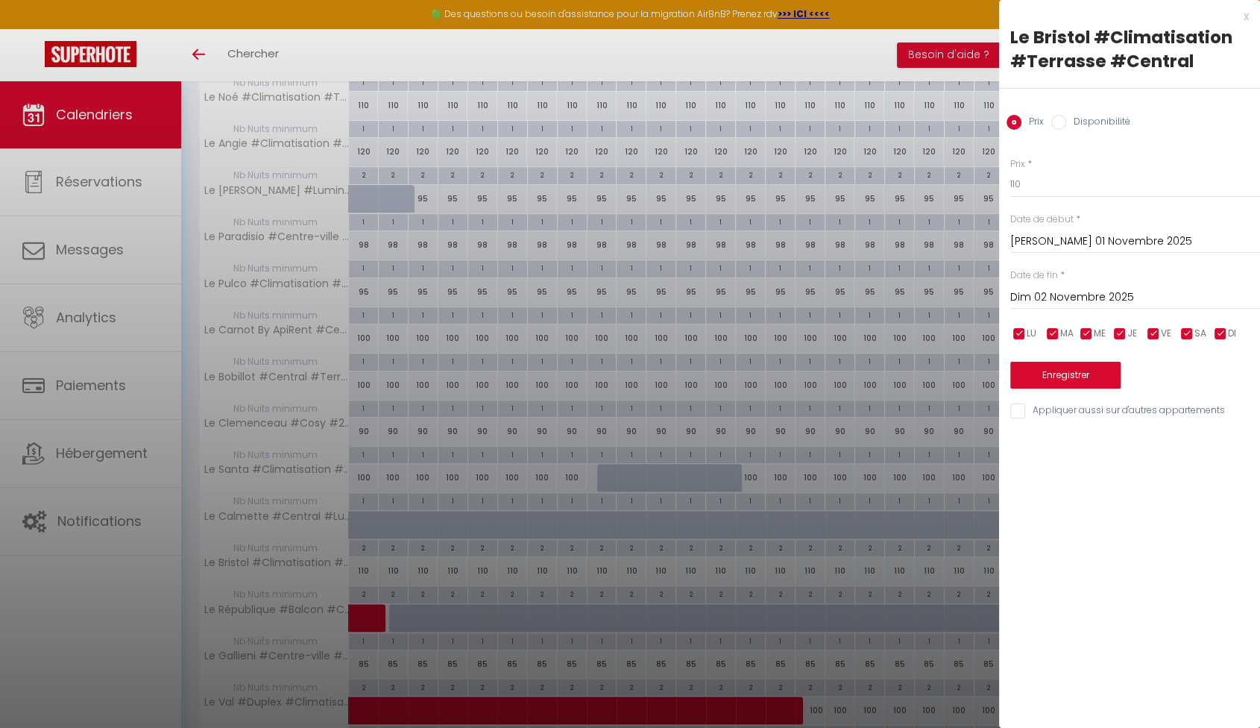
click at [1092, 289] on input "Dim 02 Novembre 2025" at bounding box center [1135, 297] width 250 height 19
click at [1235, 324] on div "LU MA ME JE VE SA DI" at bounding box center [1134, 333] width 269 height 19
click at [1122, 293] on input "Dim 02 Novembre 2025" at bounding box center [1135, 297] width 250 height 19
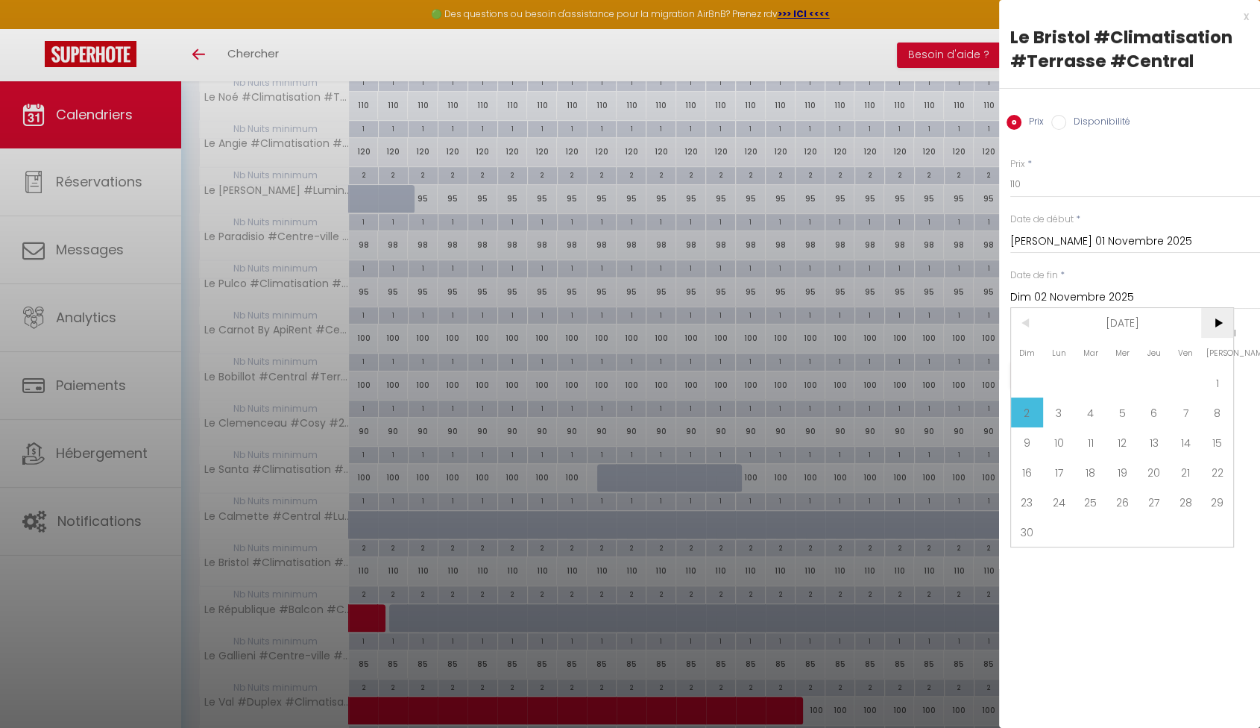
click at [1217, 322] on span ">" at bounding box center [1217, 323] width 32 height 30
click at [1048, 382] on span "1" at bounding box center [1059, 383] width 32 height 30
type input "Lun 01 Décembre 2025"
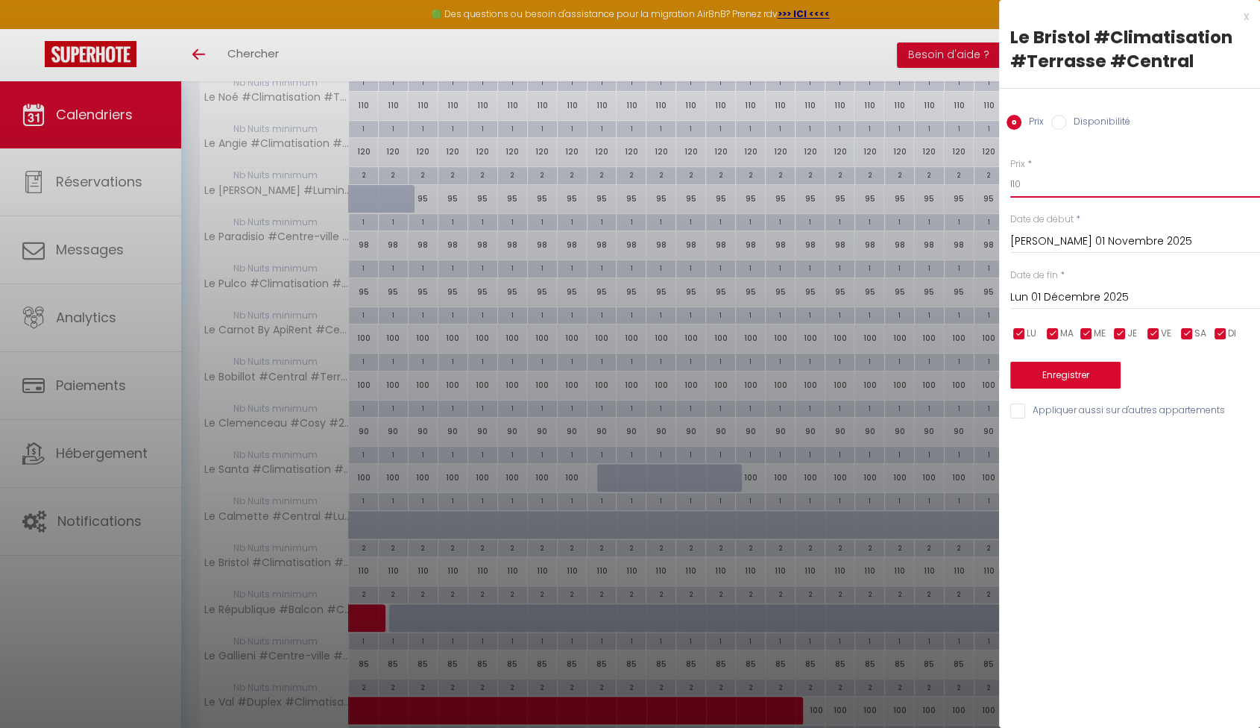
drag, startPoint x: 1053, startPoint y: 189, endPoint x: 967, endPoint y: 185, distance: 85.8
click at [967, 185] on body "🟢 Des questions ou besoin d'assistance pour la migration AirBnB? Prenez rdv >>>…" at bounding box center [630, 296] width 1260 height 1204
type input "100"
click at [1079, 371] on button "Enregistrer" at bounding box center [1065, 375] width 110 height 27
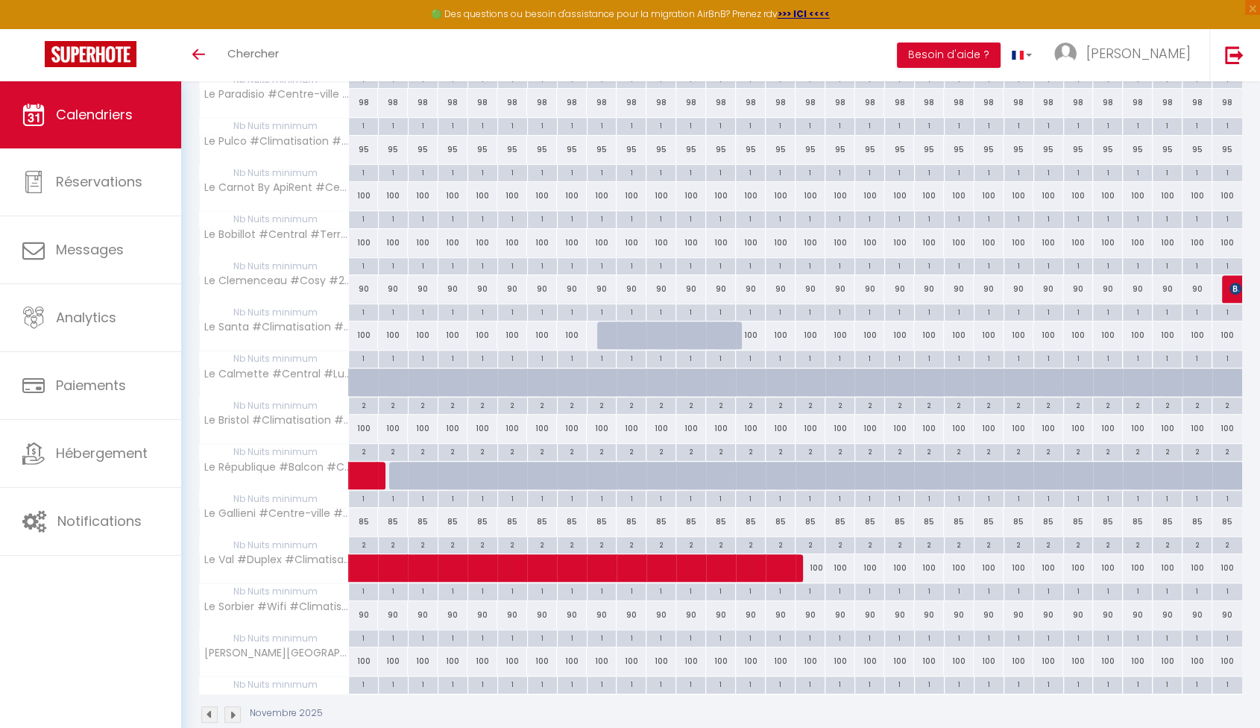
scroll to position [554, 0]
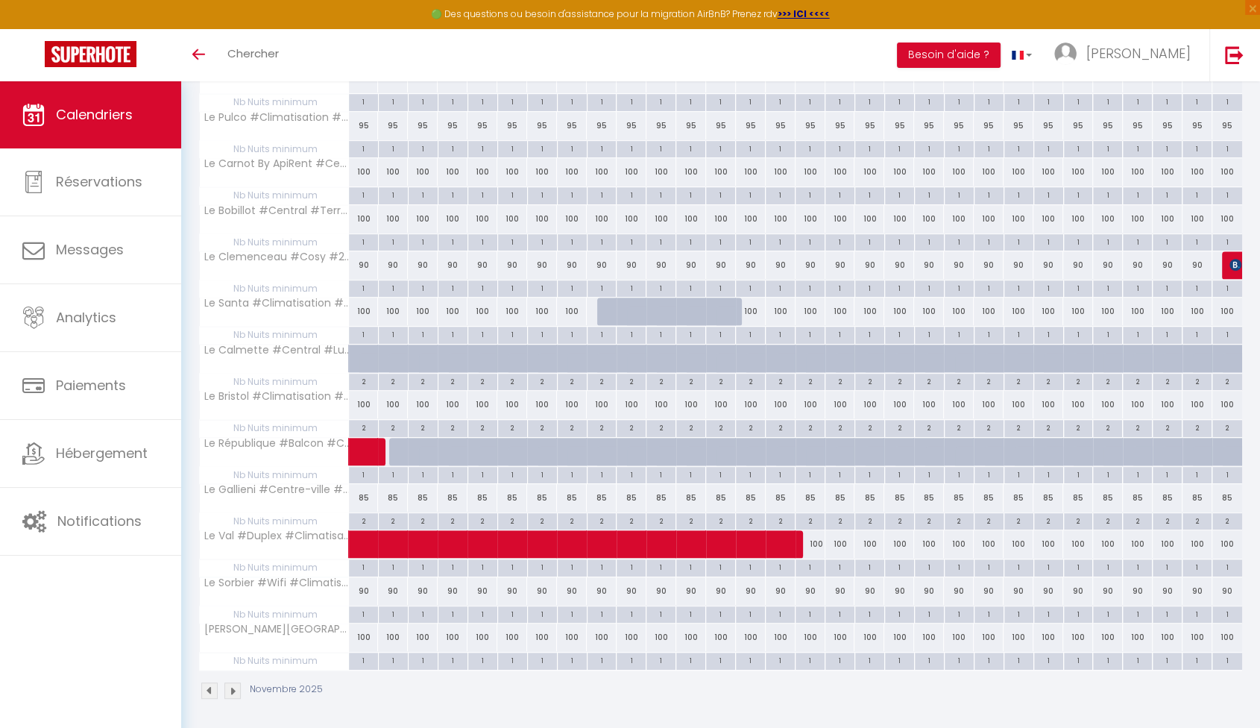
click at [362, 634] on div "100" at bounding box center [364, 637] width 30 height 28
type input "100"
type input "Sam 01 Novembre 2025"
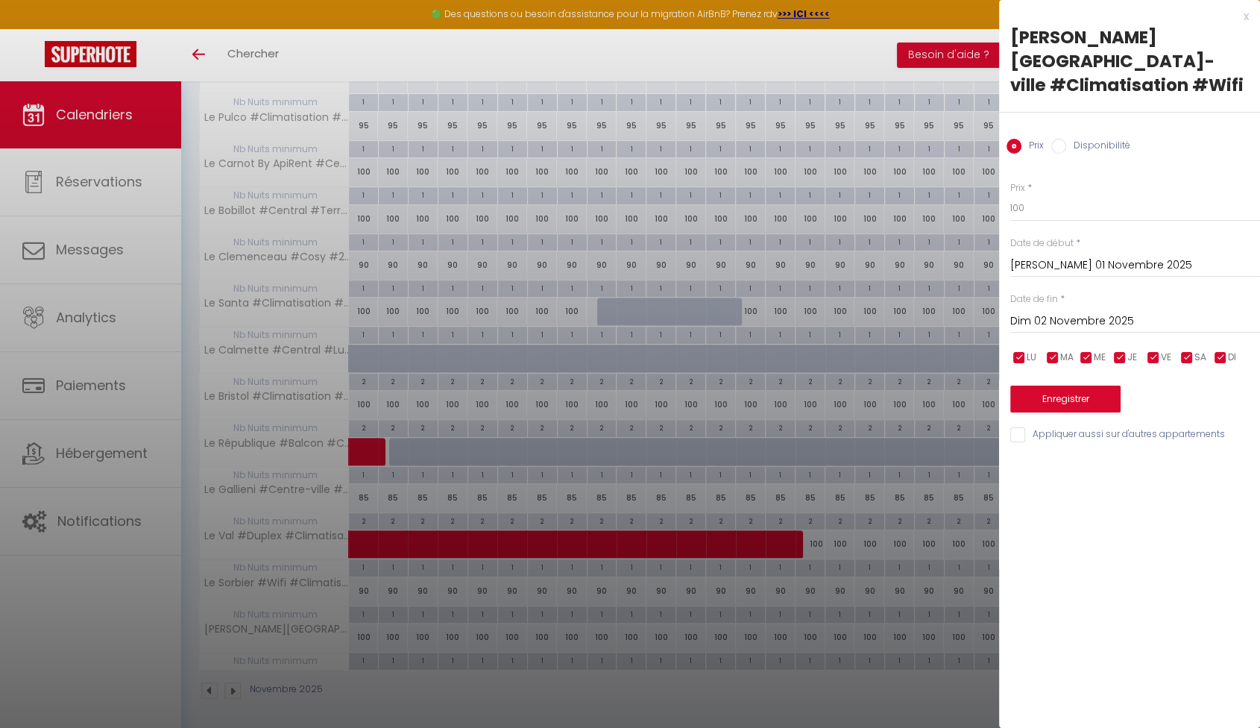
click at [1126, 312] on input "Dim 02 Novembre 2025" at bounding box center [1135, 321] width 250 height 19
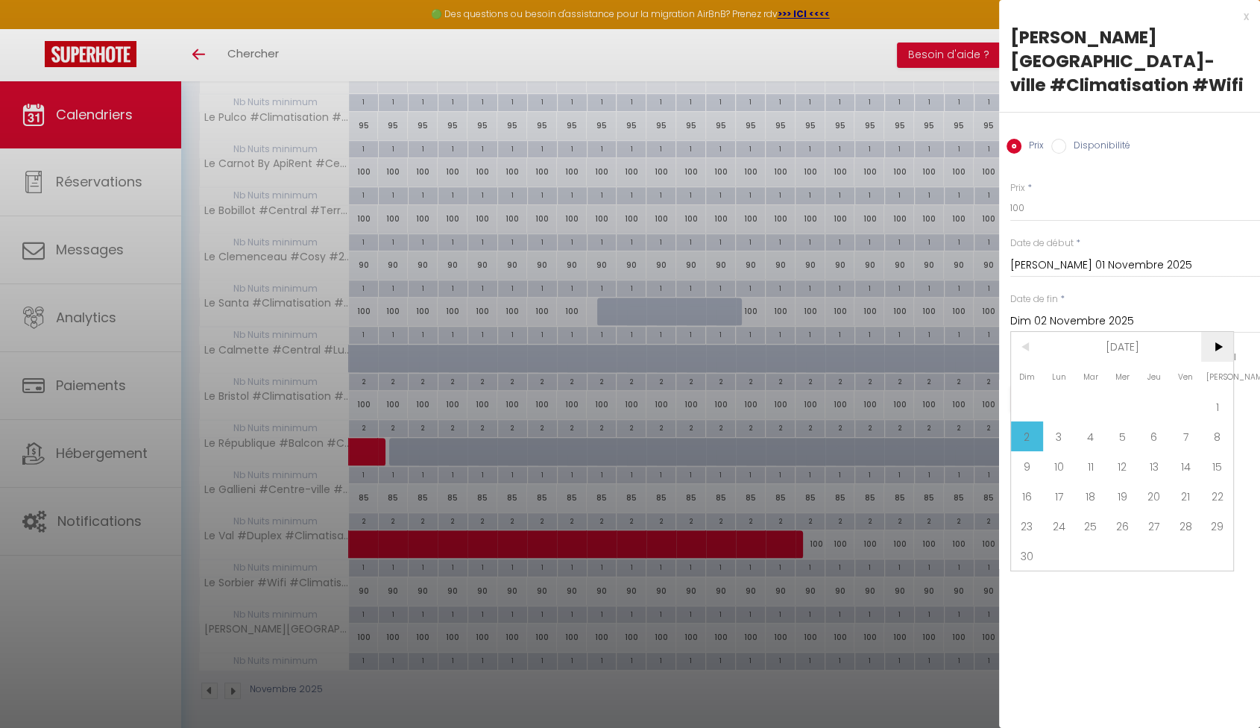
click at [1211, 332] on span ">" at bounding box center [1217, 347] width 32 height 30
click at [1062, 391] on span "1" at bounding box center [1059, 406] width 32 height 30
type input "Lun 01 Décembre 2025"
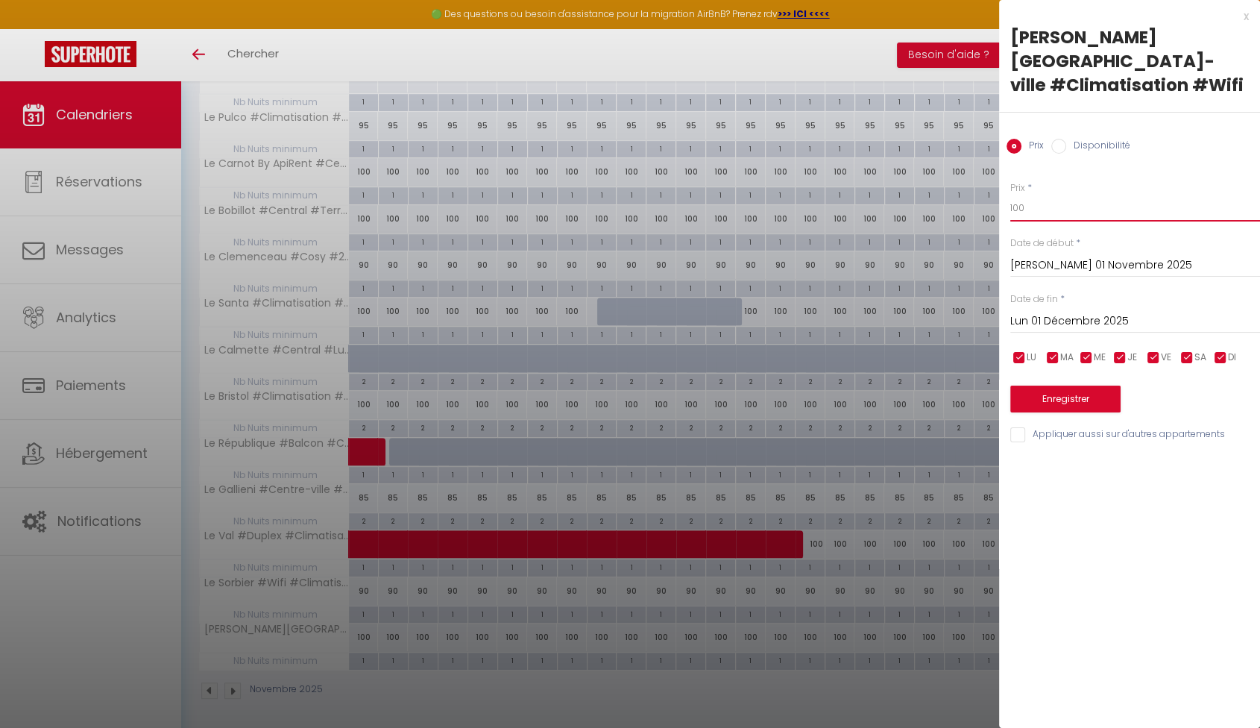
drag, startPoint x: 1058, startPoint y: 186, endPoint x: 953, endPoint y: 182, distance: 105.2
click at [953, 182] on body "🟢 Des questions ou besoin d'assistance pour la migration AirBnB? Prenez rdv >>>…" at bounding box center [630, 129] width 1260 height 1204
type input "95"
drag, startPoint x: 1115, startPoint y: 535, endPoint x: 1115, endPoint y: 523, distance: 11.9
click at [1115, 535] on div "x Le Gabin #Centre-ville #Climatisation #Wifi Prix Disponibilité Prix * 95 Stat…" at bounding box center [1129, 364] width 261 height 728
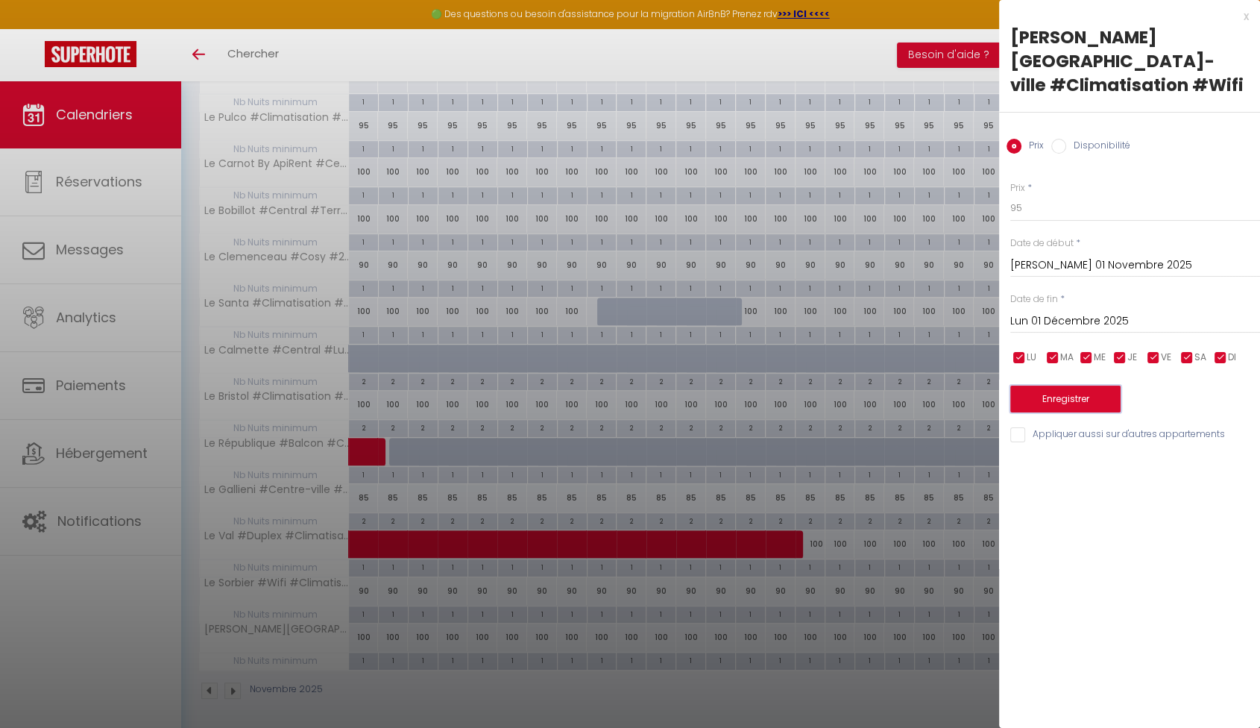
click at [1089, 385] on button "Enregistrer" at bounding box center [1065, 398] width 110 height 27
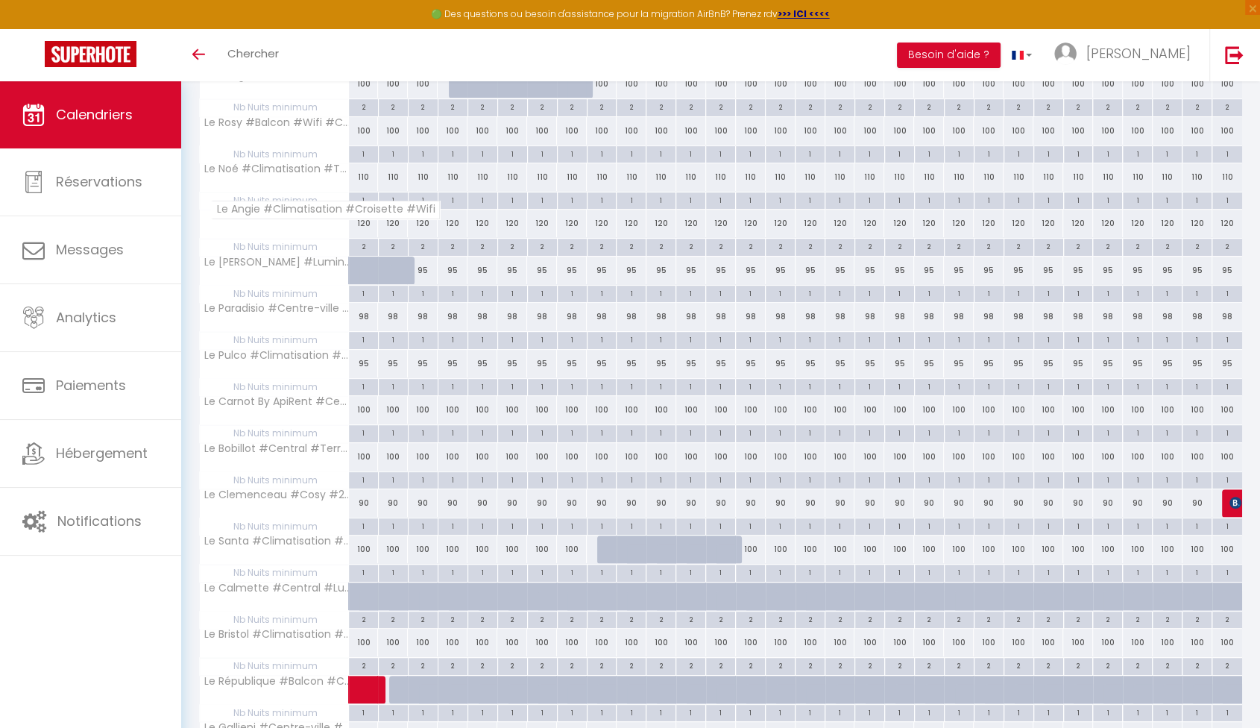
scroll to position [222, 0]
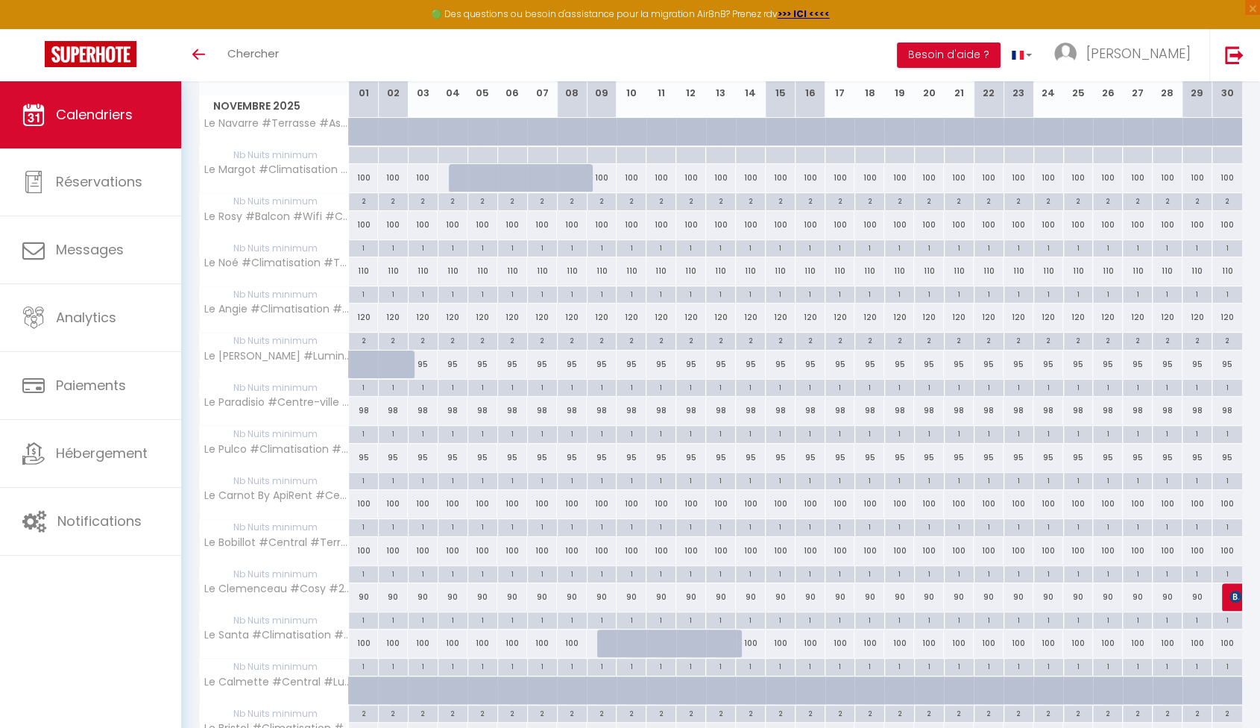
click at [629, 265] on div "110" at bounding box center [632, 271] width 30 height 28
type input "110"
type input "Lun 10 Novembre 2025"
type input "Mar 11 Novembre 2025"
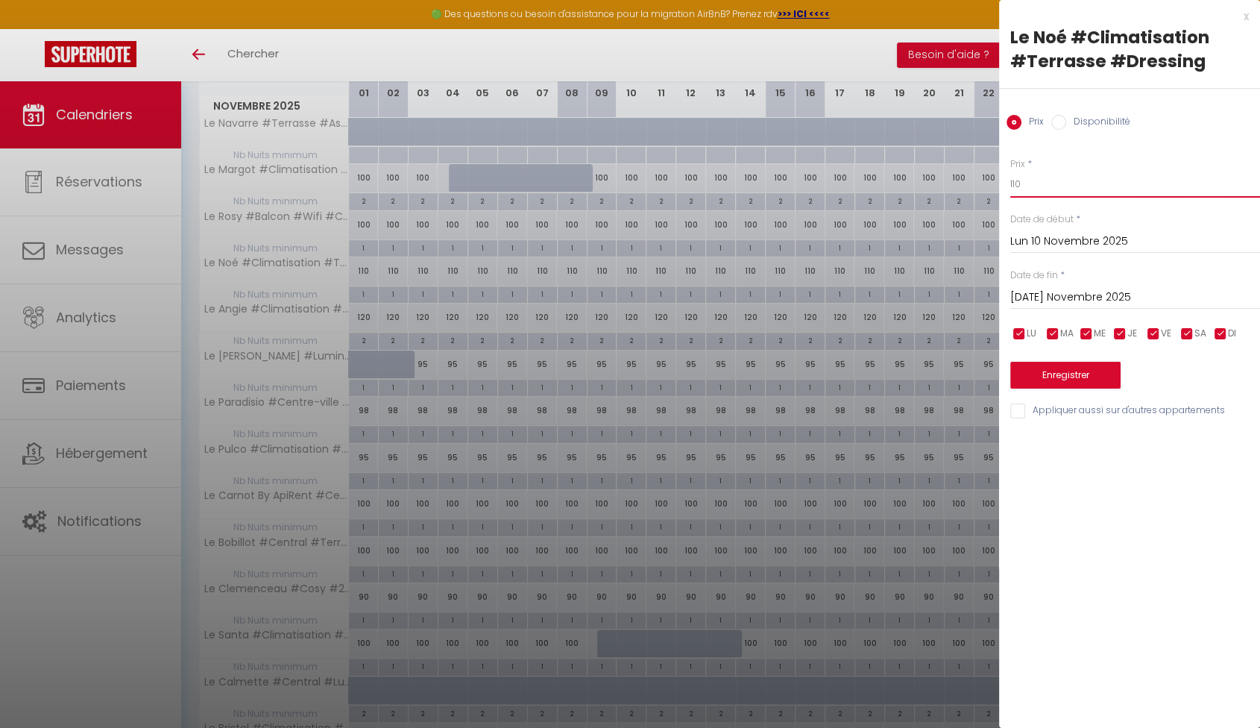
drag, startPoint x: 1112, startPoint y: 182, endPoint x: 971, endPoint y: 182, distance: 140.9
click at [971, 182] on body "🟢 Des questions ou besoin d'assistance pour la migration AirBnB? Prenez rdv >>>…" at bounding box center [630, 461] width 1260 height 1204
click at [1161, 479] on div "x Le Noé #Climatisation #Terrasse #Dressing Prix Disponibilité Prix * 10 Statut…" at bounding box center [1129, 364] width 261 height 728
drag, startPoint x: 1050, startPoint y: 188, endPoint x: 898, endPoint y: 173, distance: 152.1
click at [901, 171] on body "🟢 Des questions ou besoin d'assistance pour la migration AirBnB? Prenez rdv >>>…" at bounding box center [630, 461] width 1260 height 1204
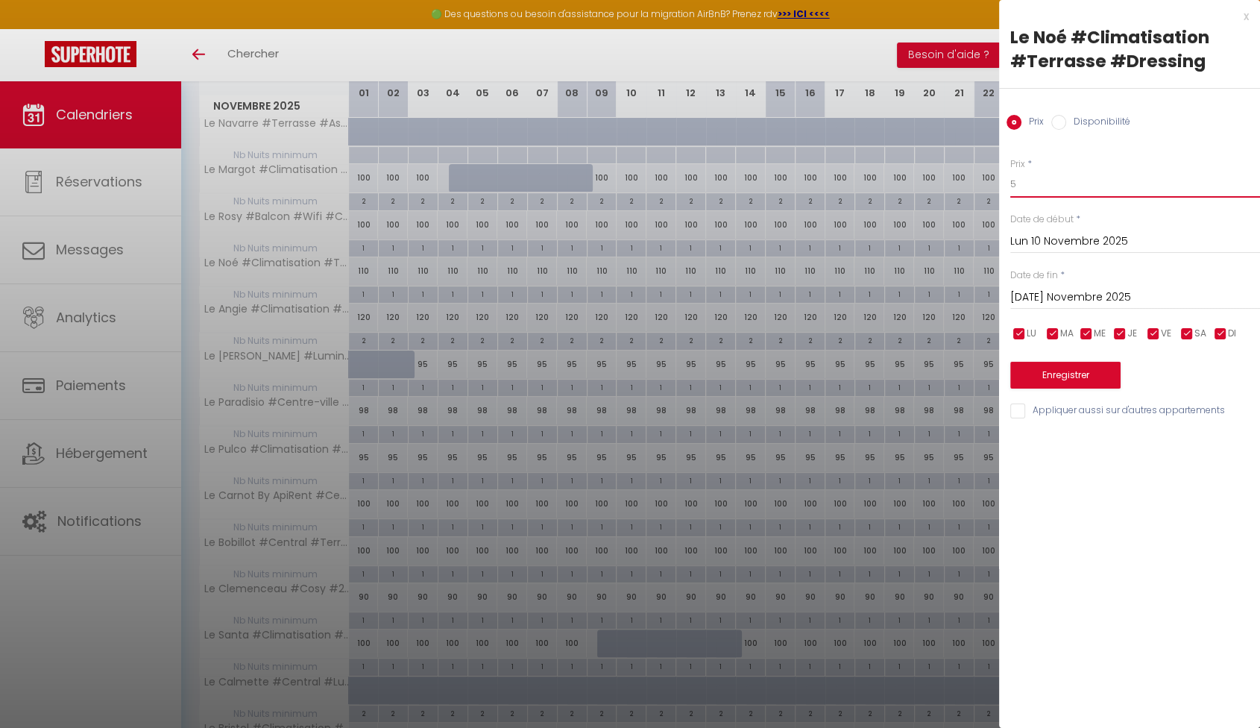
type input "5"
click at [1097, 373] on button "Enregistrer" at bounding box center [1065, 375] width 110 height 27
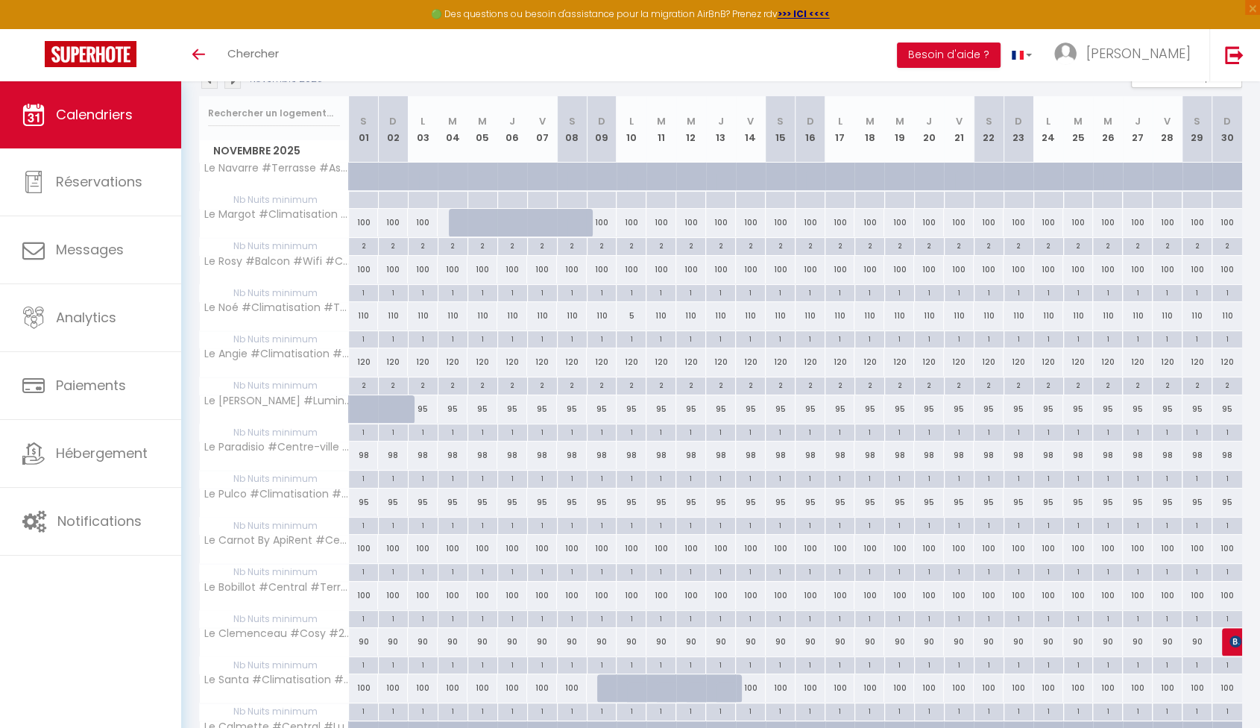
scroll to position [139, 0]
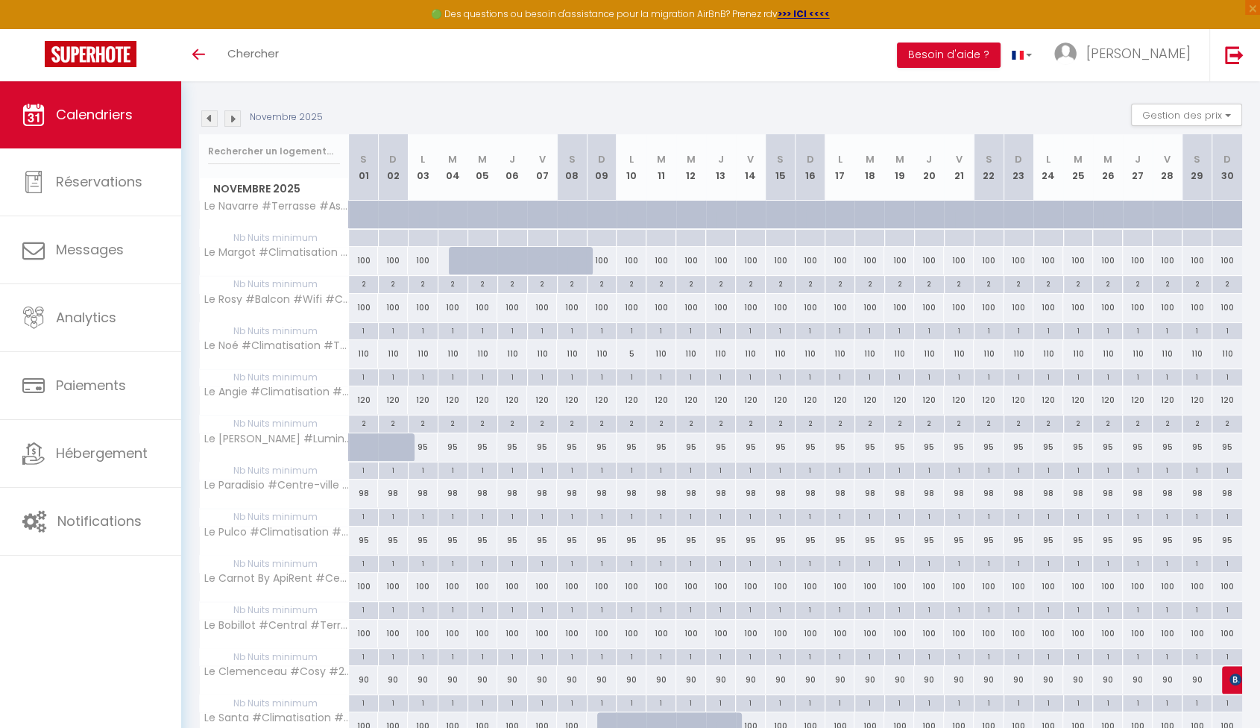
click at [660, 376] on div "1" at bounding box center [660, 376] width 29 height 14
type input "1"
type input "Mar 11 Novembre 2025"
type input "Mer 12 Novembre 2025"
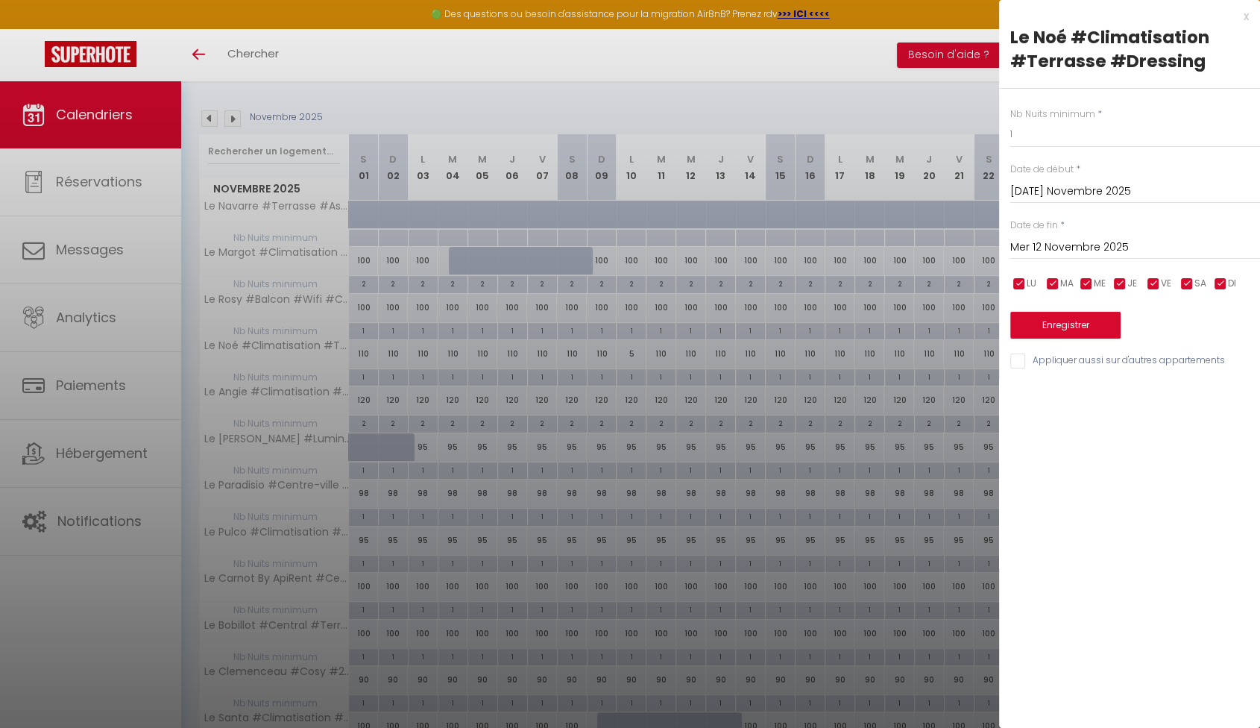
click at [1096, 236] on div "Mer 12 Novembre 2025 < Nov 2025 > Dim Lun Mar Mer Jeu Ven Sam 1 2 3 4 5 6 7 8 9…" at bounding box center [1135, 246] width 250 height 27
click at [1103, 245] on input "Mer 12 Novembre 2025" at bounding box center [1135, 247] width 250 height 19
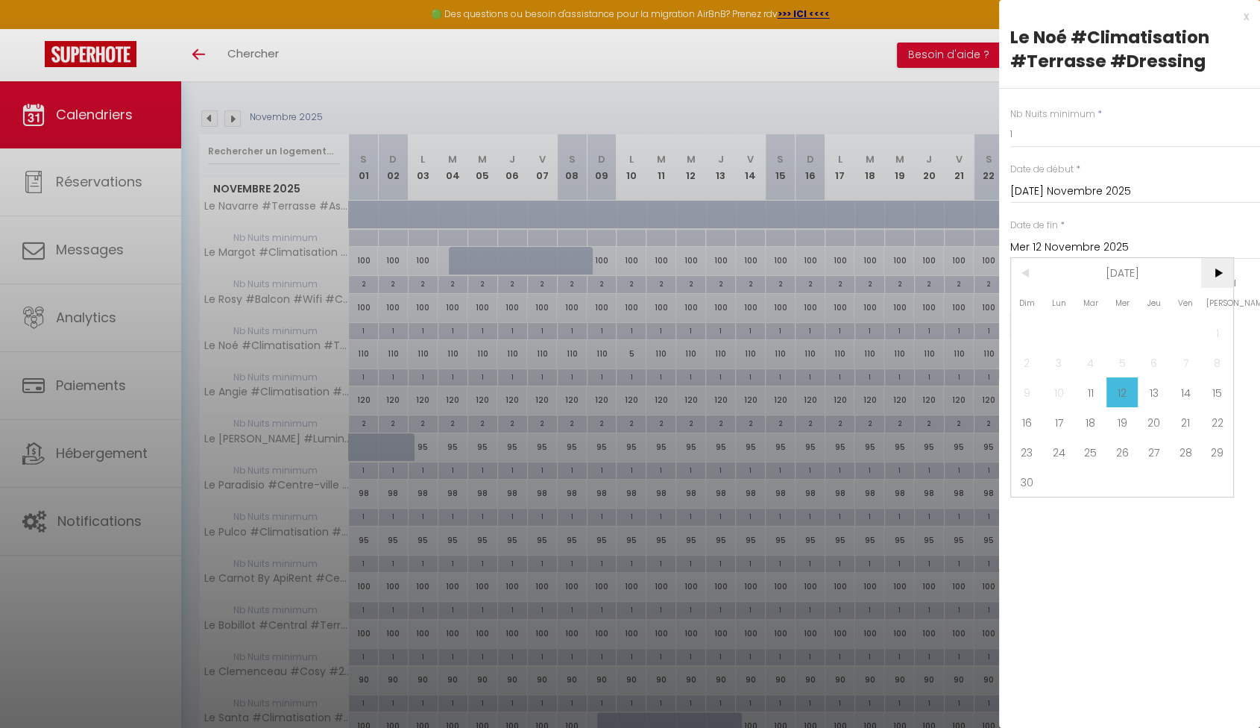
click at [1217, 265] on span ">" at bounding box center [1217, 273] width 32 height 30
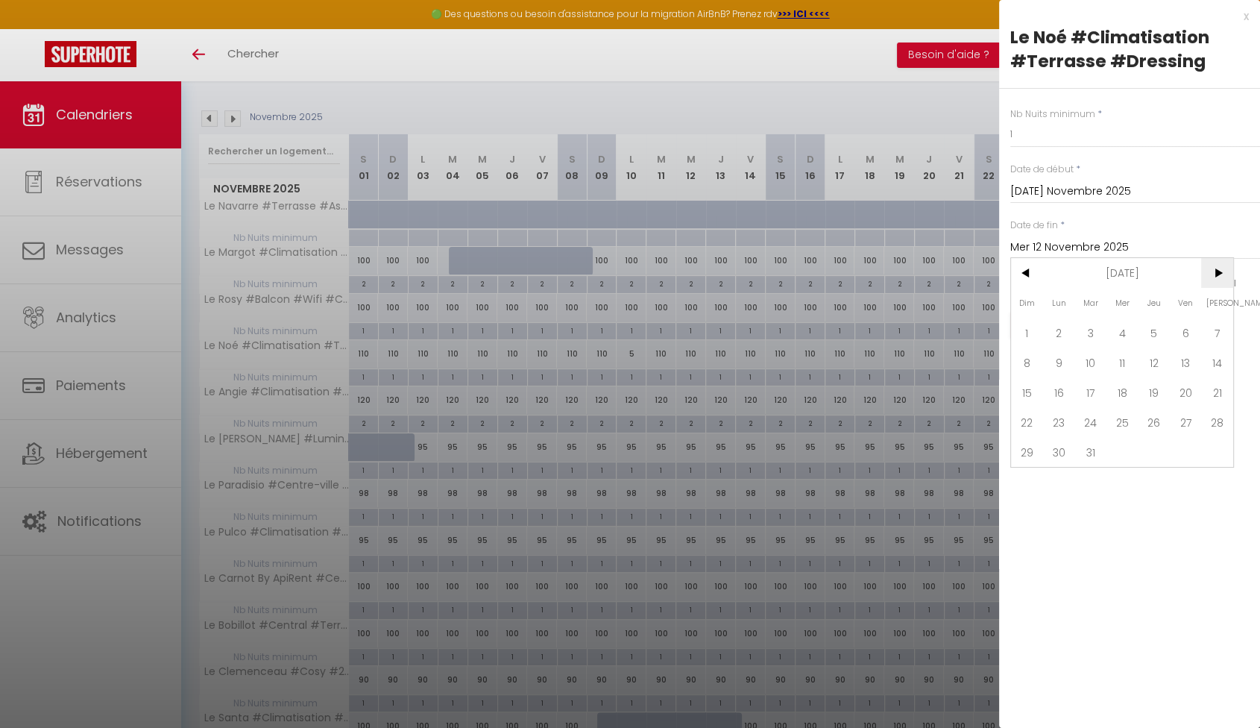
click at [1217, 265] on span ">" at bounding box center [1217, 273] width 32 height 30
click at [1038, 265] on span "<" at bounding box center [1027, 273] width 32 height 30
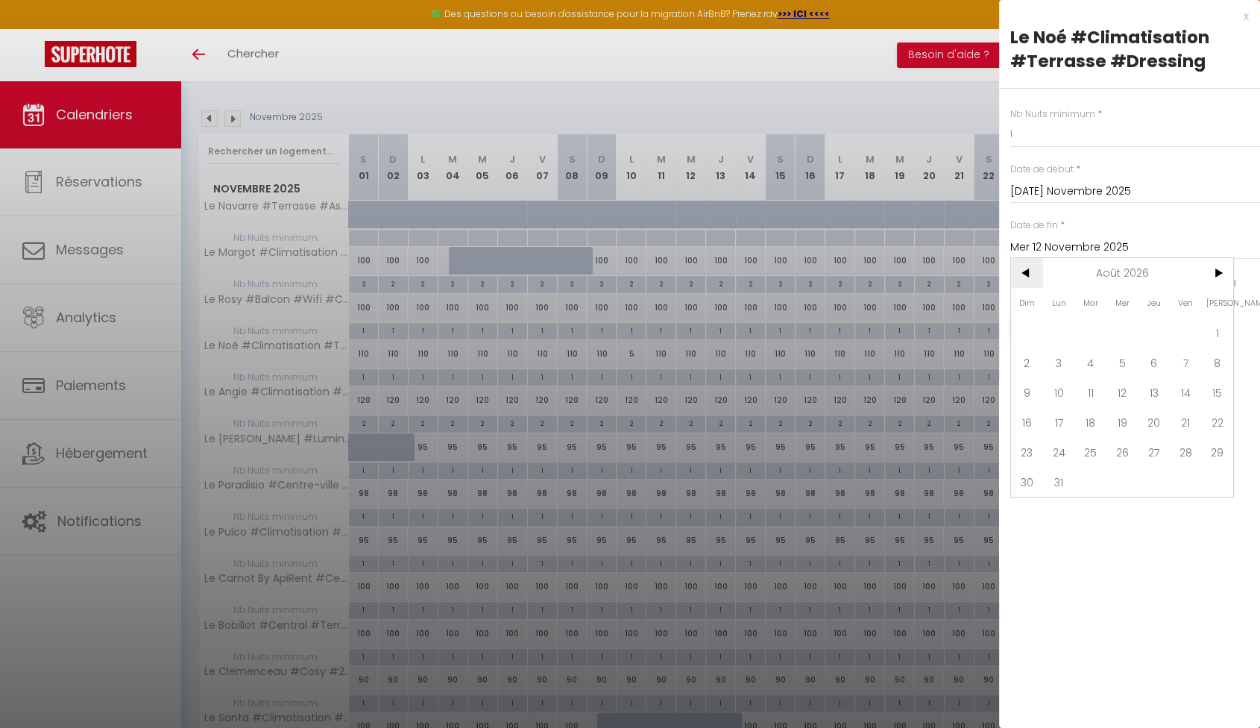
click at [1038, 265] on span "<" at bounding box center [1027, 273] width 32 height 30
click at [1038, 262] on span "<" at bounding box center [1027, 273] width 32 height 30
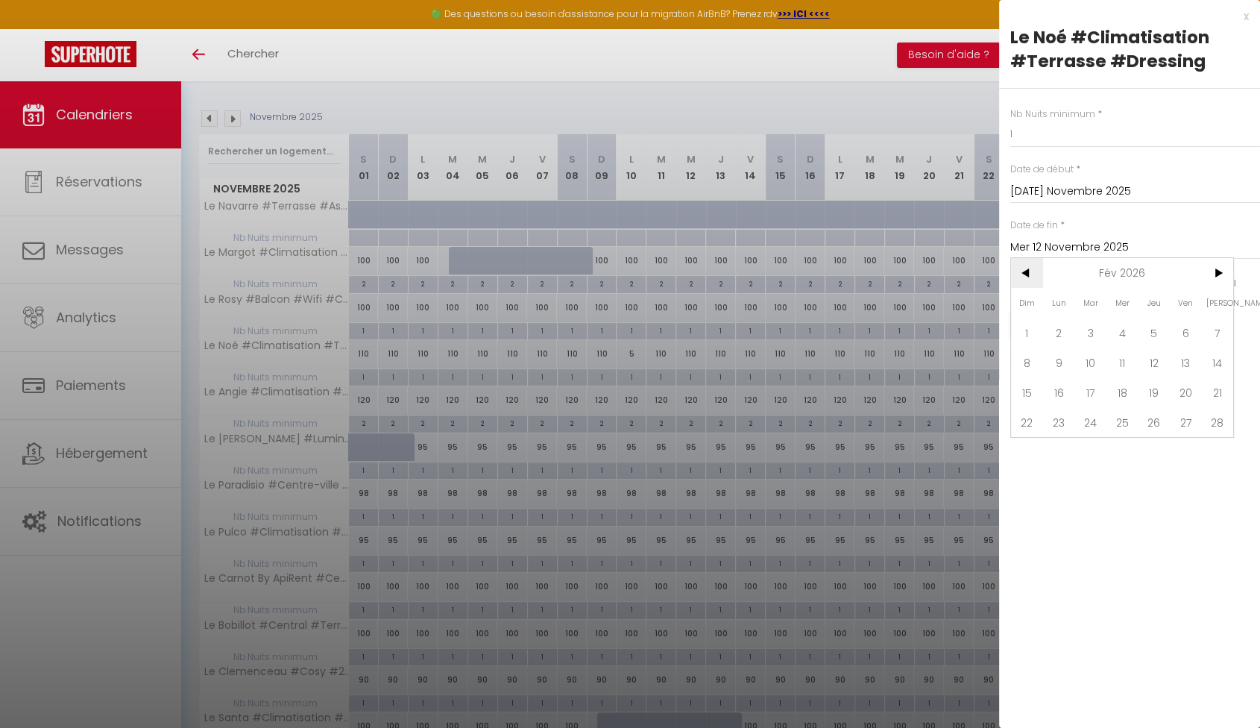
click at [1038, 262] on span "<" at bounding box center [1027, 273] width 32 height 30
click at [940, 93] on div at bounding box center [630, 364] width 1260 height 728
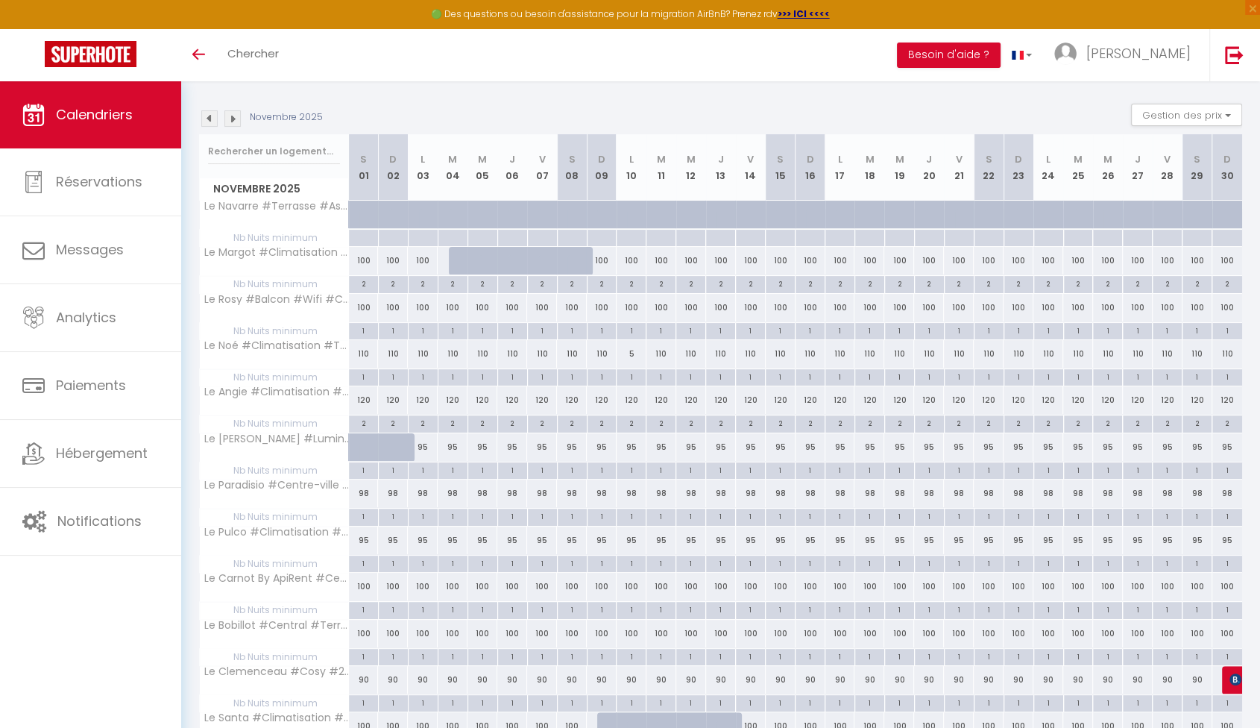
click at [662, 348] on div "110" at bounding box center [661, 354] width 30 height 28
type input "110"
type input "Mar 11 Novembre 2025"
type input "Mer 12 Novembre 2025"
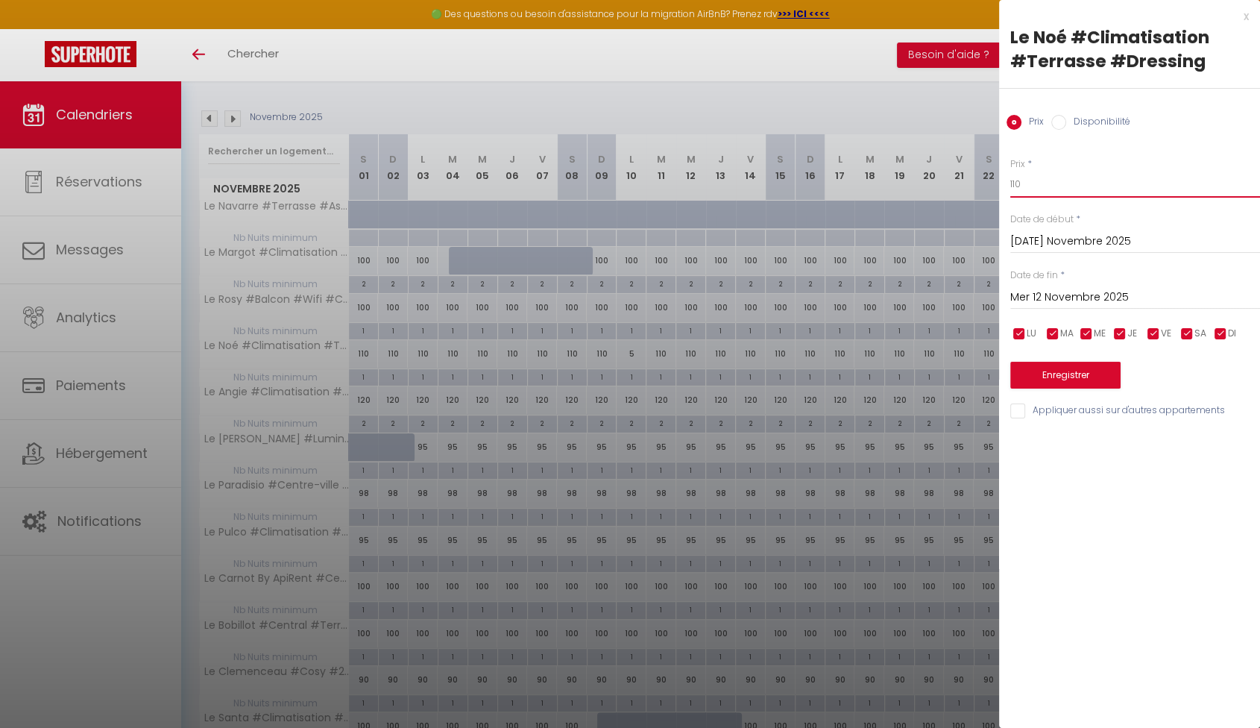
drag, startPoint x: 1047, startPoint y: 175, endPoint x: 961, endPoint y: 186, distance: 86.4
click at [961, 186] on body "🟢 Des questions ou besoin d'assistance pour la migration AirBnB? Prenez rdv >>>…" at bounding box center [630, 544] width 1260 height 1204
type input "5"
click at [1097, 378] on button "Enregistrer" at bounding box center [1065, 375] width 110 height 27
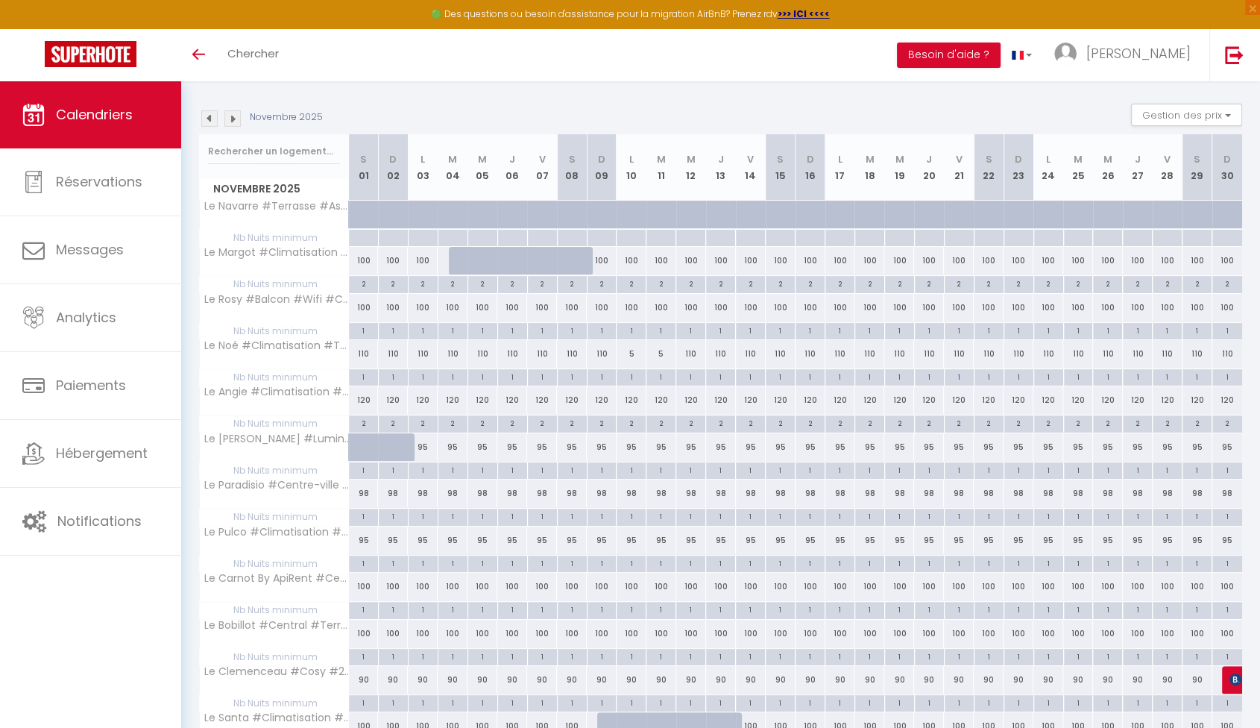
click at [631, 353] on div "5" at bounding box center [632, 354] width 30 height 28
type input "5"
type input "Lun 10 Novembre 2025"
type input "Mar 11 Novembre 2025"
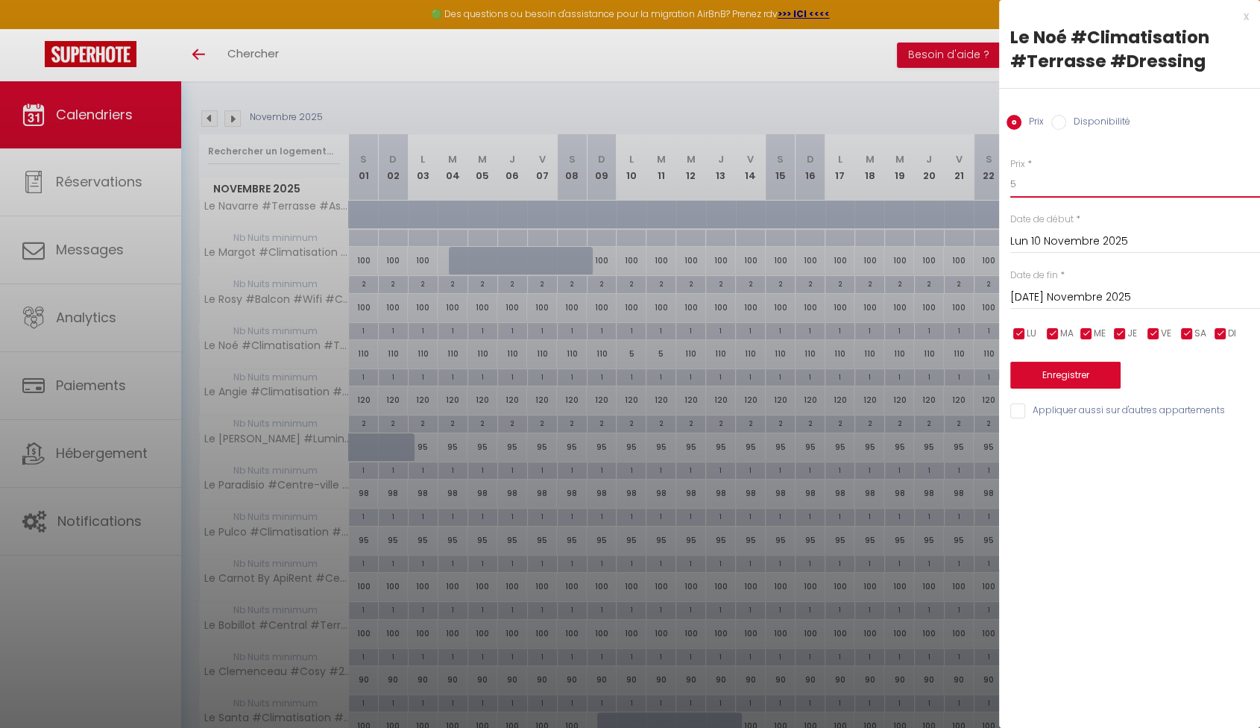
drag, startPoint x: 1056, startPoint y: 186, endPoint x: 883, endPoint y: 186, distance: 173.0
click at [883, 186] on body "🟢 Des questions ou besoin d'assistance pour la migration AirBnB? Prenez rdv >>>…" at bounding box center [630, 544] width 1260 height 1204
type input "110"
click at [1097, 380] on button "Enregistrer" at bounding box center [1065, 375] width 110 height 27
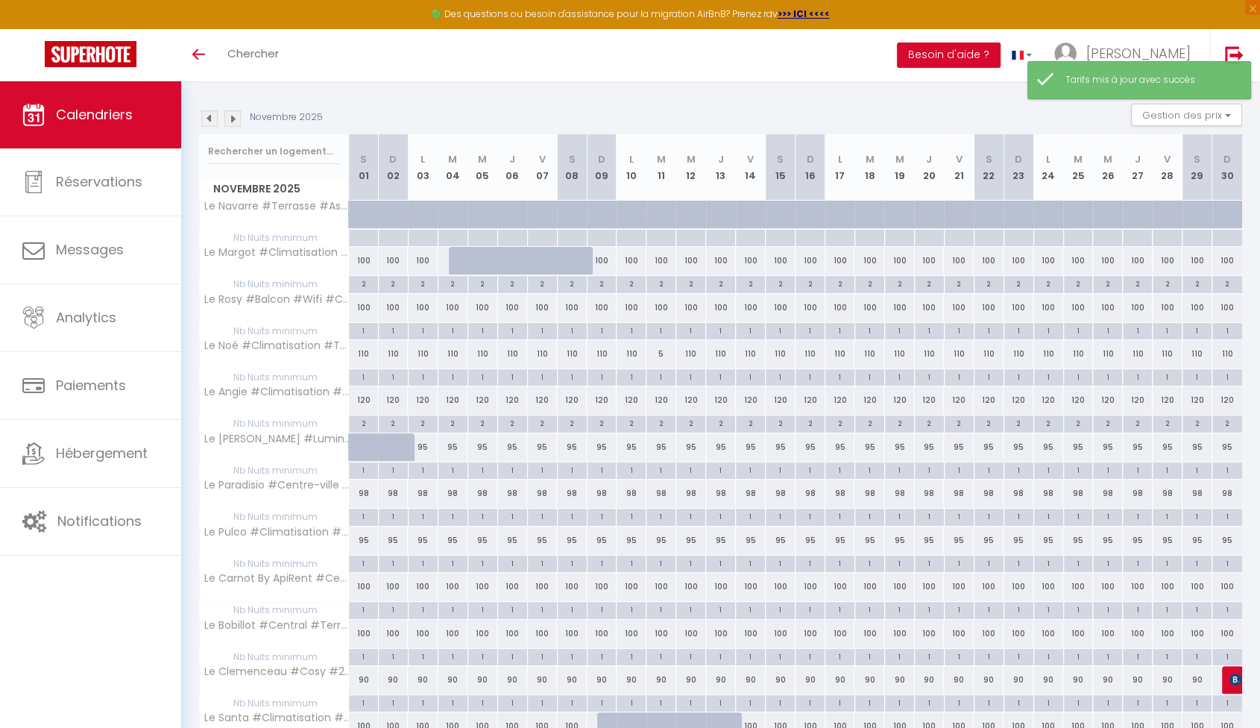
click at [659, 351] on div "5" at bounding box center [661, 354] width 30 height 28
type input "5"
type input "Mar 11 Novembre 2025"
type input "Mer 12 Novembre 2025"
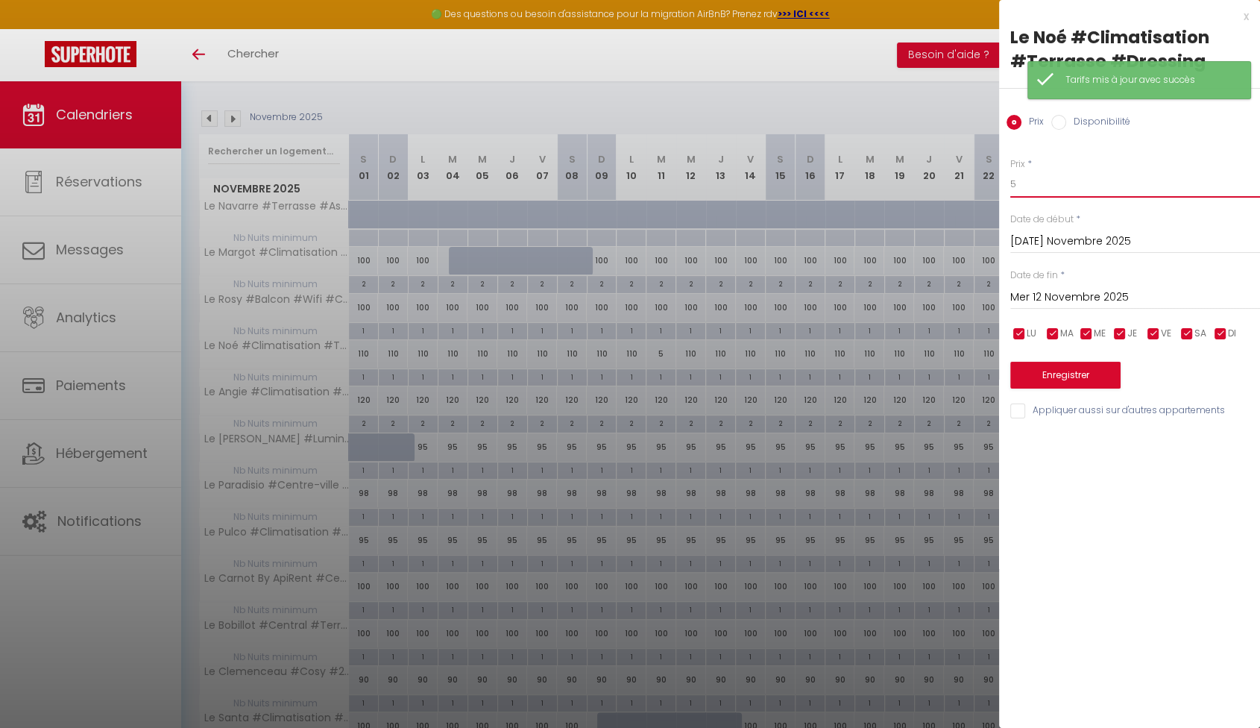
drag, startPoint x: 1088, startPoint y: 189, endPoint x: 937, endPoint y: 192, distance: 151.4
click at [937, 192] on body "🟢 Des questions ou besoin d'assistance pour la migration AirBnB? Prenez rdv >>>…" at bounding box center [630, 544] width 1260 height 1204
type input "110"
click at [1087, 375] on button "Enregistrer" at bounding box center [1065, 375] width 110 height 27
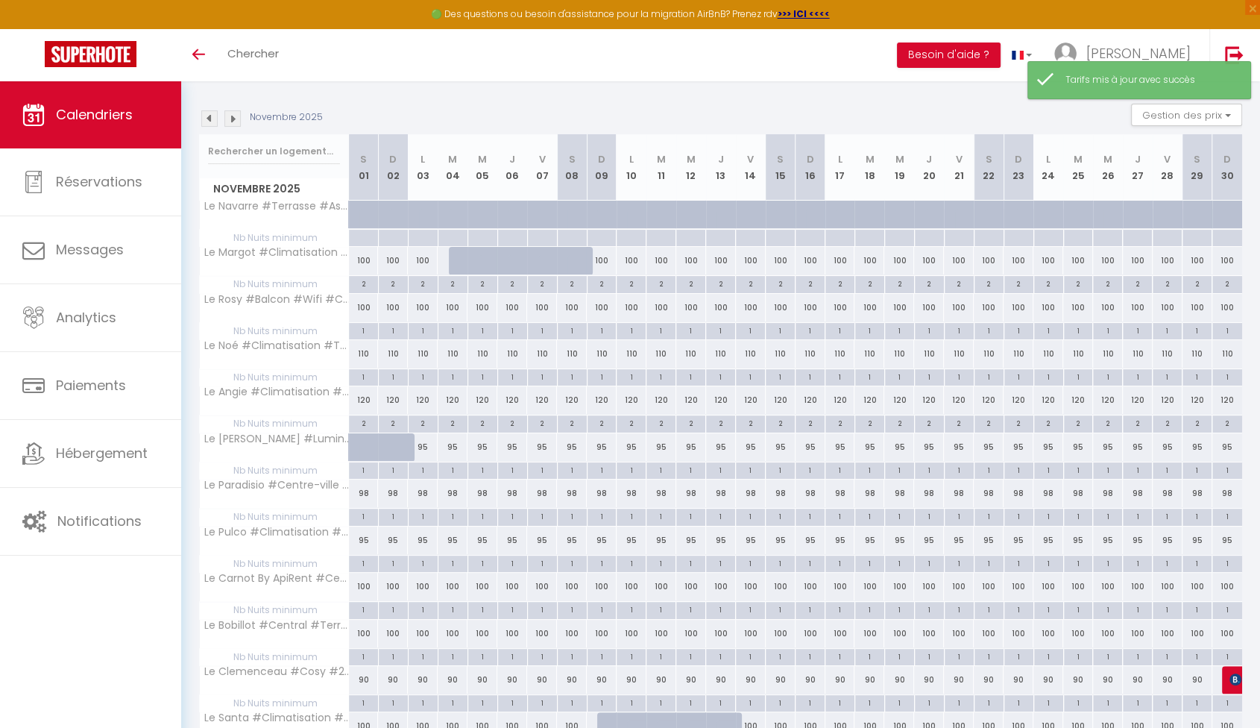
click at [210, 119] on img at bounding box center [209, 118] width 16 height 16
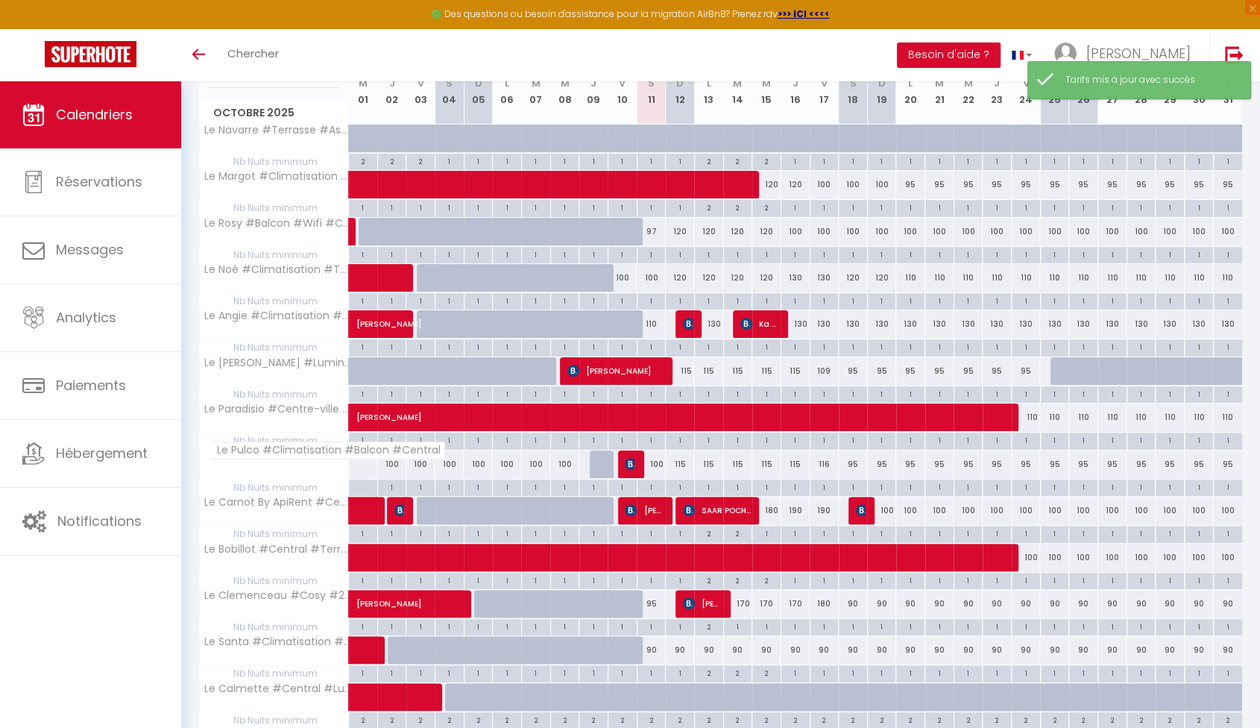
scroll to position [57, 0]
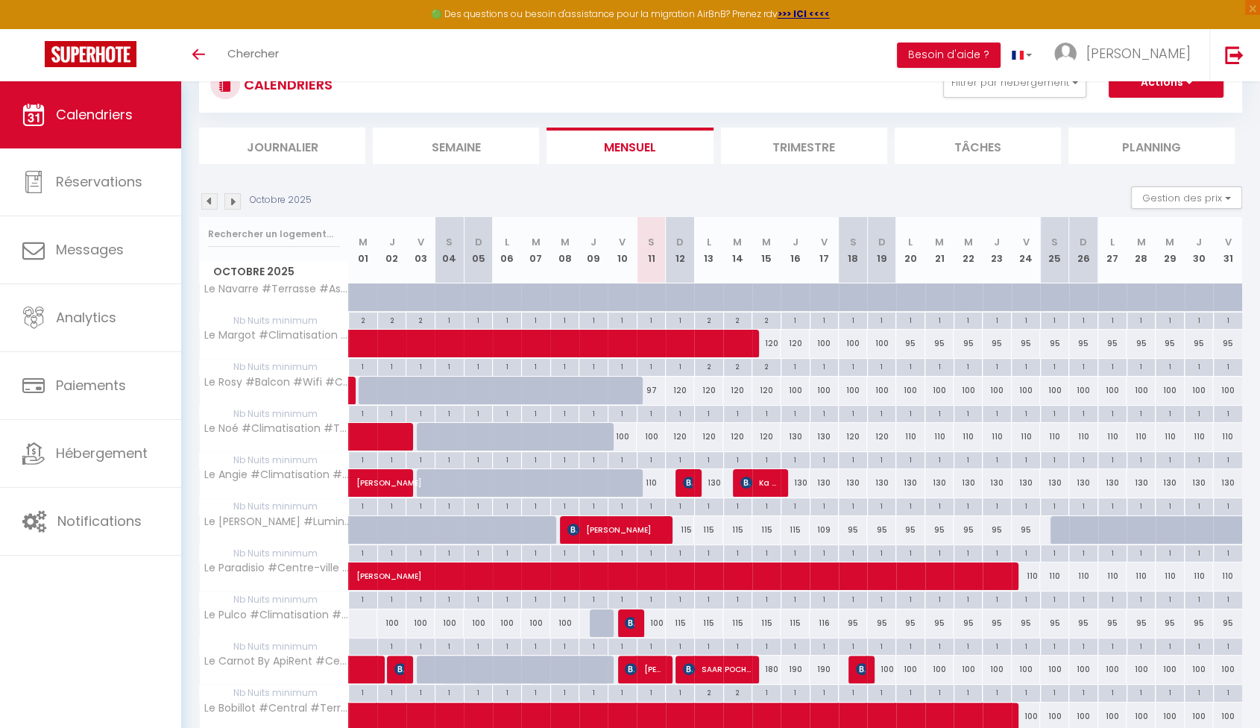
click at [649, 435] on div "100" at bounding box center [651, 437] width 29 height 28
type input "100"
type input "Sam 11 Octobre 2025"
type input "Dim 12 Octobre 2025"
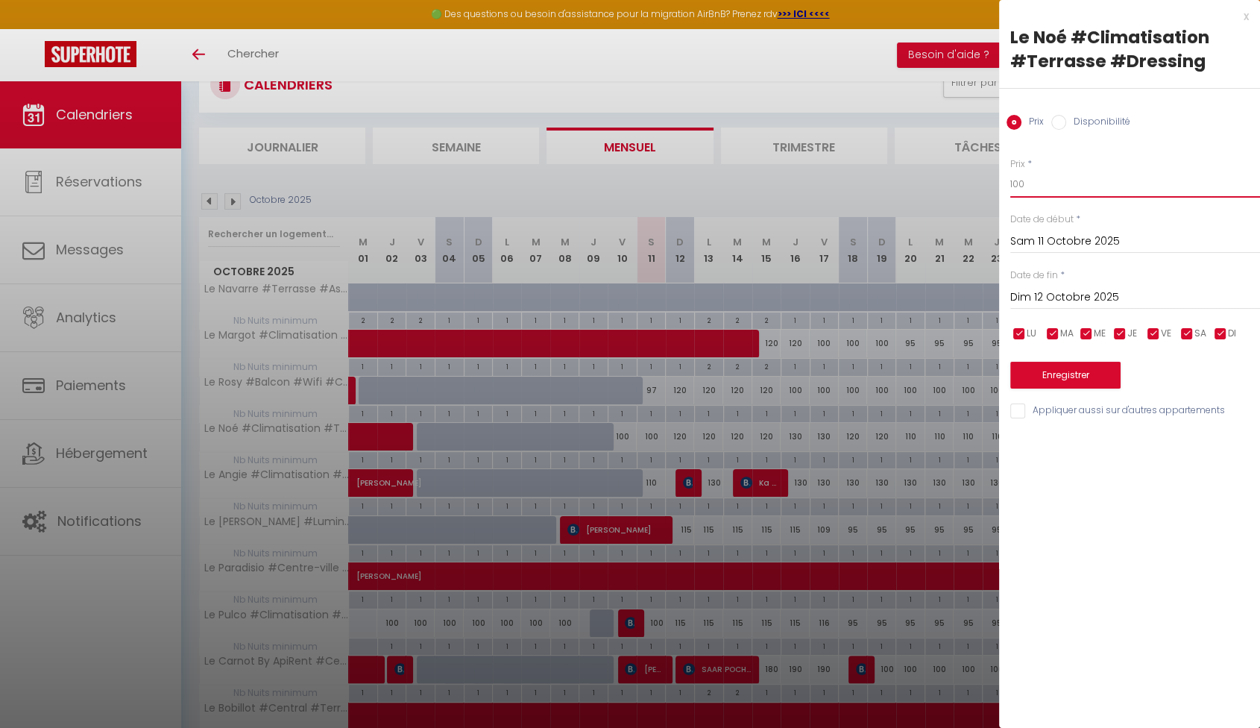
drag, startPoint x: 1065, startPoint y: 188, endPoint x: 936, endPoint y: 188, distance: 129.7
click at [936, 188] on body "🟢 Des questions ou besoin d'assistance pour la migration AirBnB? Prenez rdv >>>…" at bounding box center [630, 627] width 1260 height 1204
type input "5"
click at [1086, 364] on button "Enregistrer" at bounding box center [1065, 375] width 110 height 27
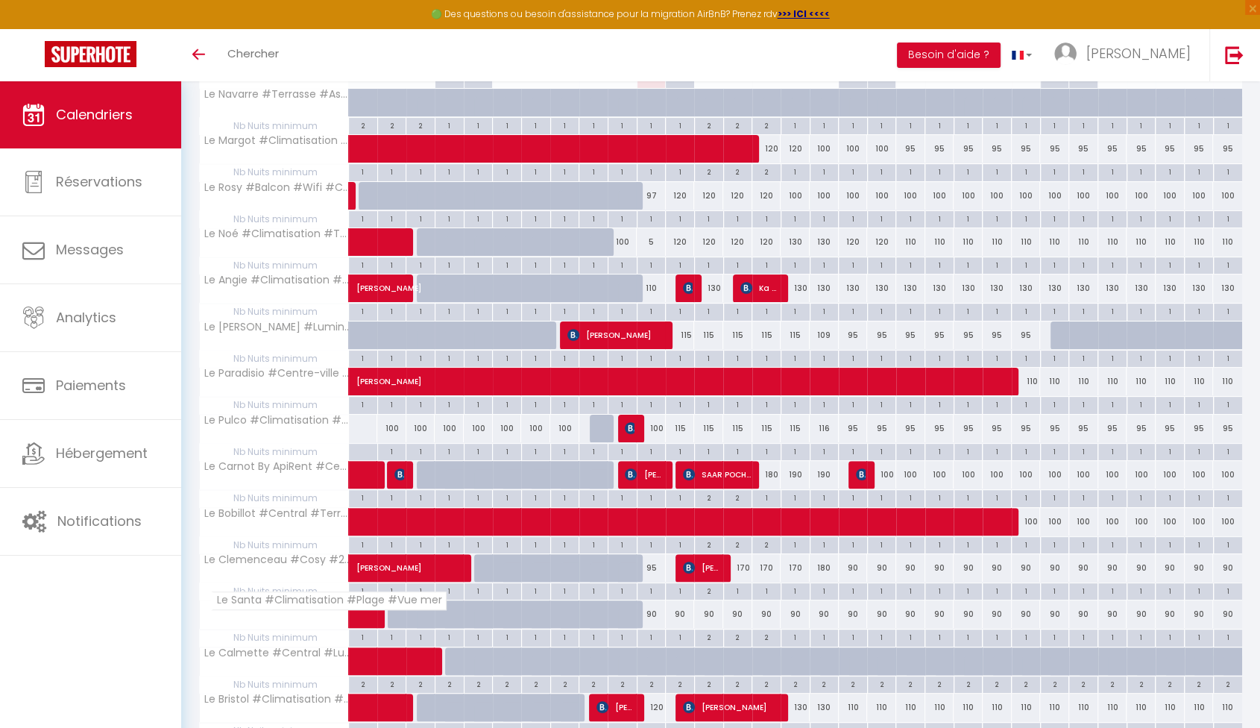
scroll to position [222, 0]
